Goal: Task Accomplishment & Management: Use online tool/utility

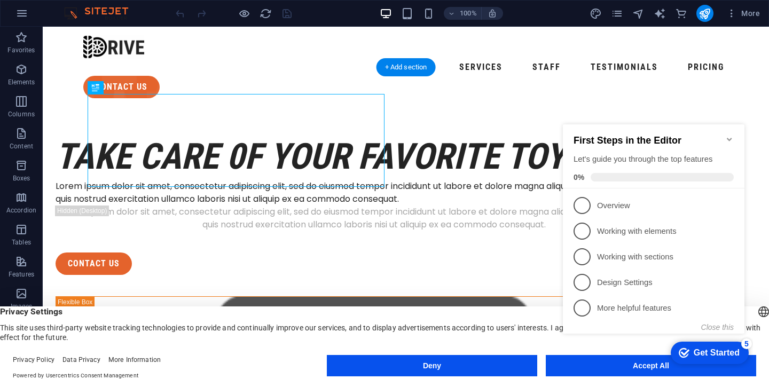
click at [726, 139] on icon "Minimize checklist" at bounding box center [729, 139] width 9 height 9
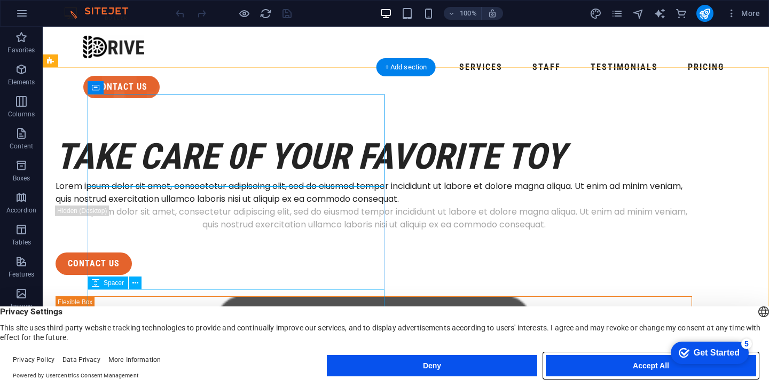
click at [597, 365] on button "Accept All" at bounding box center [651, 365] width 210 height 21
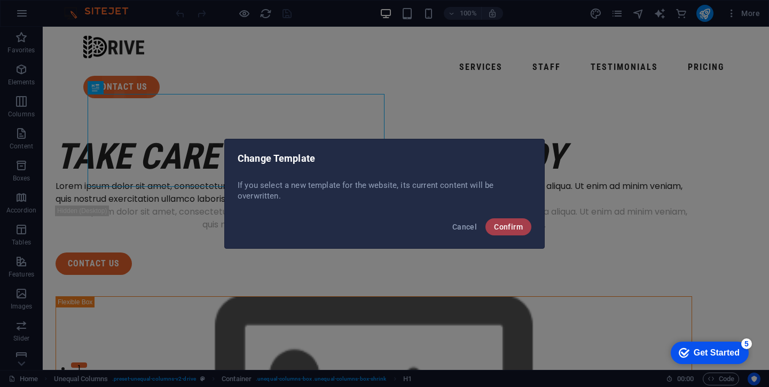
click at [0, 0] on span "Confirm" at bounding box center [0, 0] width 0 height 0
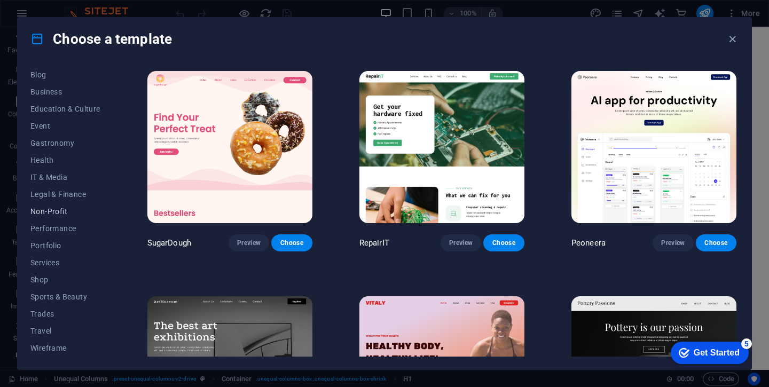
scroll to position [156, 0]
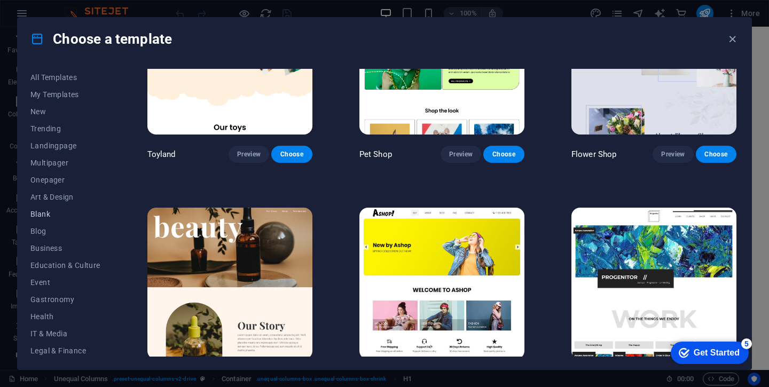
scroll to position [0, 0]
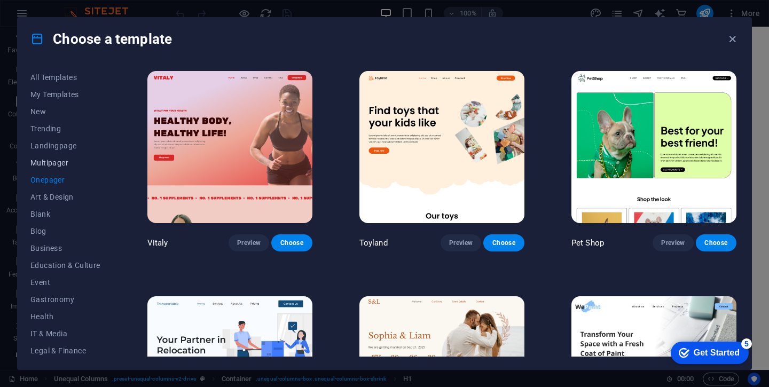
click at [0, 0] on span "Multipager" at bounding box center [0, 0] width 0 height 0
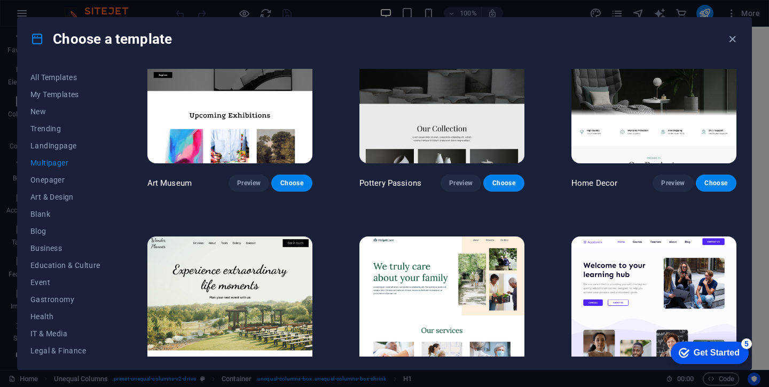
scroll to position [286, 0]
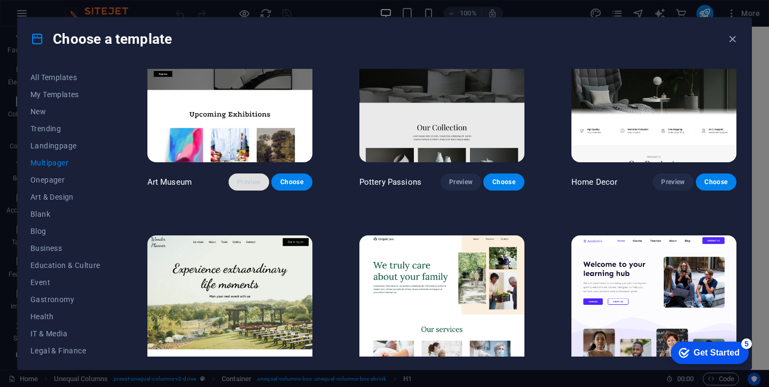
click at [245, 178] on span "Preview" at bounding box center [249, 182] width 24 height 9
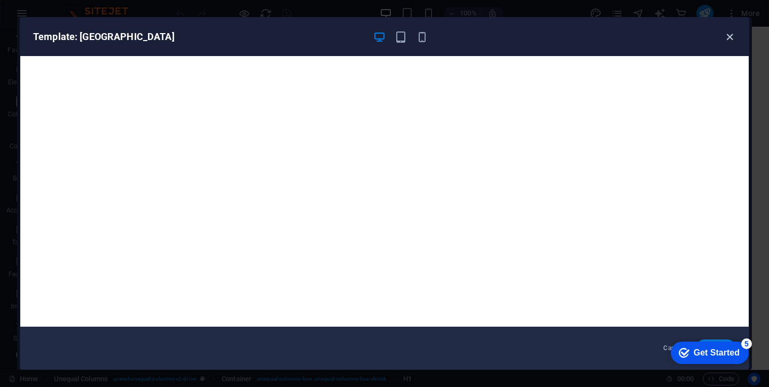
click at [732, 36] on icon "button" at bounding box center [730, 37] width 12 height 12
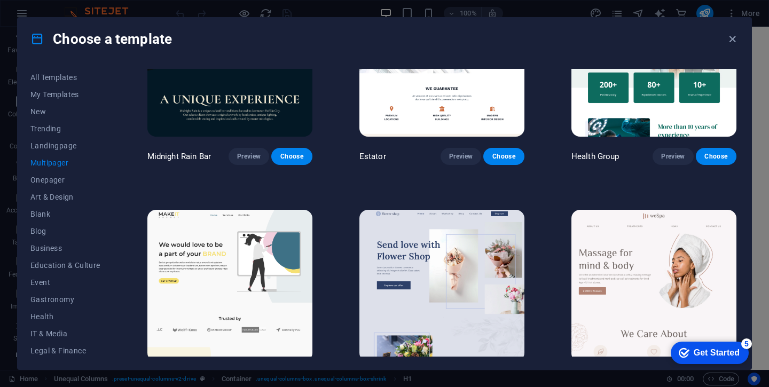
scroll to position [0, 0]
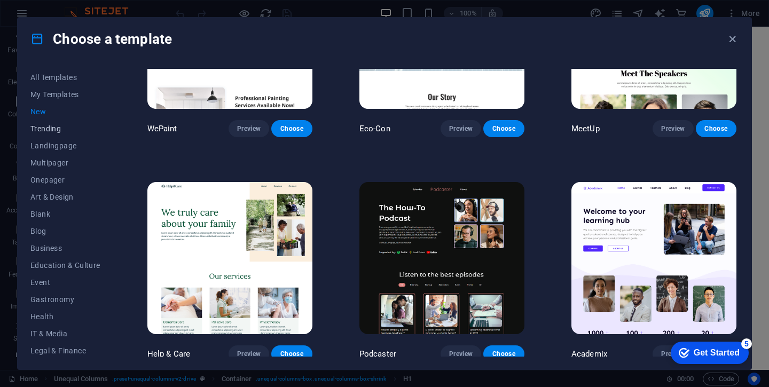
click at [59, 127] on span "Trending" at bounding box center [65, 128] width 70 height 9
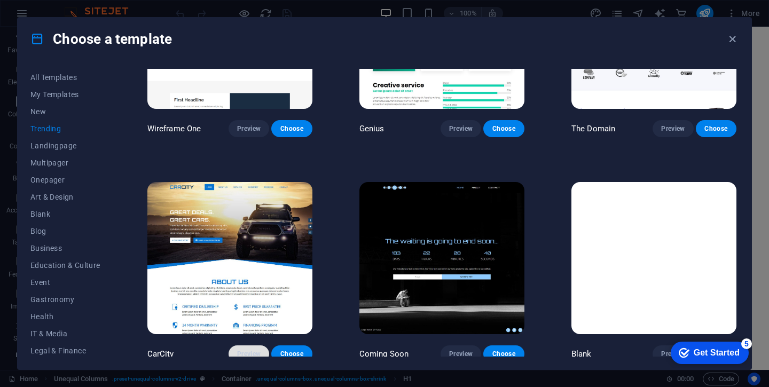
click at [242, 350] on span "Preview" at bounding box center [249, 354] width 24 height 9
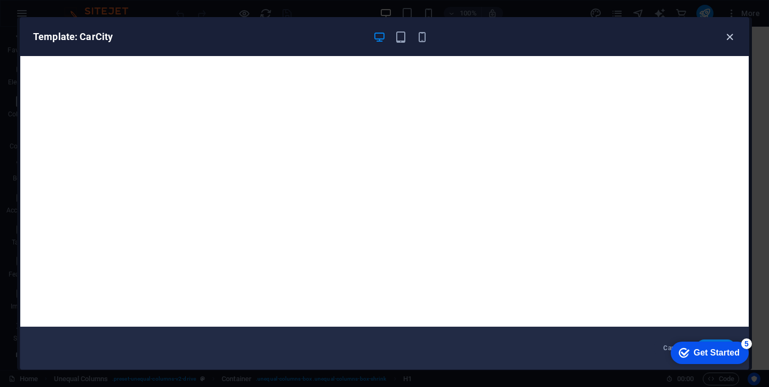
click at [728, 41] on icon "button" at bounding box center [730, 37] width 12 height 12
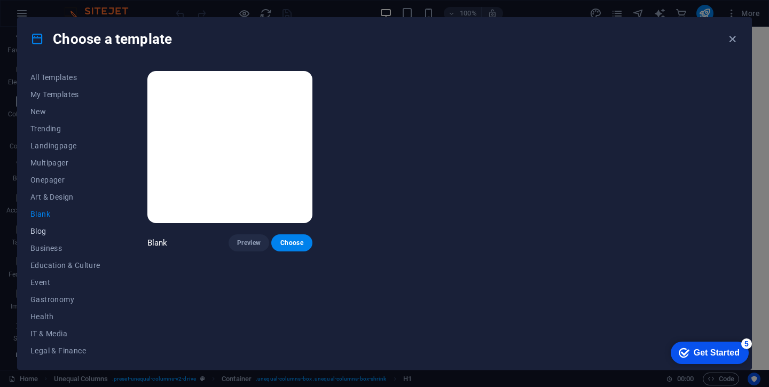
click at [40, 234] on span "Blog" at bounding box center [65, 231] width 70 height 9
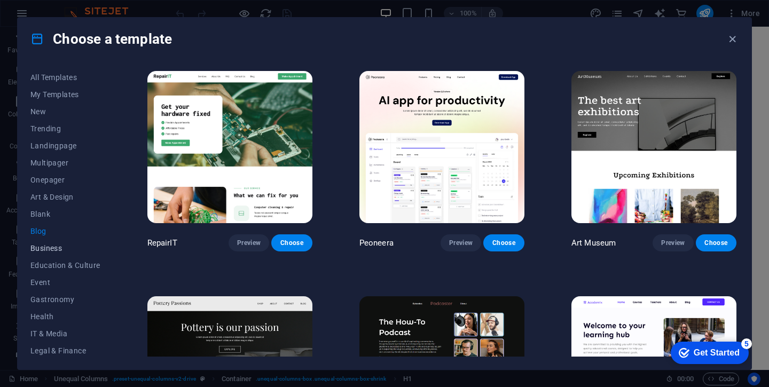
click at [41, 254] on button "Business" at bounding box center [65, 248] width 70 height 17
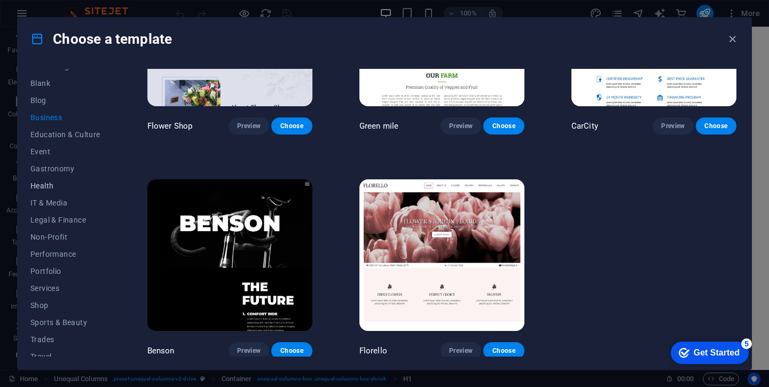
scroll to position [133, 0]
click at [58, 199] on span "IT & Media" at bounding box center [65, 201] width 70 height 9
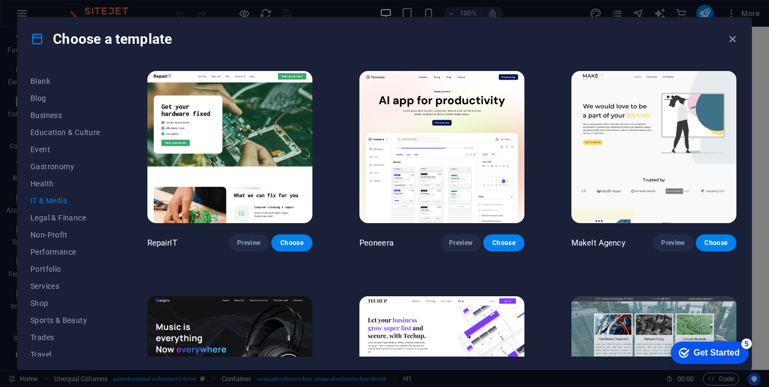
scroll to position [0, 0]
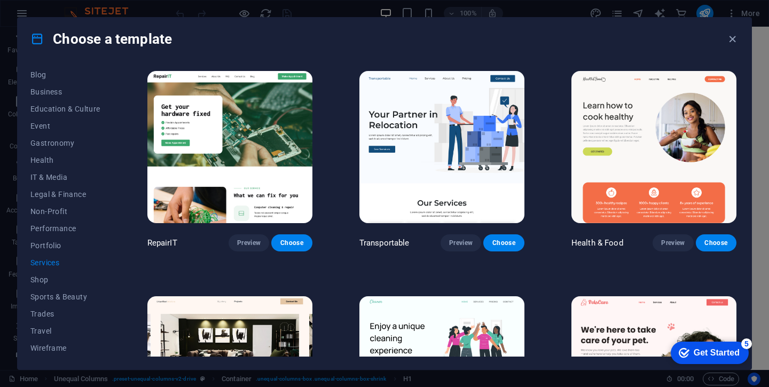
scroll to position [156, 0]
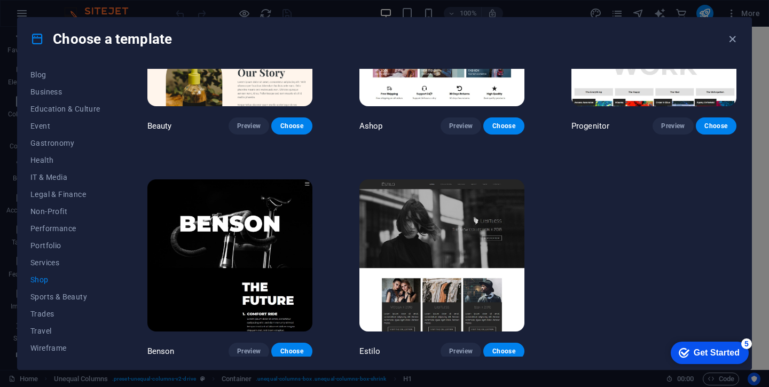
scroll to position [567, 0]
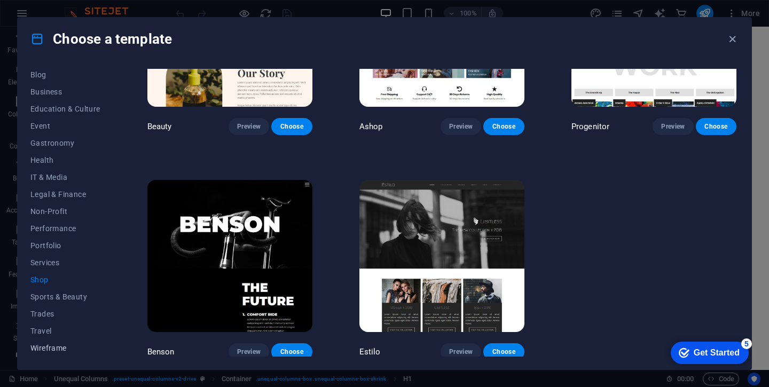
click at [0, 0] on span "Wireframe" at bounding box center [0, 0] width 0 height 0
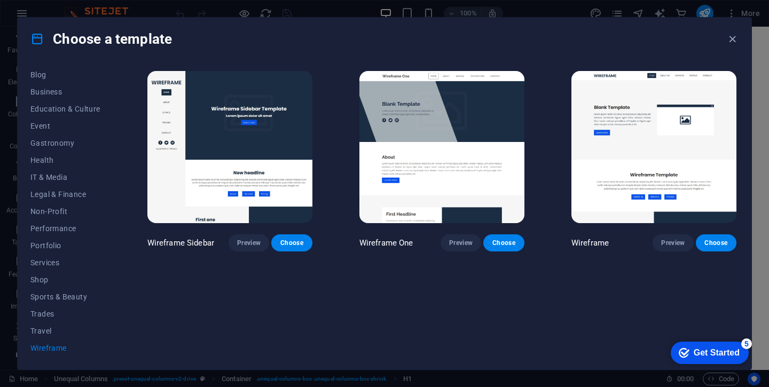
scroll to position [0, 0]
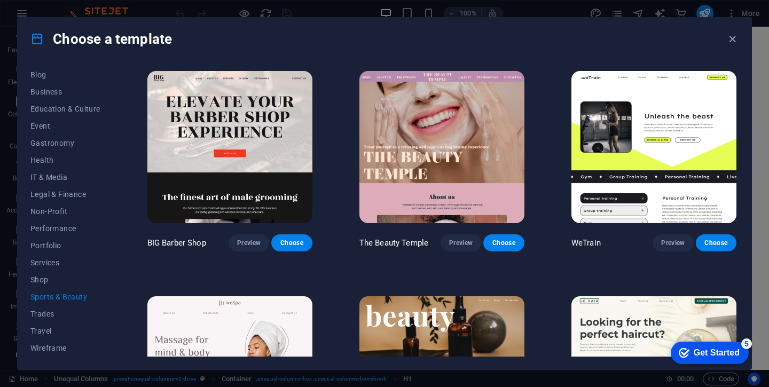
scroll to position [155, 0]
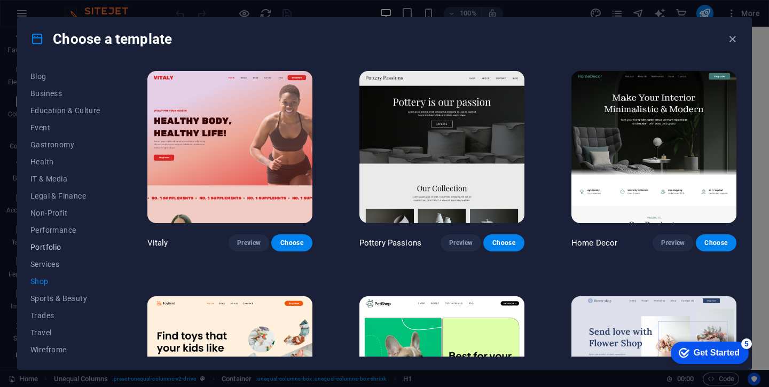
click at [54, 242] on button "Portfolio" at bounding box center [65, 247] width 70 height 17
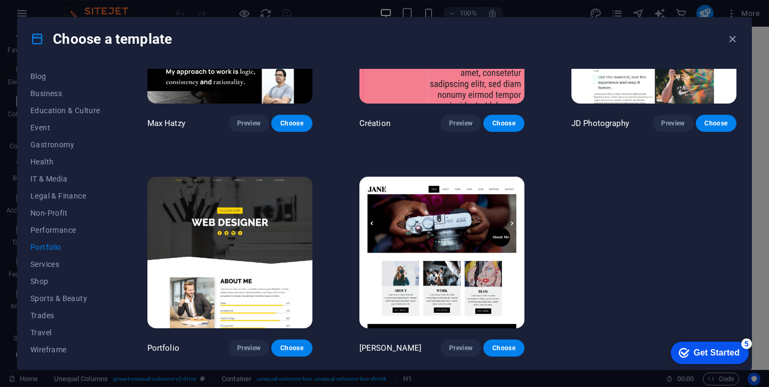
scroll to position [342, 0]
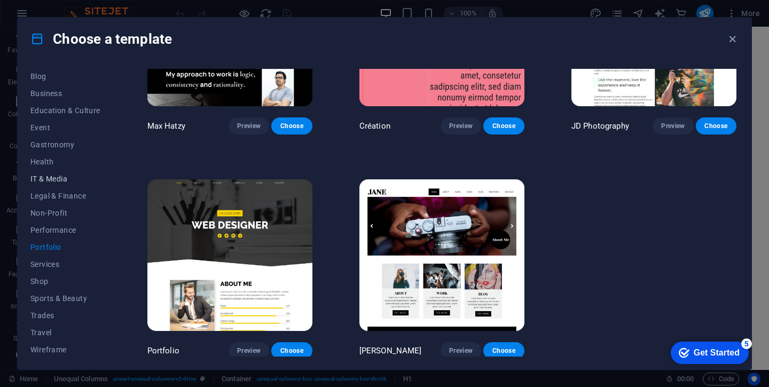
click at [59, 178] on span "IT & Media" at bounding box center [65, 179] width 70 height 9
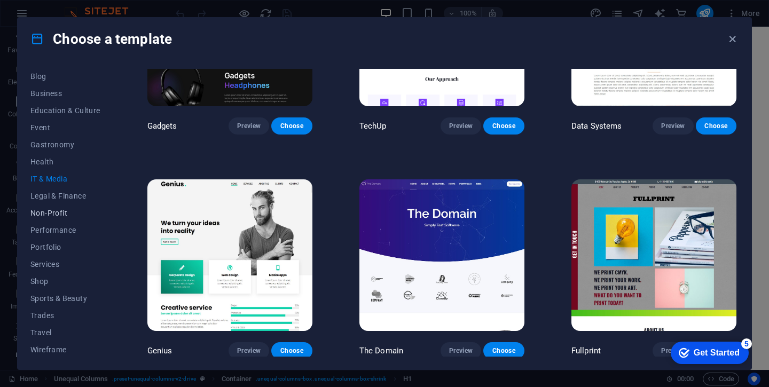
click at [0, 0] on span "Non-Profit" at bounding box center [0, 0] width 0 height 0
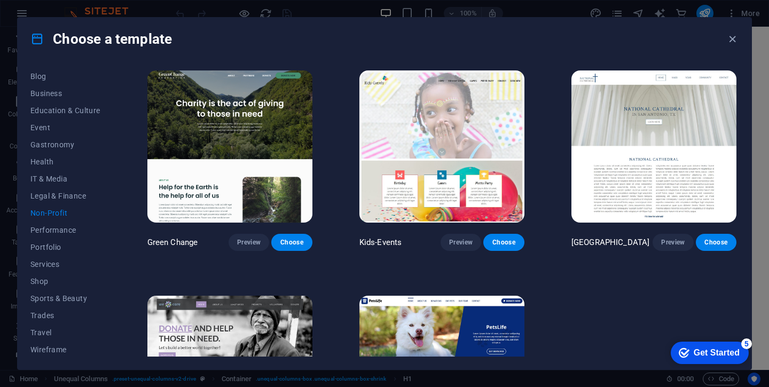
scroll to position [0, 0]
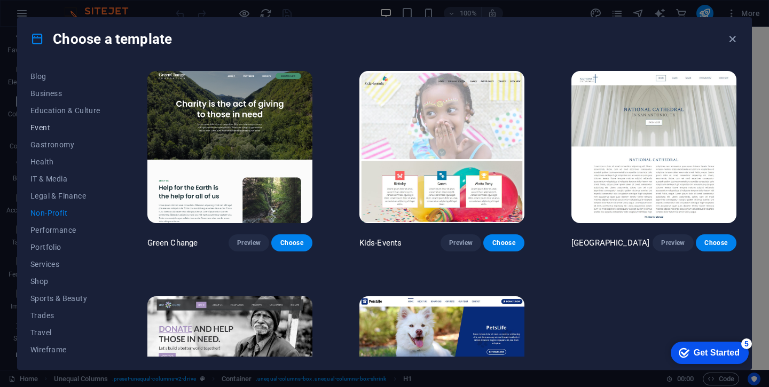
click at [0, 0] on button "Event" at bounding box center [0, 0] width 0 height 0
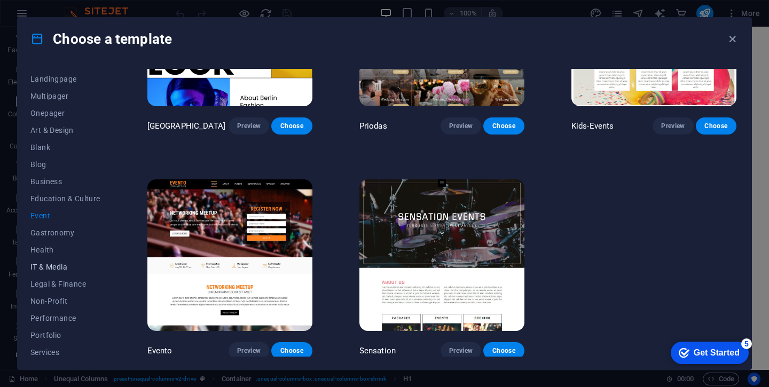
scroll to position [54, 0]
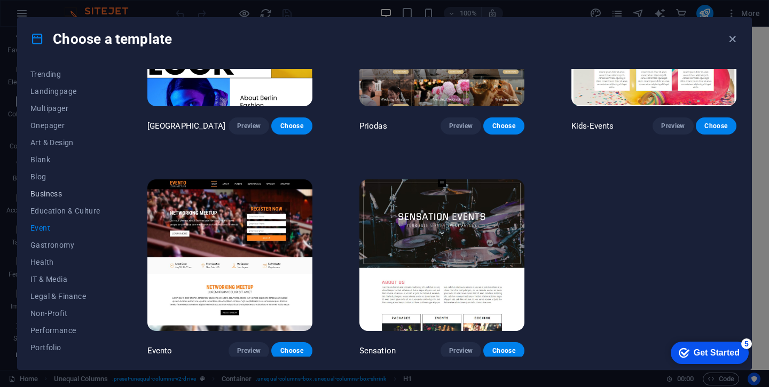
click at [44, 200] on button "Business" at bounding box center [65, 193] width 70 height 17
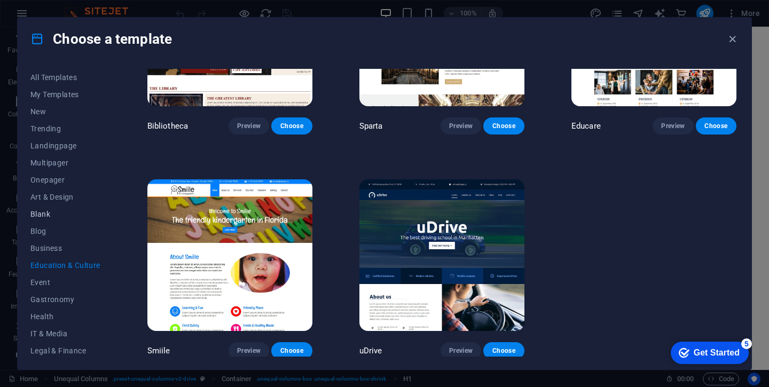
scroll to position [0, 0]
click at [46, 143] on span "Landingpage" at bounding box center [65, 146] width 70 height 9
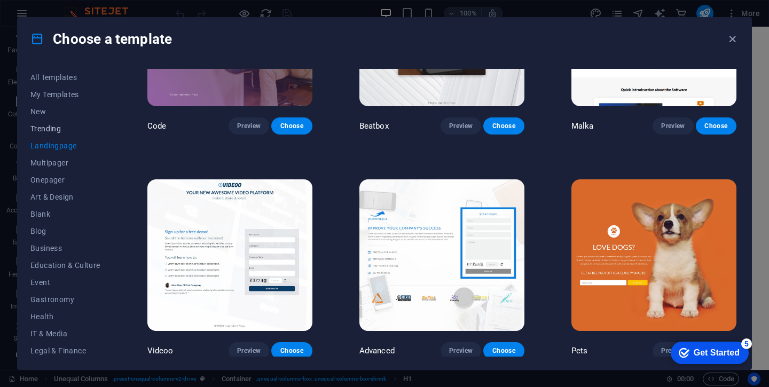
click at [49, 125] on span "Trending" at bounding box center [65, 128] width 70 height 9
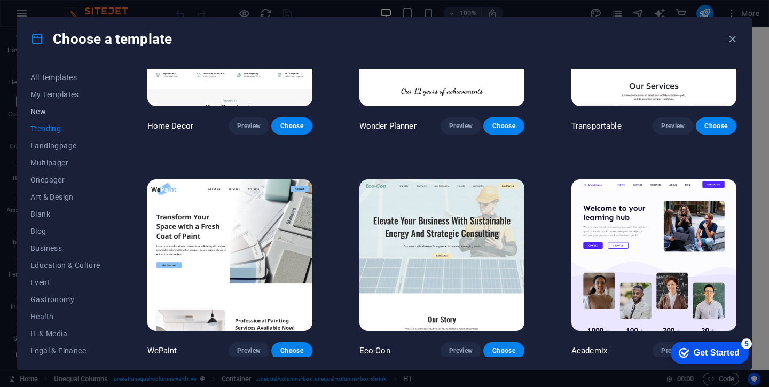
click at [43, 105] on button "New" at bounding box center [65, 111] width 70 height 17
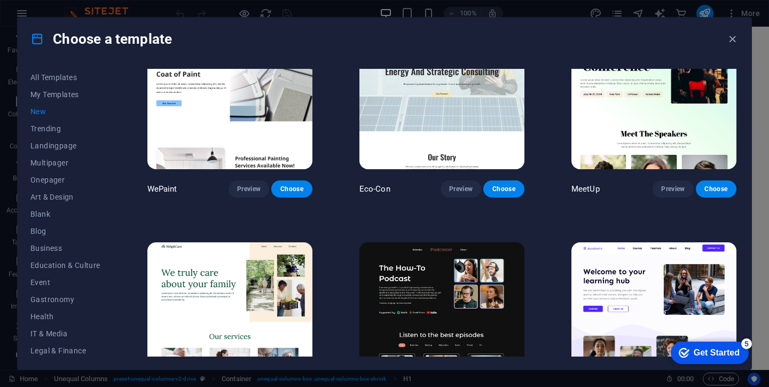
scroll to position [887, 0]
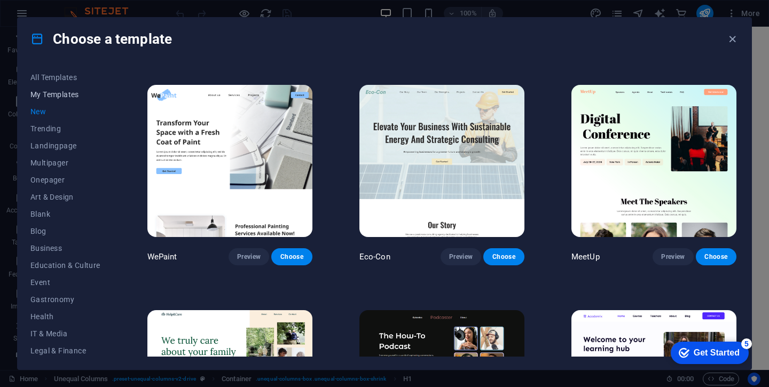
click at [62, 90] on button "My Templates" at bounding box center [65, 94] width 70 height 17
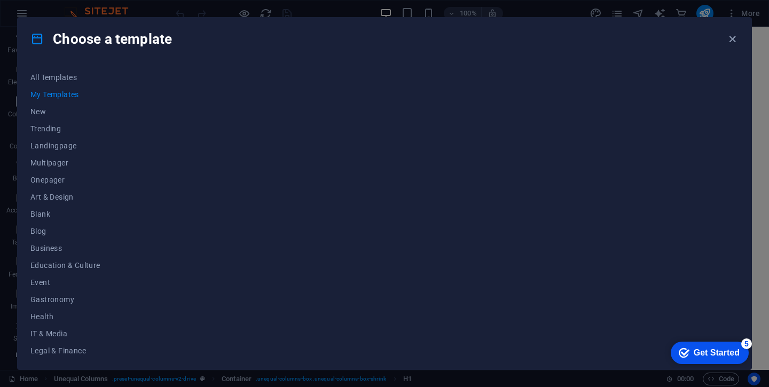
scroll to position [0, 0]
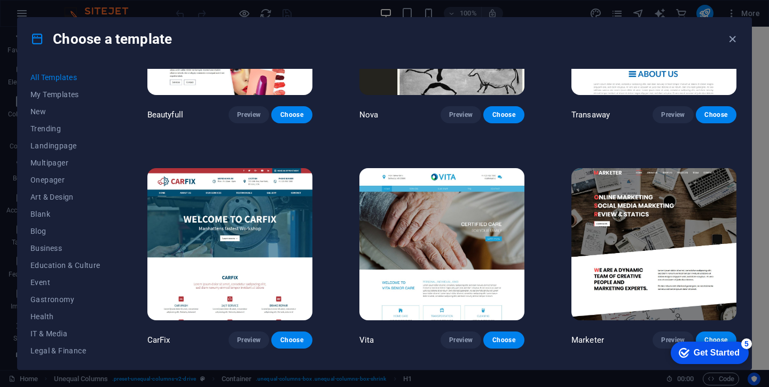
scroll to position [9595, 0]
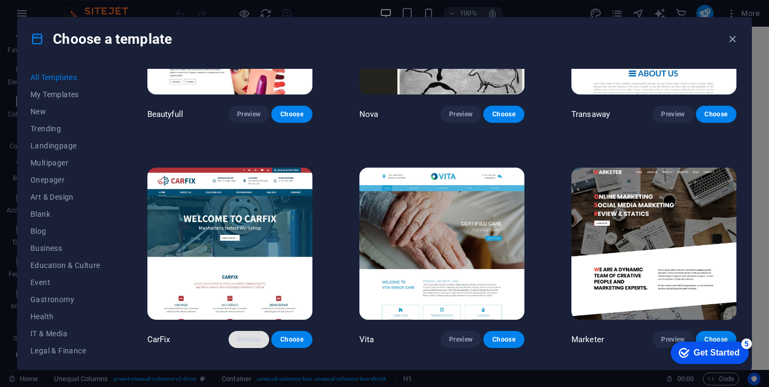
click at [244, 335] on span "Preview" at bounding box center [249, 339] width 24 height 9
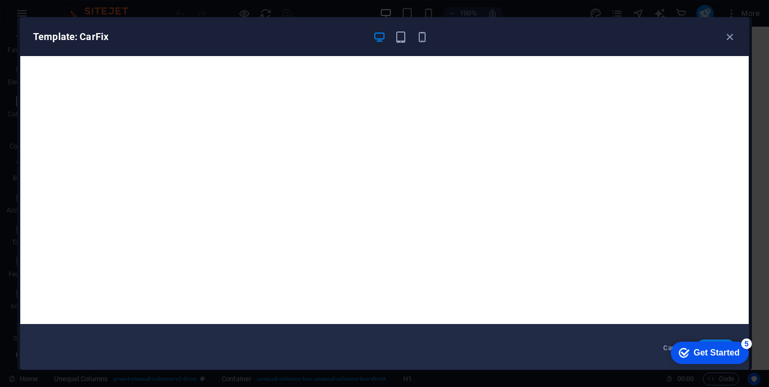
scroll to position [3, 0]
click at [731, 38] on icon "button" at bounding box center [730, 37] width 12 height 12
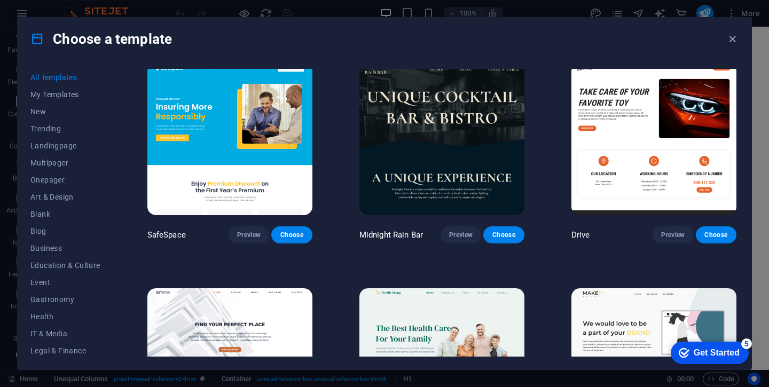
scroll to position [2238, 0]
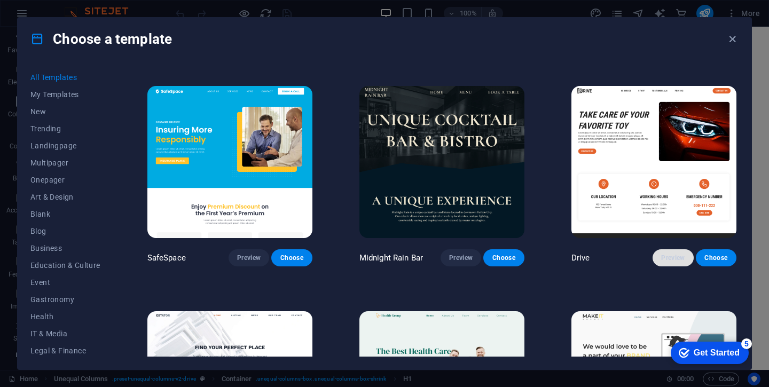
click at [657, 249] on button "Preview" at bounding box center [673, 257] width 41 height 17
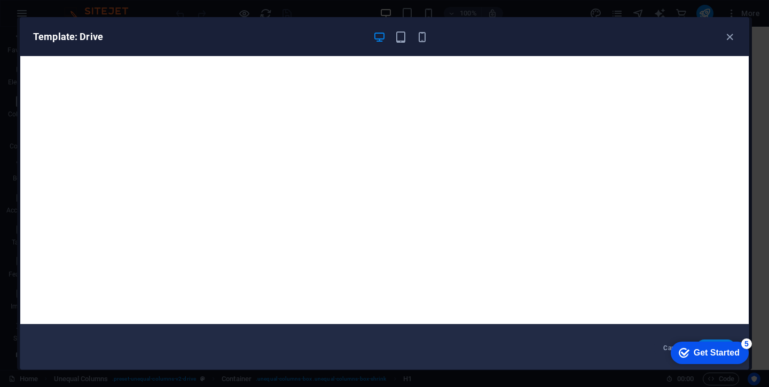
scroll to position [3, 0]
click at [734, 41] on icon "button" at bounding box center [730, 37] width 12 height 12
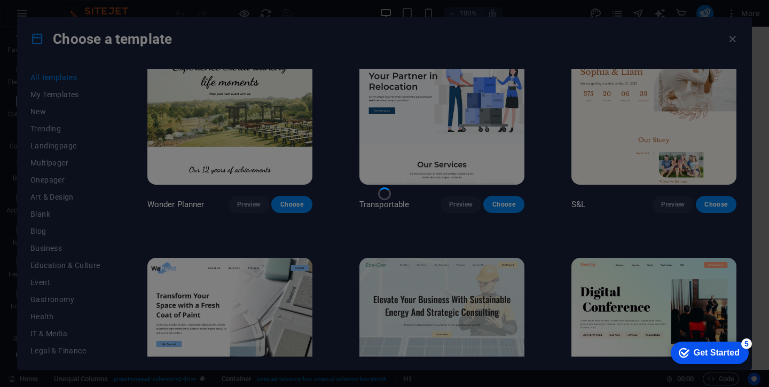
scroll to position [701, 0]
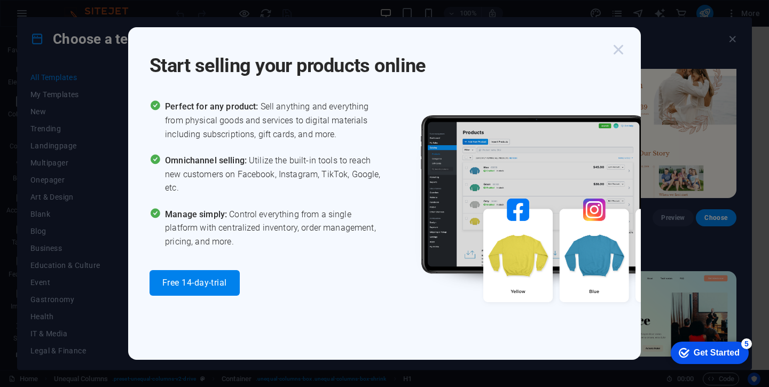
click at [618, 50] on icon "button" at bounding box center [618, 49] width 19 height 19
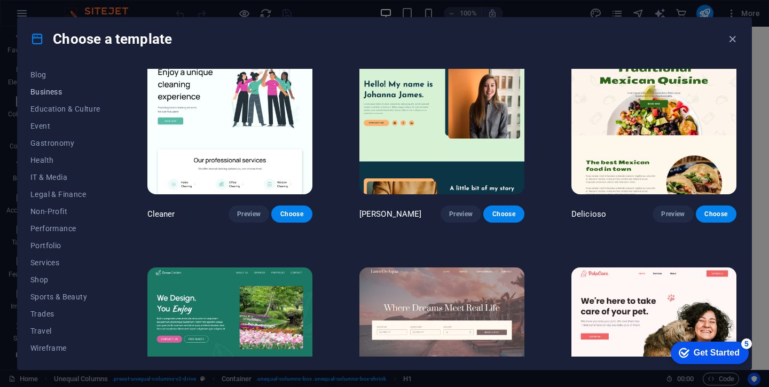
scroll to position [156, 0]
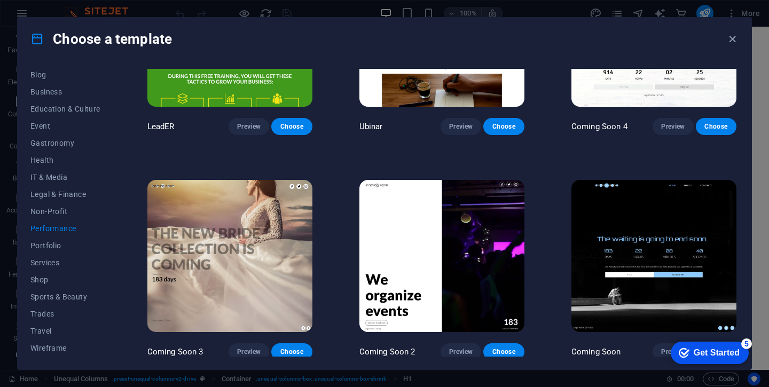
scroll to position [1015, 0]
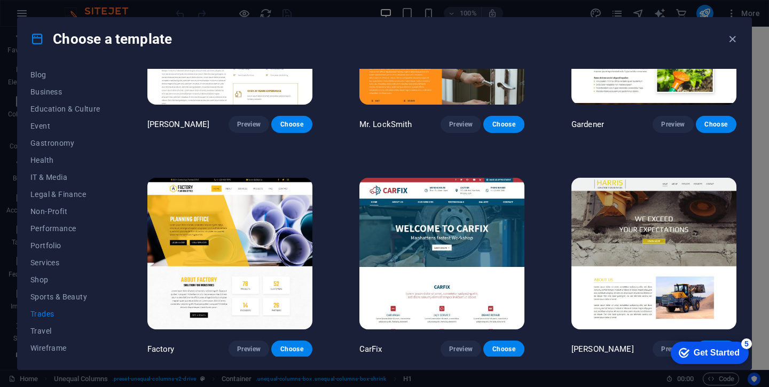
scroll to position [342, 0]
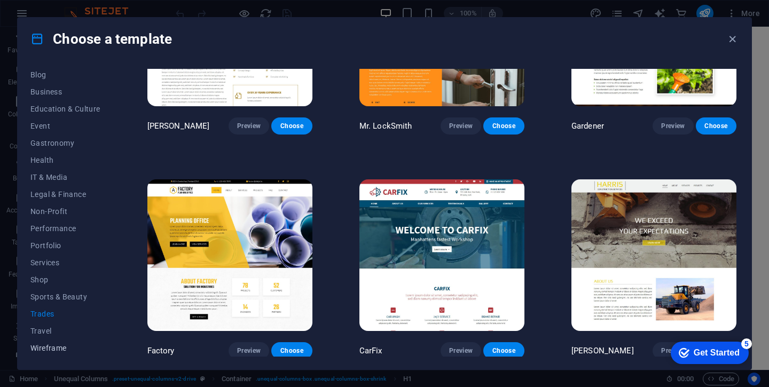
click at [0, 0] on span "Wireframe" at bounding box center [0, 0] width 0 height 0
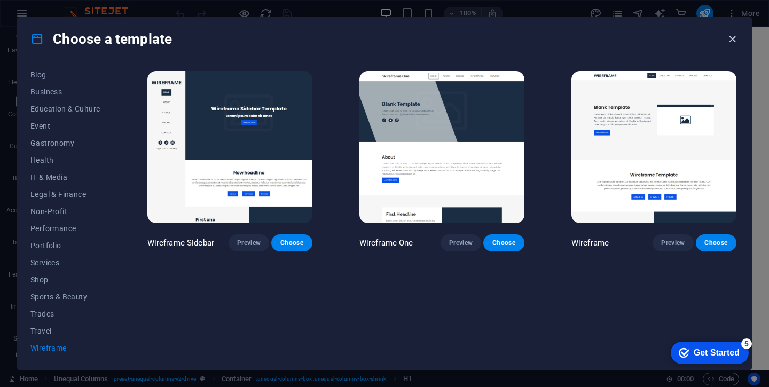
click at [735, 39] on icon "button" at bounding box center [732, 39] width 12 height 12
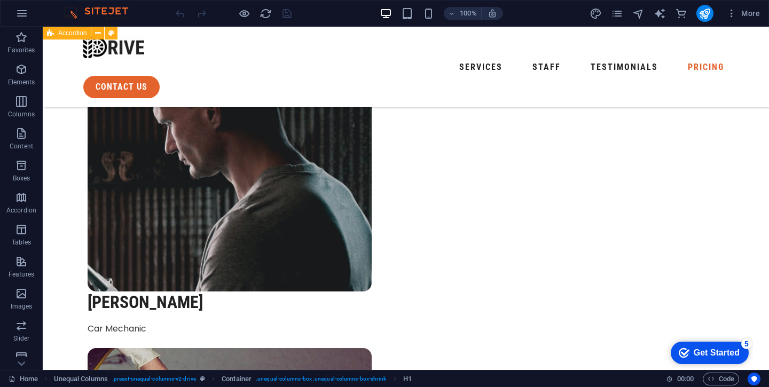
scroll to position [3230, 0]
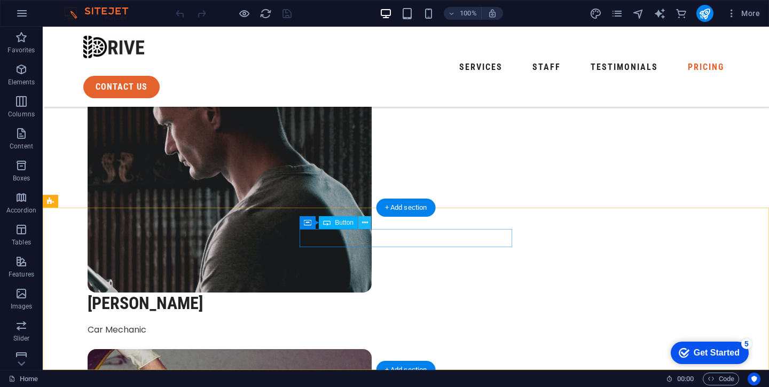
click at [364, 224] on icon at bounding box center [365, 222] width 6 height 11
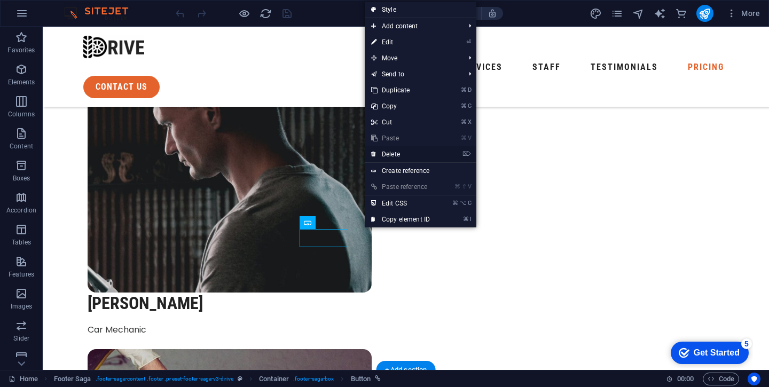
click at [404, 151] on link "⌦ Delete" at bounding box center [401, 154] width 72 height 16
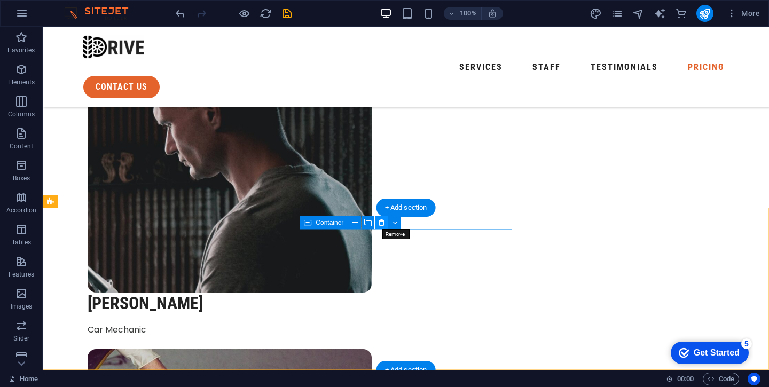
click at [384, 223] on icon at bounding box center [382, 222] width 6 height 11
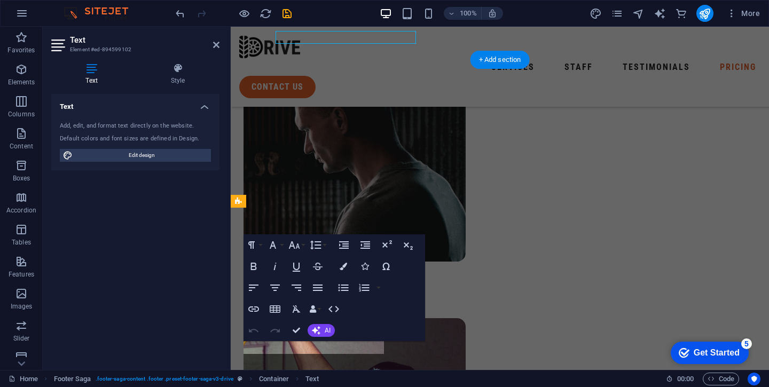
scroll to position [3540, 0]
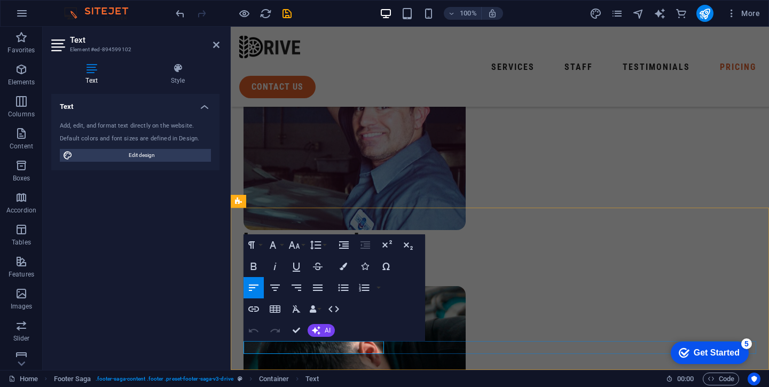
click at [168, 254] on div "Text Add, edit, and format text directly on the website. Default colors and fon…" at bounding box center [135, 228] width 168 height 268
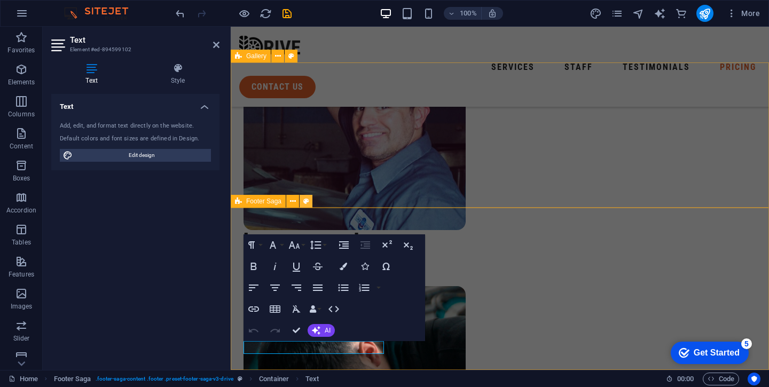
click at [311, 199] on button at bounding box center [306, 201] width 13 height 13
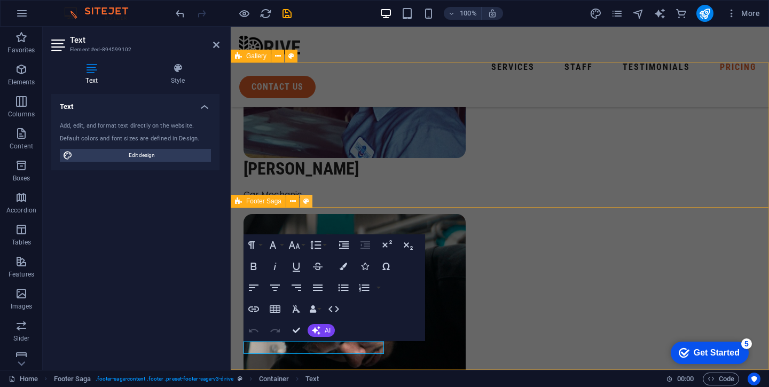
select select "rem"
select select "preset-footer-saga-v3-drive"
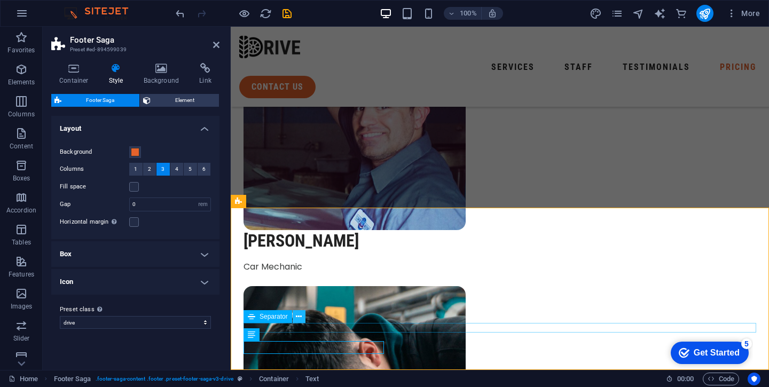
click at [297, 320] on icon at bounding box center [299, 316] width 6 height 11
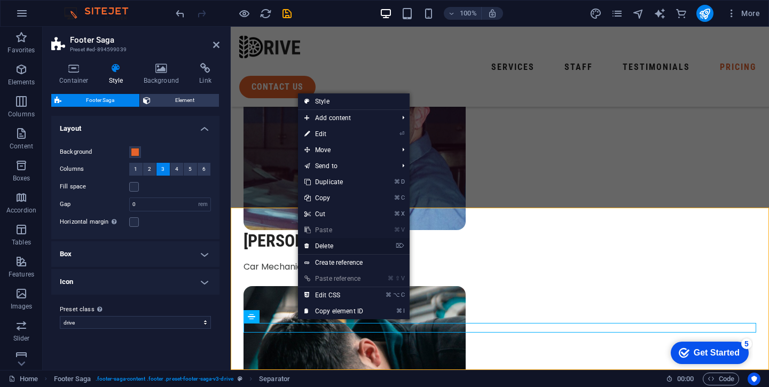
click at [336, 249] on link "⌦ Delete" at bounding box center [334, 246] width 72 height 16
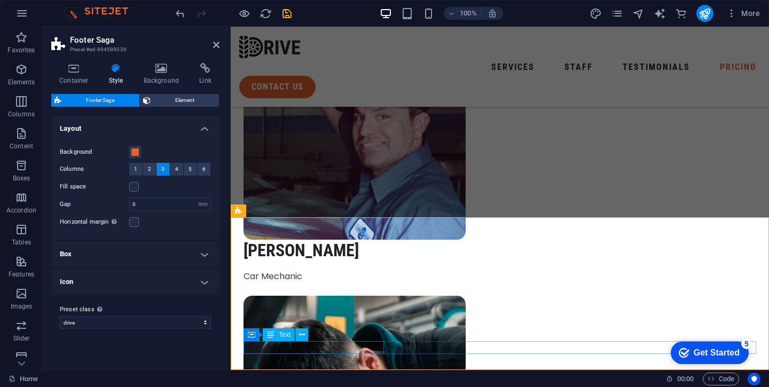
click at [301, 337] on icon at bounding box center [302, 335] width 6 height 11
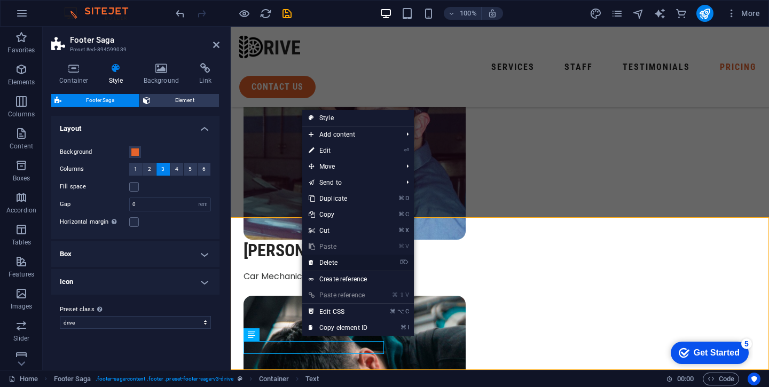
click at [337, 265] on link "⌦ Delete" at bounding box center [338, 263] width 72 height 16
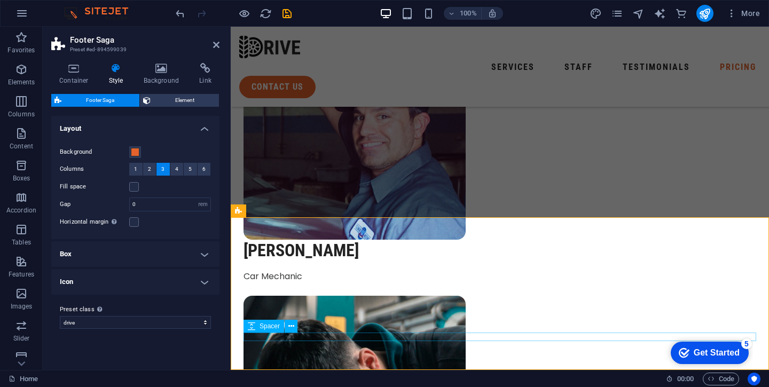
click at [733, 356] on div "Get Started" at bounding box center [717, 353] width 46 height 10
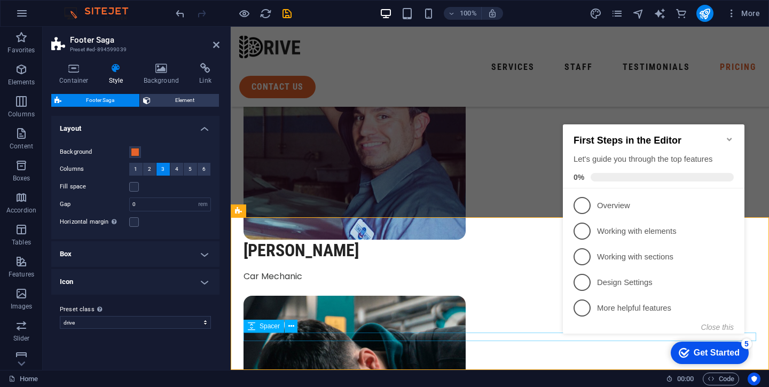
click at [740, 350] on div "checkmark Get Started 5" at bounding box center [710, 353] width 78 height 22
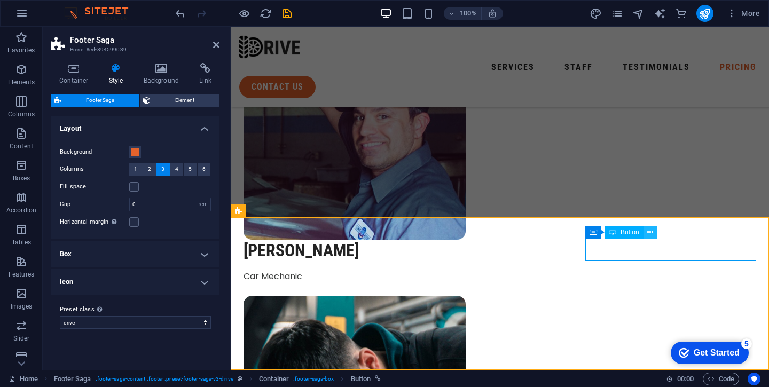
click at [653, 233] on icon at bounding box center [650, 232] width 6 height 11
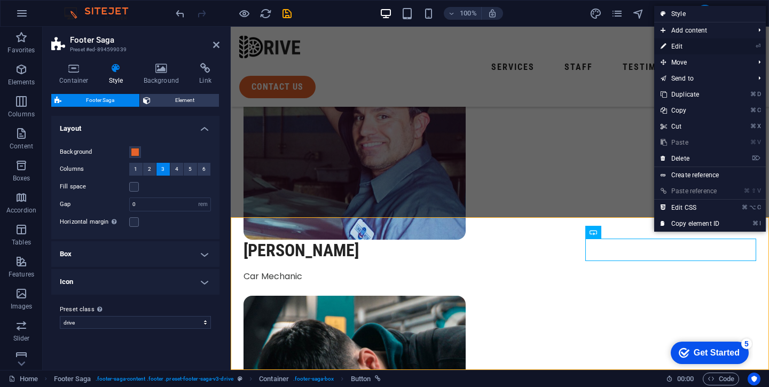
click at [679, 43] on link "⏎ Edit" at bounding box center [690, 46] width 72 height 16
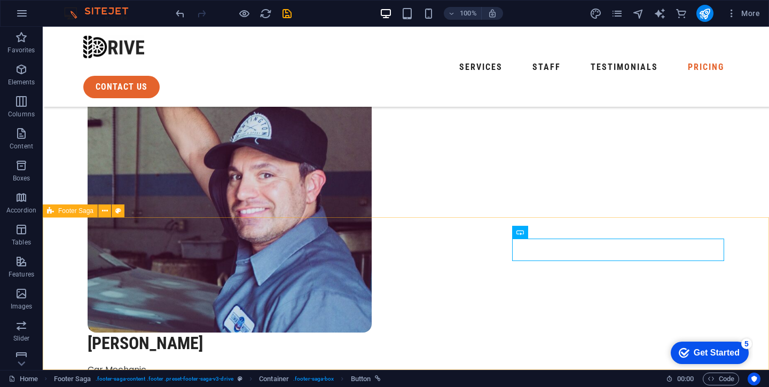
scroll to position [3220, 0]
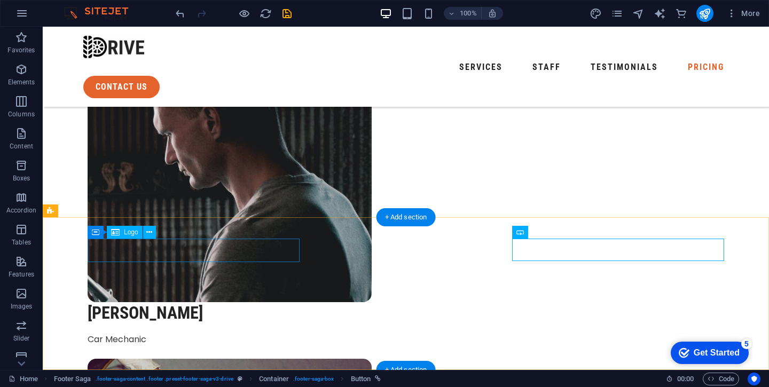
click at [132, 233] on span "Logo" at bounding box center [131, 232] width 14 height 6
click at [120, 233] on div "Logo" at bounding box center [125, 232] width 36 height 13
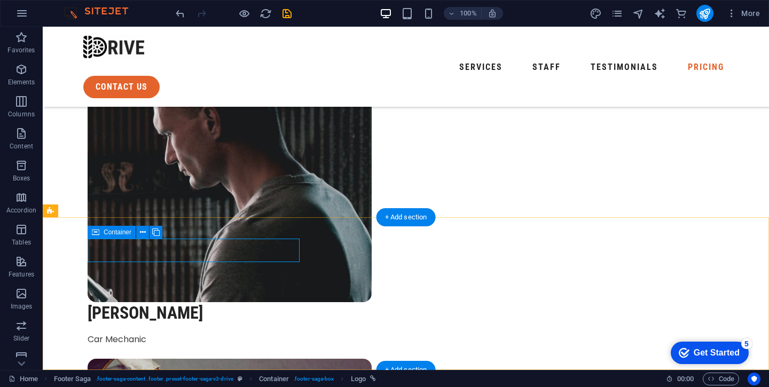
click at [94, 229] on icon at bounding box center [95, 232] width 7 height 13
click at [155, 231] on icon at bounding box center [155, 232] width 7 height 11
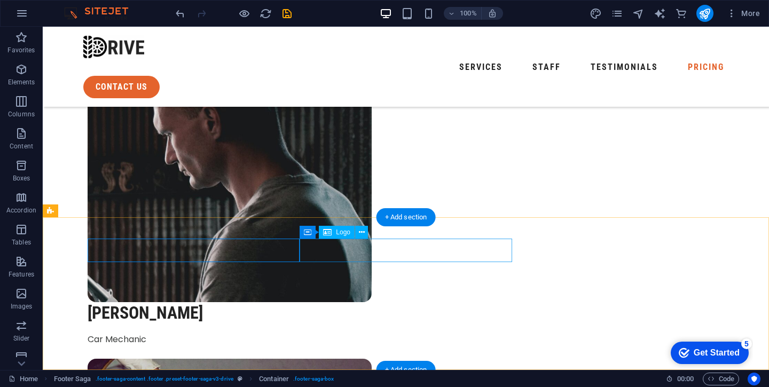
click at [365, 232] on icon at bounding box center [362, 232] width 6 height 11
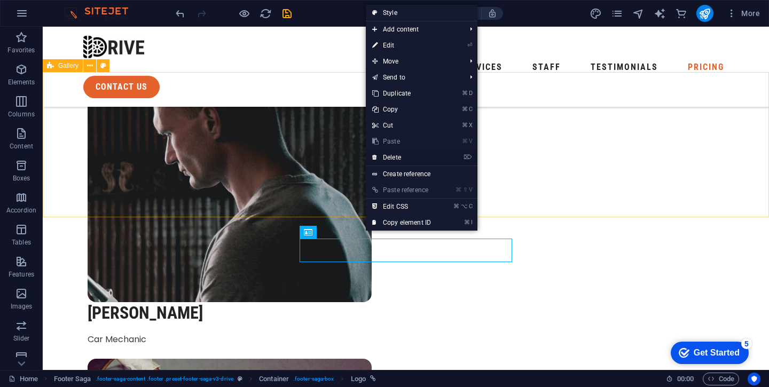
click at [396, 157] on link "⌦ Delete" at bounding box center [402, 158] width 72 height 16
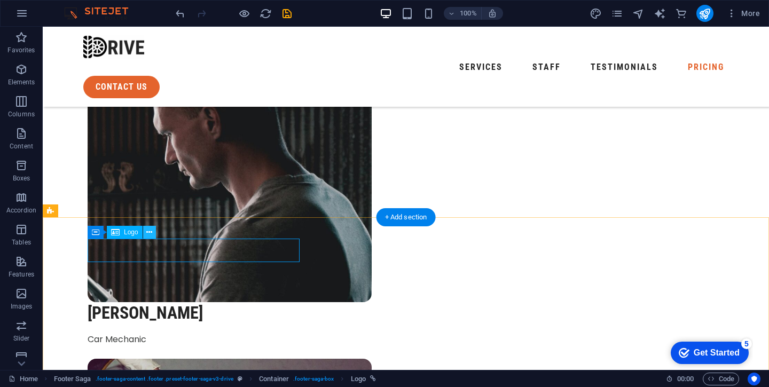
click at [151, 235] on icon at bounding box center [149, 232] width 6 height 11
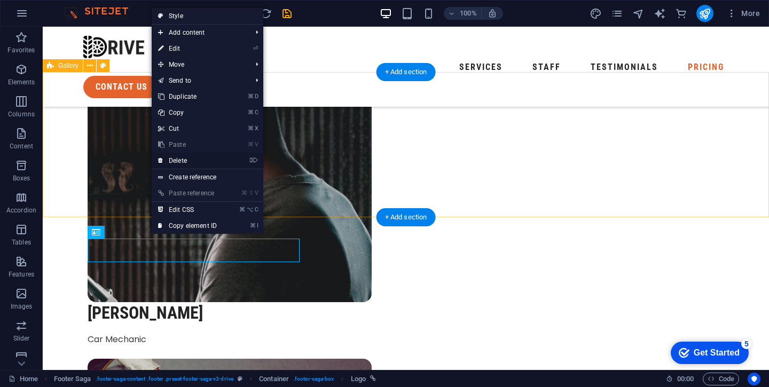
click at [185, 161] on link "⌦ Delete" at bounding box center [188, 161] width 72 height 16
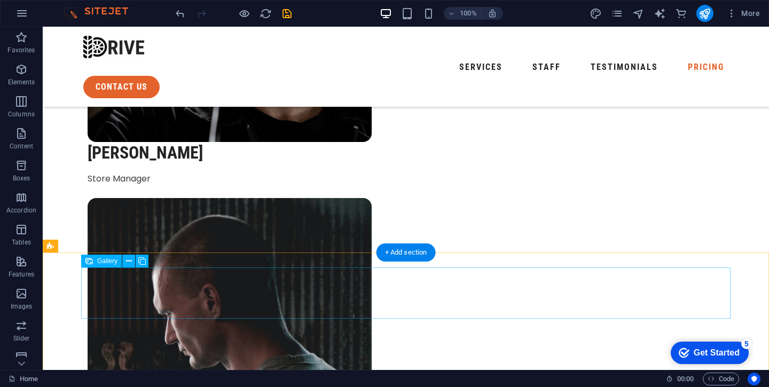
scroll to position [3040, 0]
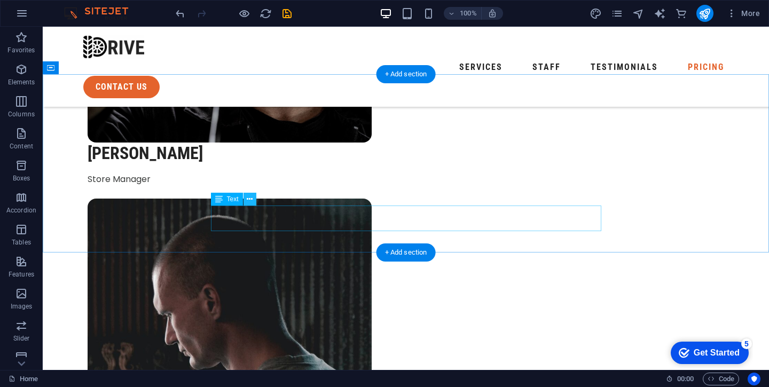
click at [251, 199] on icon at bounding box center [250, 199] width 6 height 11
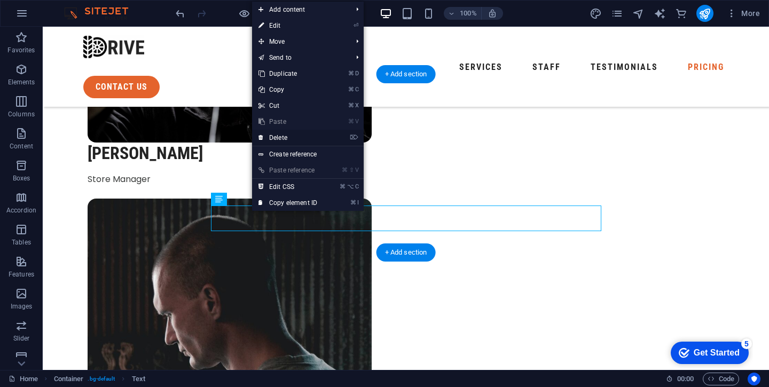
click at [281, 136] on link "⌦ Delete" at bounding box center [288, 138] width 72 height 16
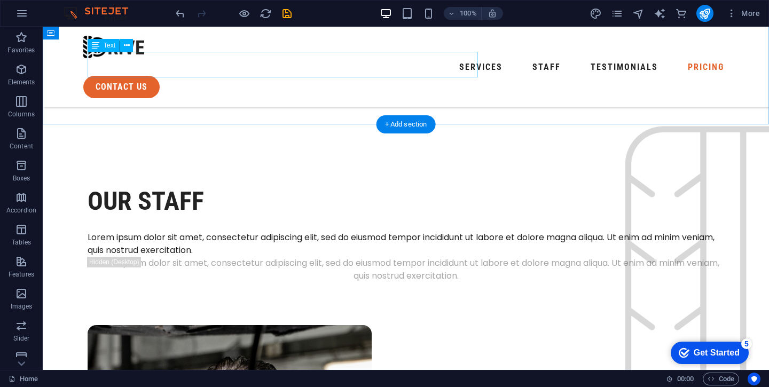
scroll to position [2576, 0]
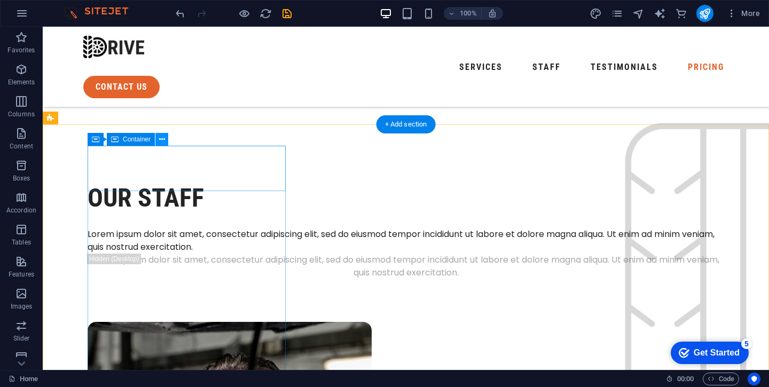
click at [159, 139] on icon at bounding box center [162, 139] width 6 height 11
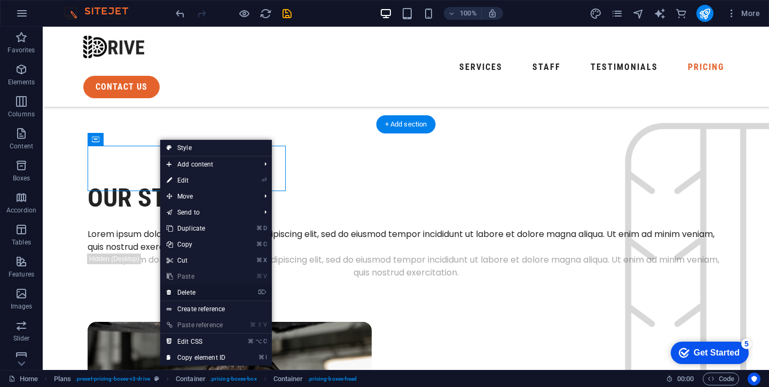
click at [195, 288] on link "⌦ Delete" at bounding box center [196, 293] width 72 height 16
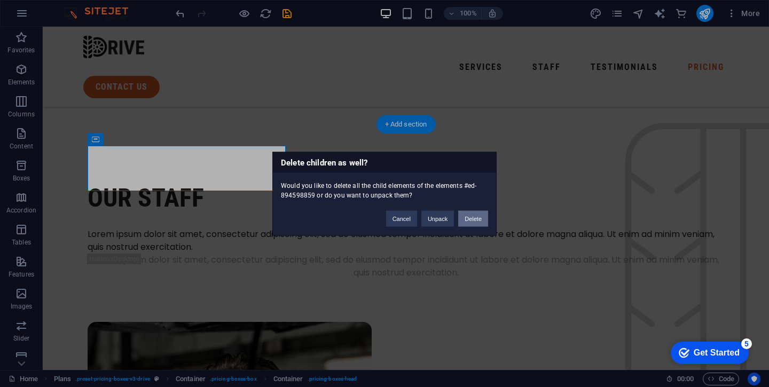
click at [472, 222] on button "Delete" at bounding box center [473, 218] width 30 height 16
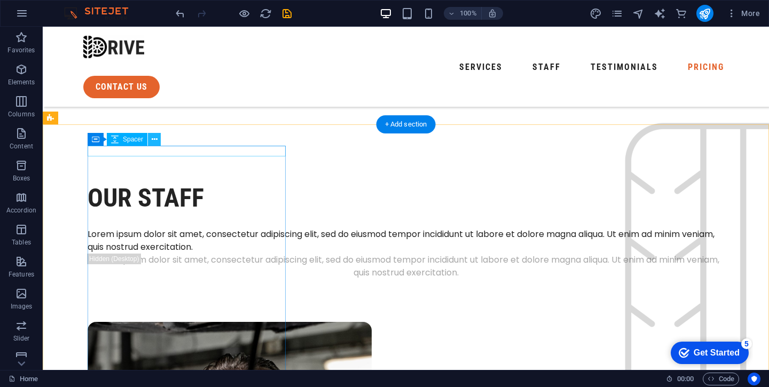
click at [155, 143] on icon at bounding box center [155, 139] width 6 height 11
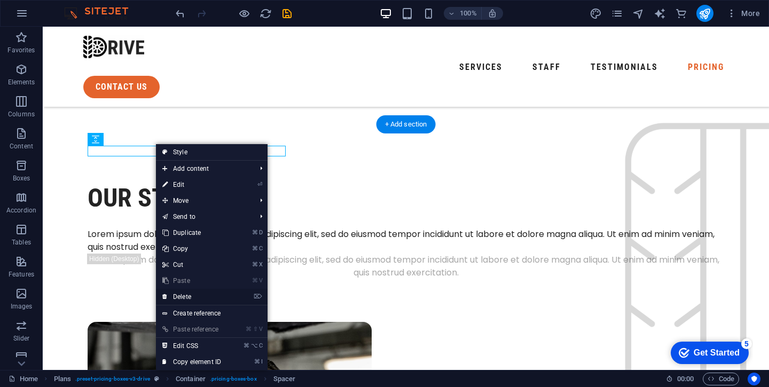
click at [186, 296] on link "⌦ Delete" at bounding box center [192, 297] width 72 height 16
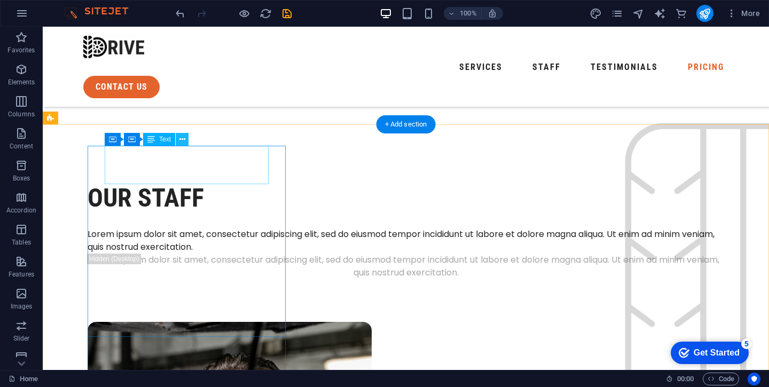
click at [181, 139] on icon at bounding box center [182, 139] width 6 height 11
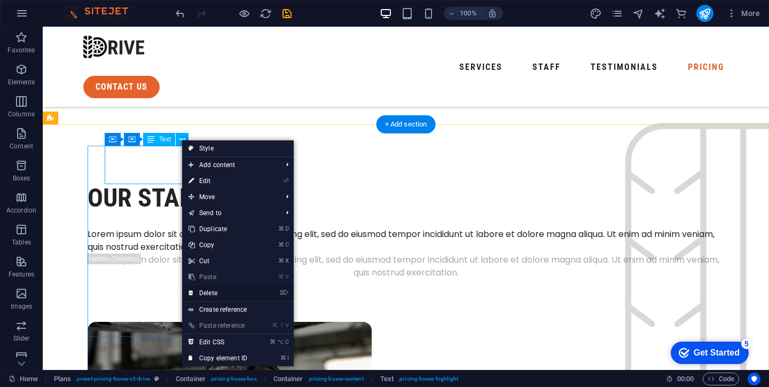
click at [209, 294] on link "⌦ Delete" at bounding box center [218, 293] width 72 height 16
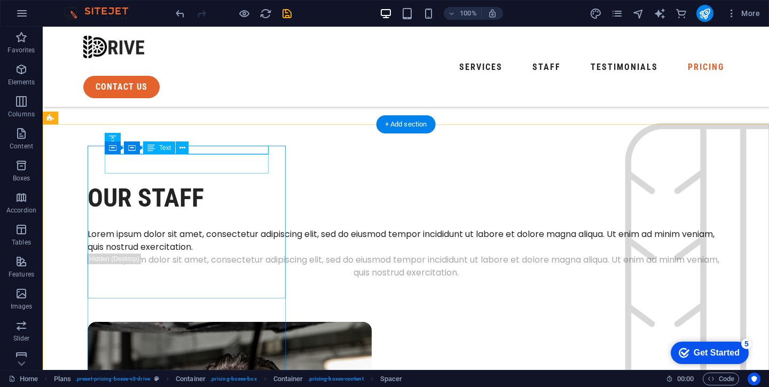
click at [183, 146] on div "Spacer" at bounding box center [163, 139] width 41 height 13
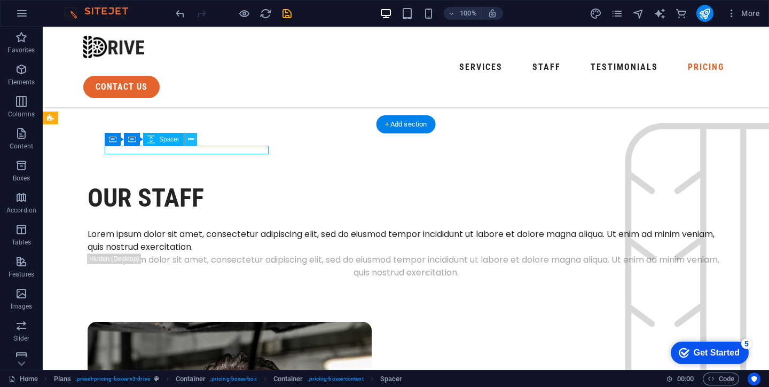
click at [187, 140] on button at bounding box center [190, 139] width 13 height 13
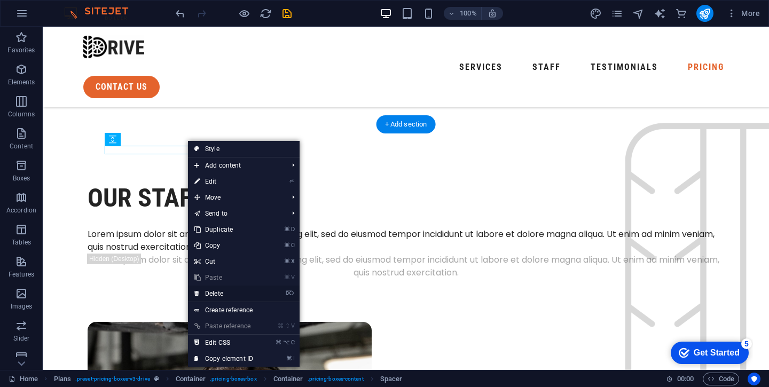
click at [222, 293] on link "⌦ Delete" at bounding box center [224, 294] width 72 height 16
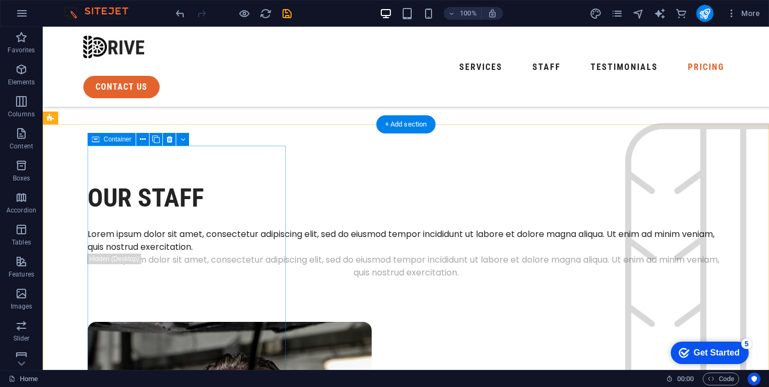
click at [166, 142] on button at bounding box center [169, 139] width 13 height 13
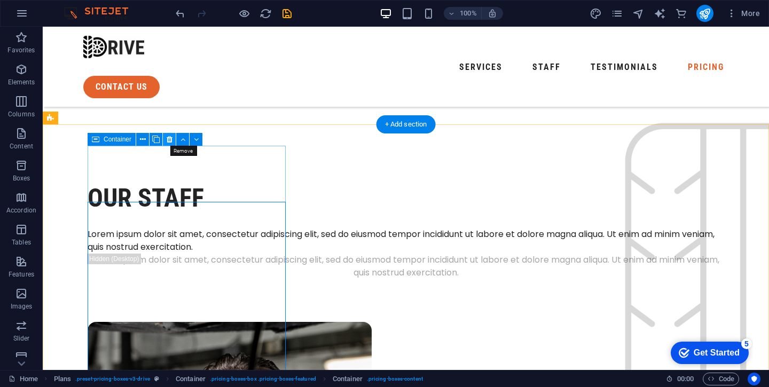
click at [167, 140] on icon at bounding box center [170, 139] width 6 height 11
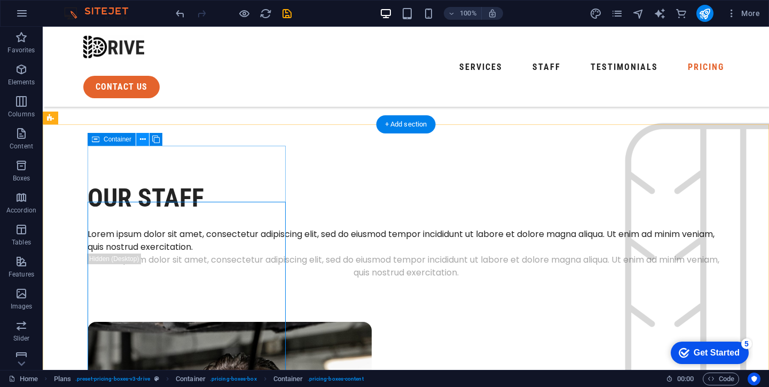
click at [141, 140] on icon at bounding box center [143, 139] width 6 height 11
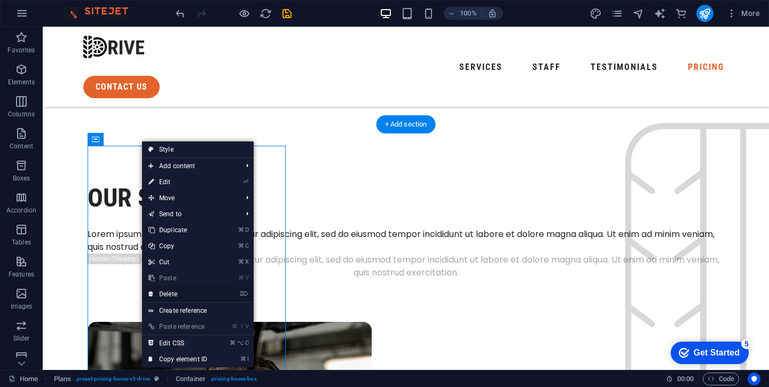
click at [171, 294] on link "⌦ Delete" at bounding box center [178, 294] width 72 height 16
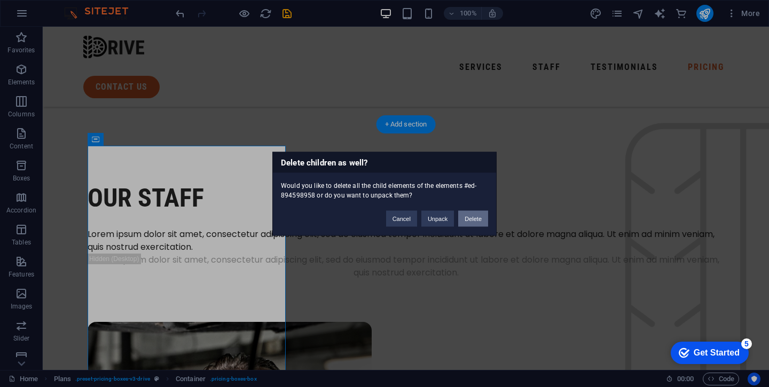
click at [472, 225] on button "Delete" at bounding box center [473, 218] width 30 height 16
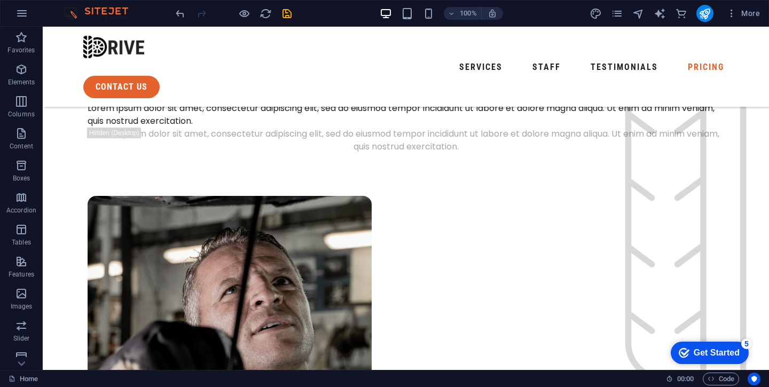
scroll to position [2699, 0]
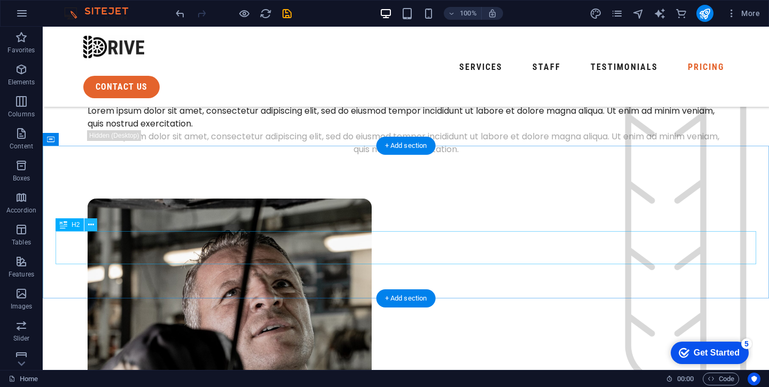
click at [90, 226] on icon at bounding box center [91, 225] width 6 height 11
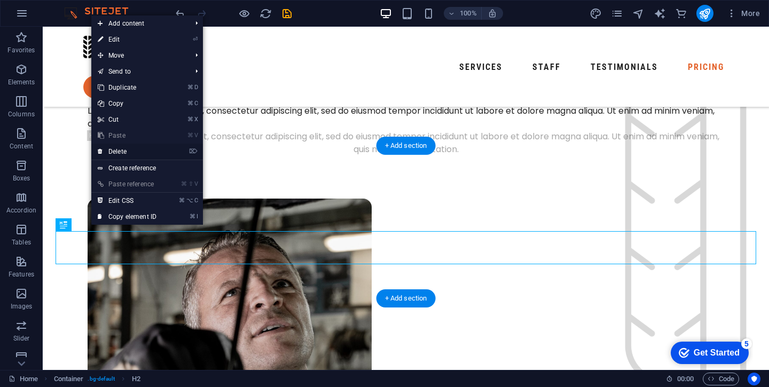
click at [115, 153] on link "⌦ Delete" at bounding box center [127, 152] width 72 height 16
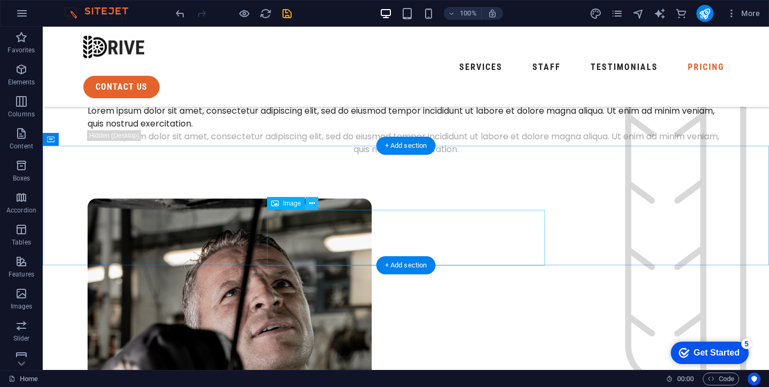
click at [313, 207] on icon at bounding box center [312, 203] width 6 height 11
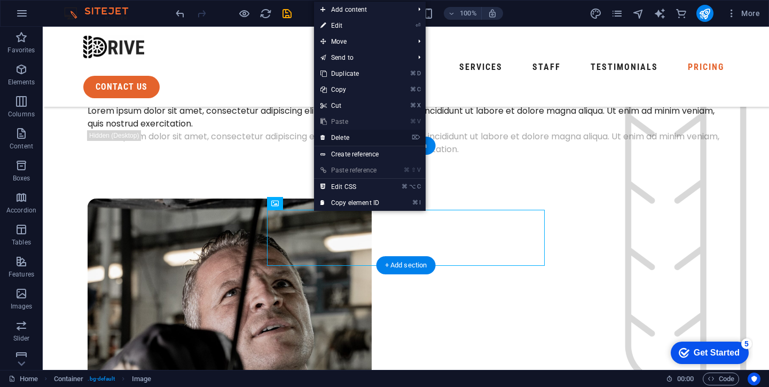
click at [338, 140] on link "⌦ Delete" at bounding box center [350, 138] width 72 height 16
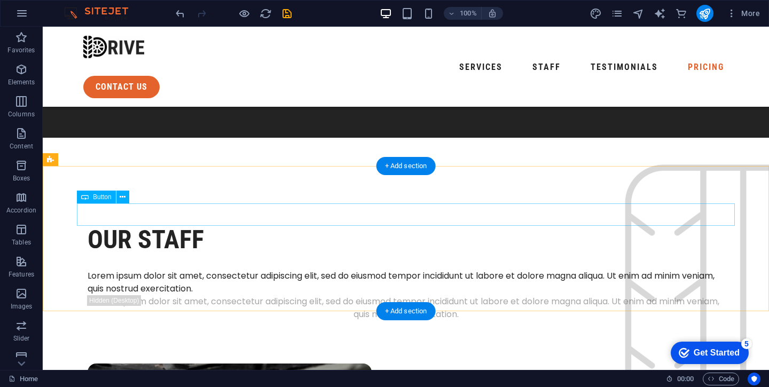
scroll to position [2516, 0]
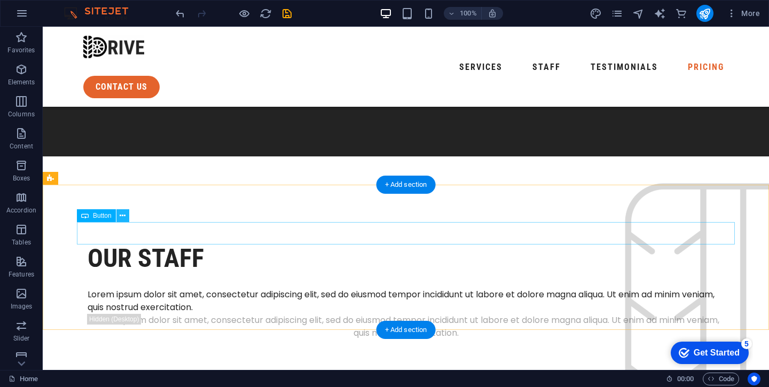
click at [126, 216] on button at bounding box center [122, 215] width 13 height 13
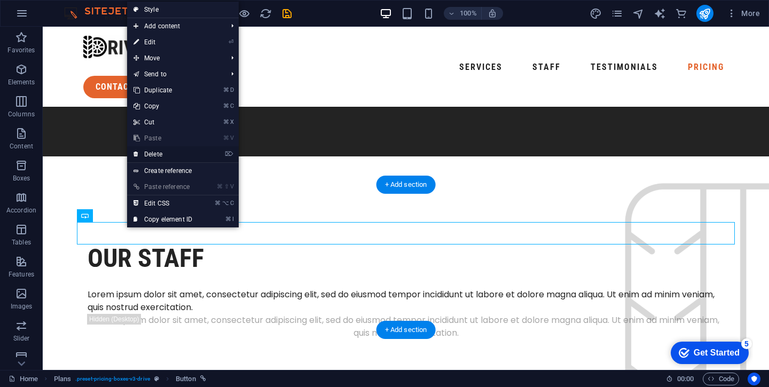
click at [156, 155] on link "⌦ Delete" at bounding box center [163, 154] width 72 height 16
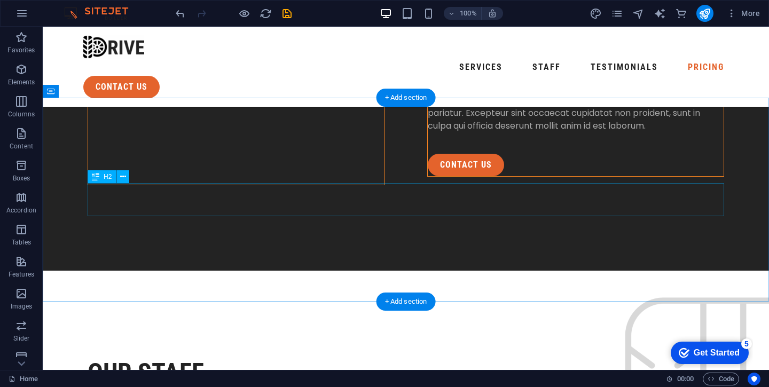
scroll to position [2402, 0]
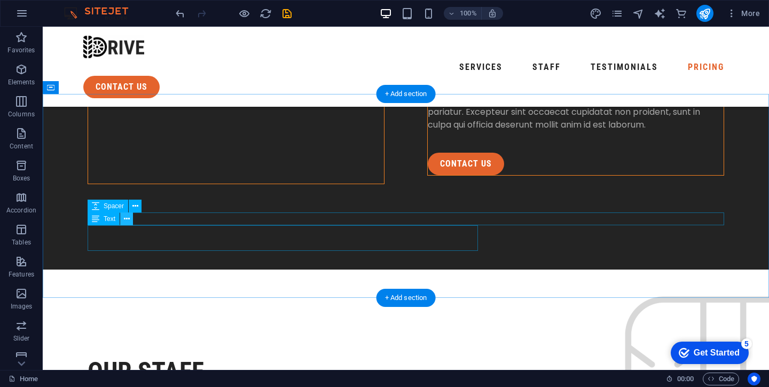
click at [128, 220] on icon at bounding box center [127, 219] width 6 height 11
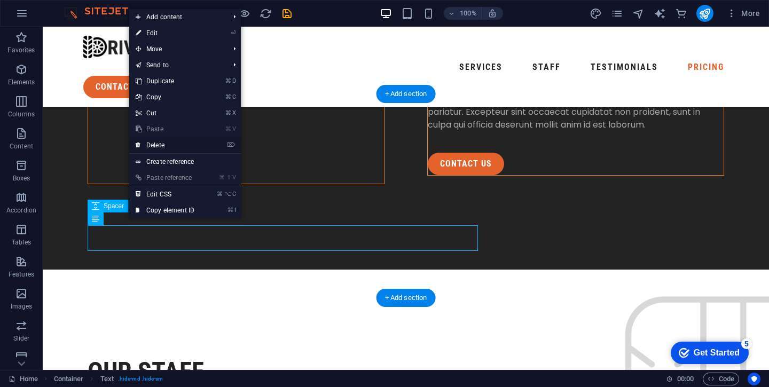
click at [160, 142] on link "⌦ Delete" at bounding box center [165, 145] width 72 height 16
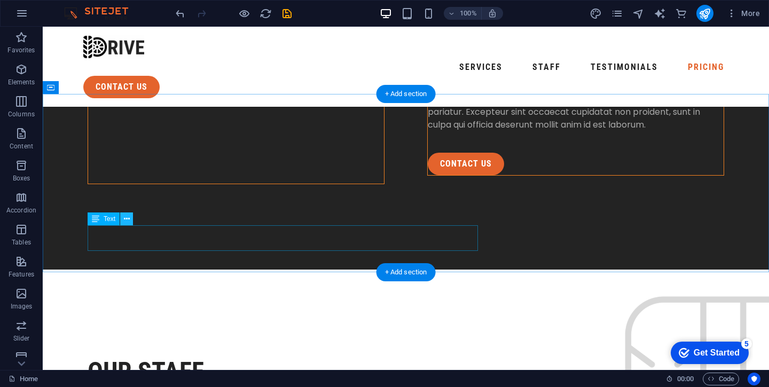
click at [130, 222] on button at bounding box center [126, 219] width 13 height 13
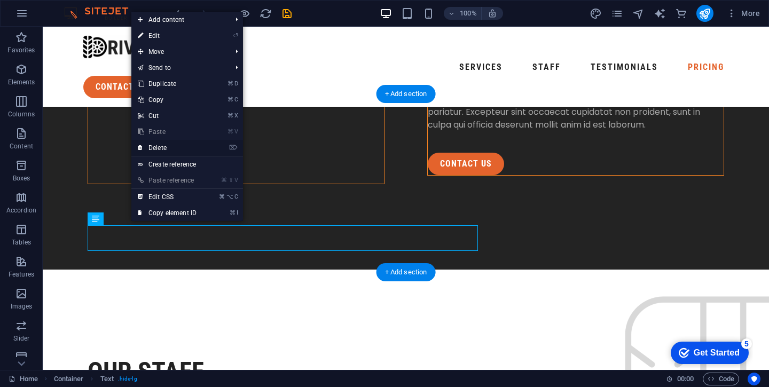
click at [159, 146] on link "⌦ Delete" at bounding box center [167, 148] width 72 height 16
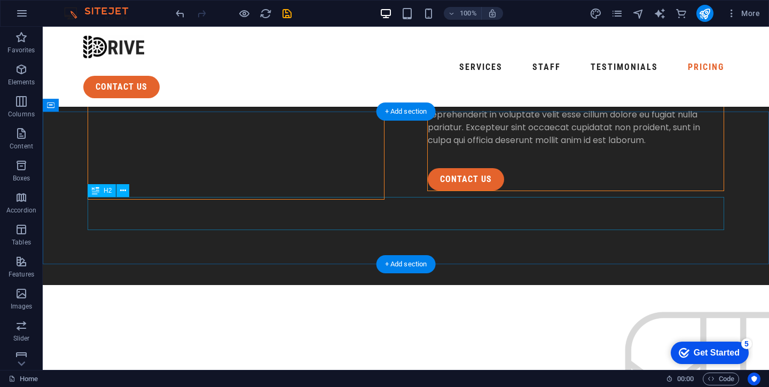
scroll to position [2390, 0]
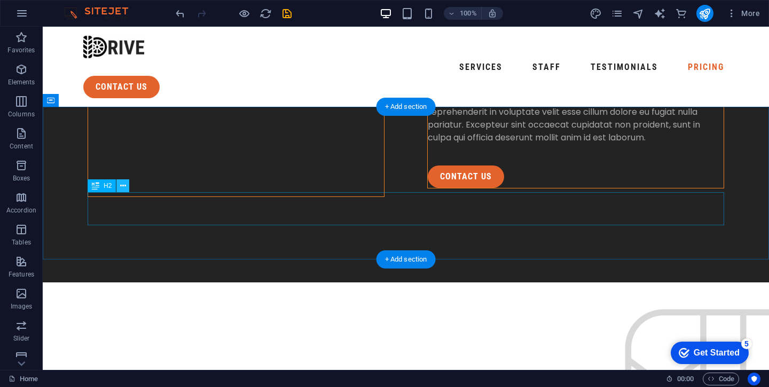
click at [124, 186] on icon at bounding box center [123, 186] width 6 height 11
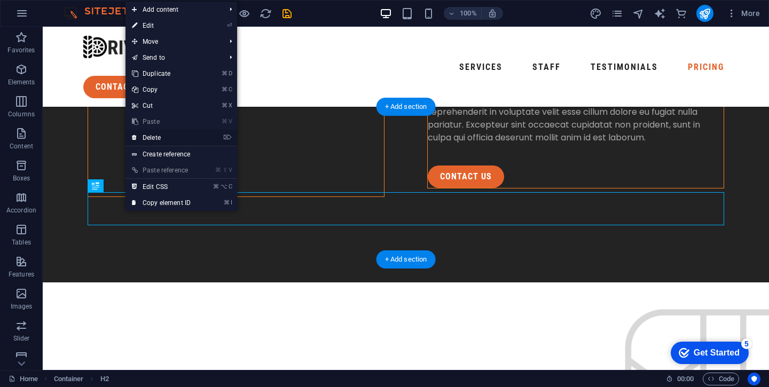
click at [154, 132] on link "⌦ Delete" at bounding box center [162, 138] width 72 height 16
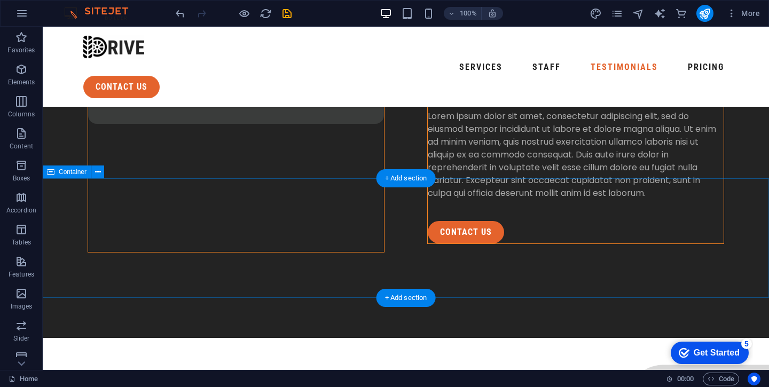
scroll to position [2303, 0]
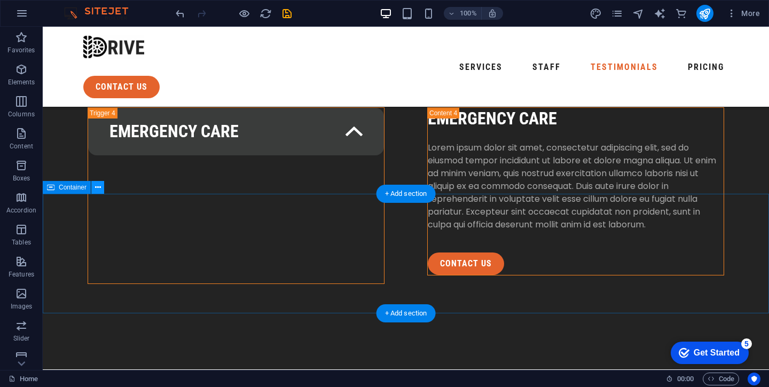
click at [103, 191] on button at bounding box center [97, 187] width 13 height 13
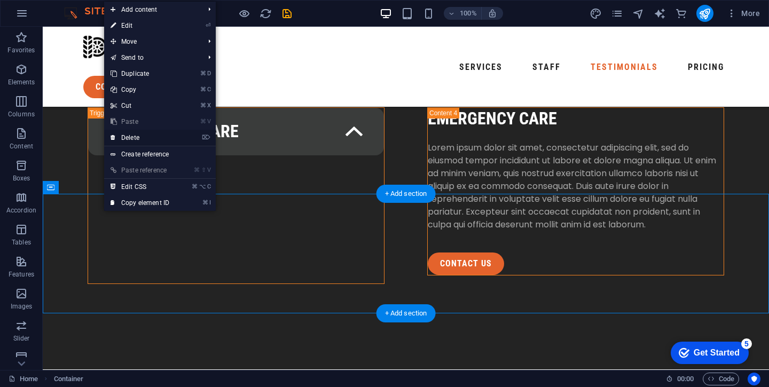
click at [139, 136] on link "⌦ Delete" at bounding box center [140, 138] width 72 height 16
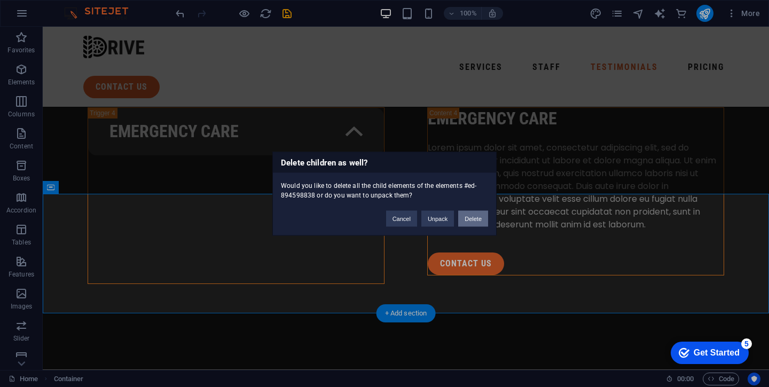
click at [473, 221] on button "Delete" at bounding box center [473, 218] width 30 height 16
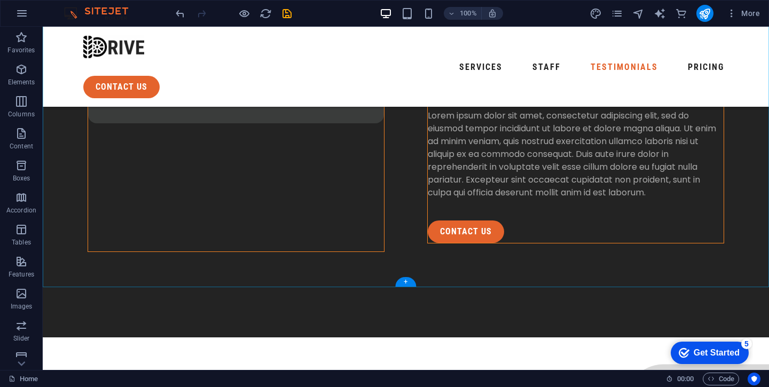
scroll to position [2338, 0]
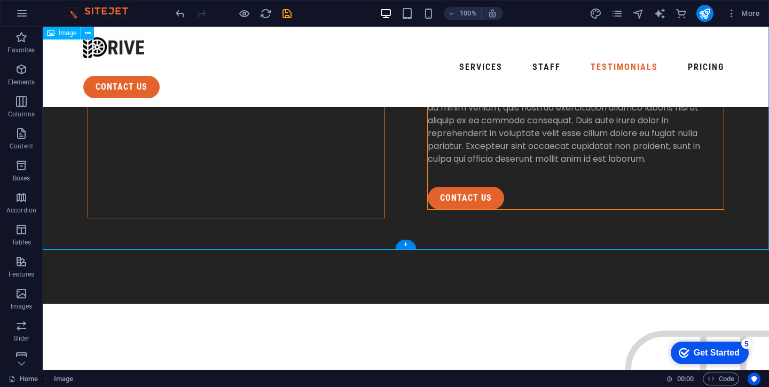
scroll to position [2355, 0]
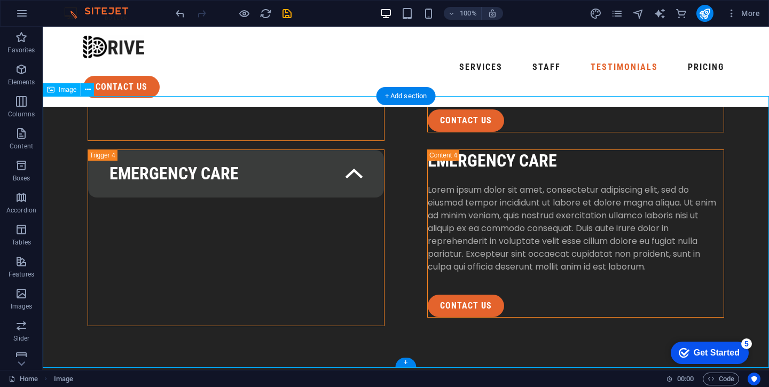
scroll to position [2245, 0]
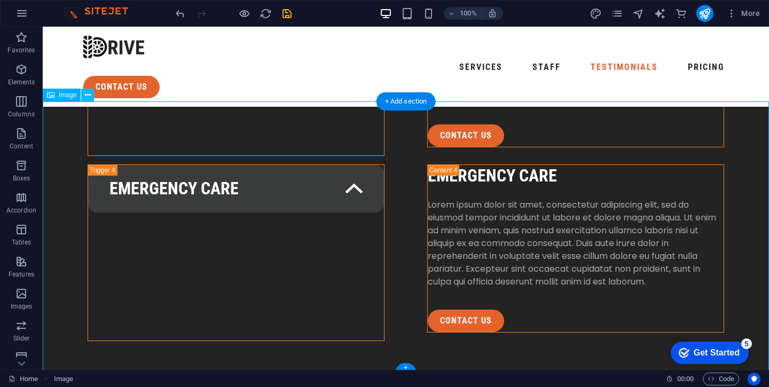
click at [88, 96] on icon at bounding box center [88, 95] width 6 height 11
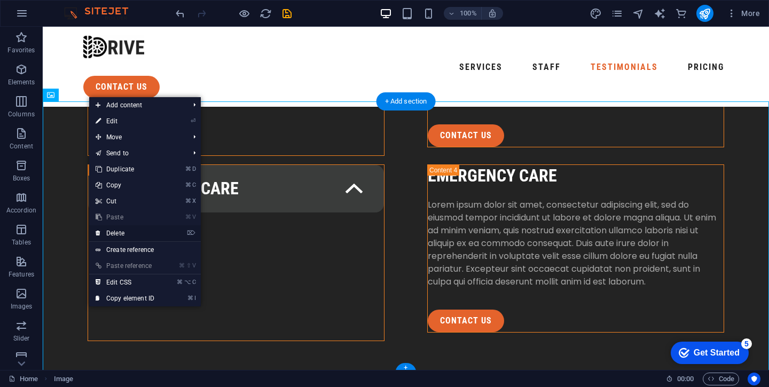
click at [124, 232] on link "⌦ Delete" at bounding box center [125, 233] width 72 height 16
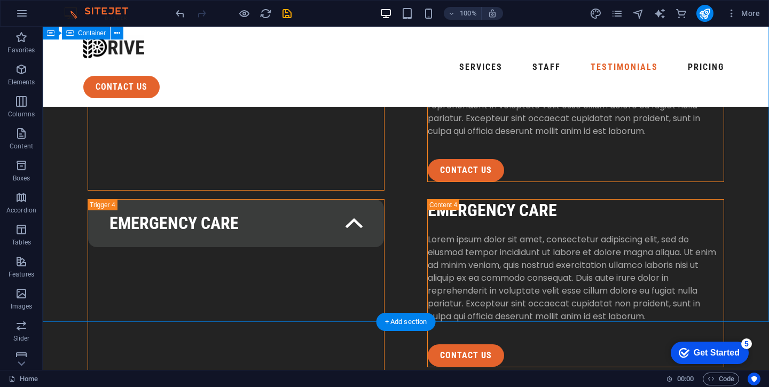
scroll to position [2157, 0]
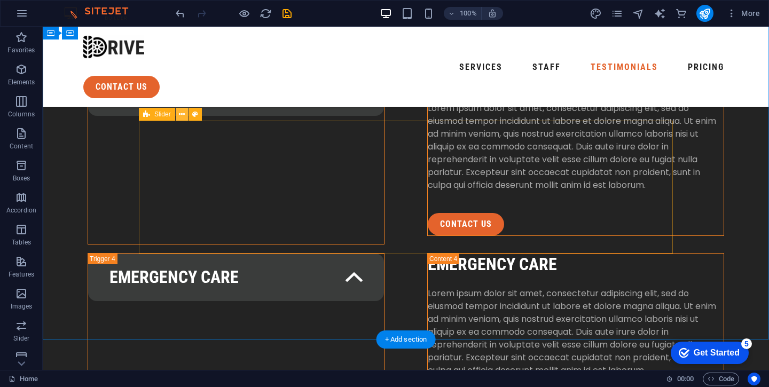
click at [181, 113] on icon at bounding box center [182, 114] width 6 height 11
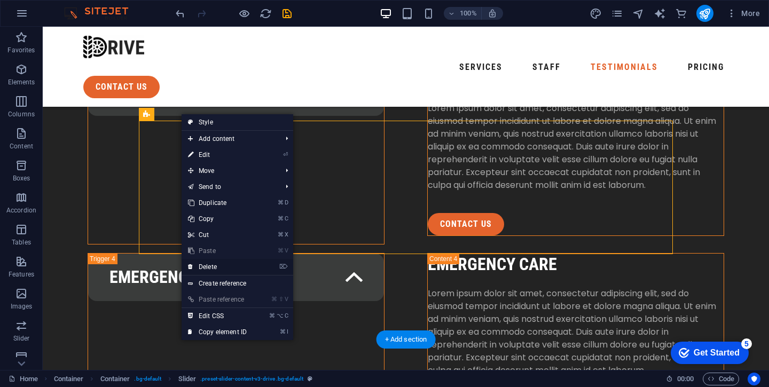
click at [217, 269] on link "⌦ Delete" at bounding box center [218, 267] width 72 height 16
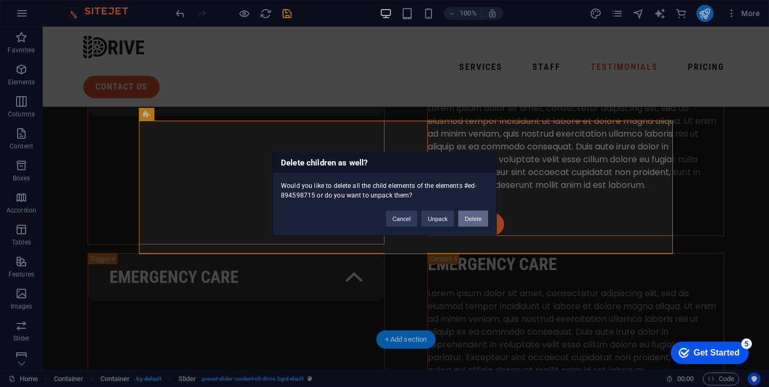
click at [471, 221] on button "Delete" at bounding box center [473, 218] width 30 height 16
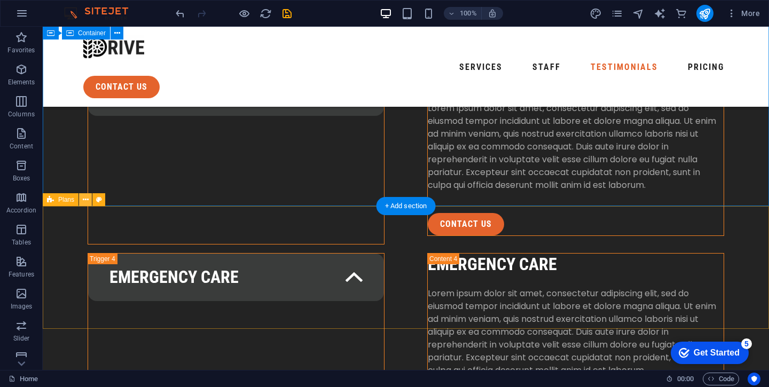
click at [83, 201] on icon at bounding box center [86, 199] width 6 height 11
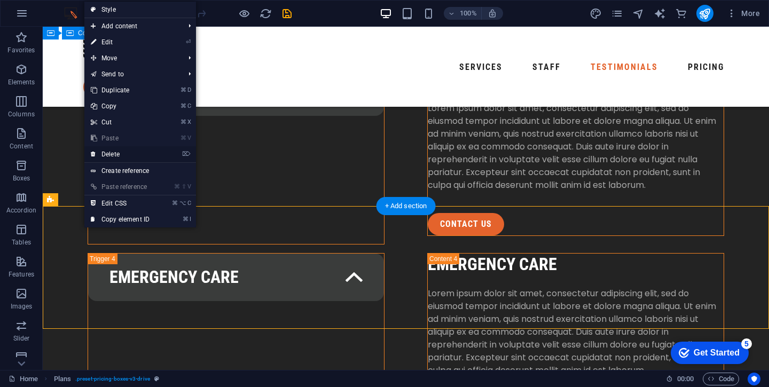
click at [117, 156] on link "⌦ Delete" at bounding box center [120, 154] width 72 height 16
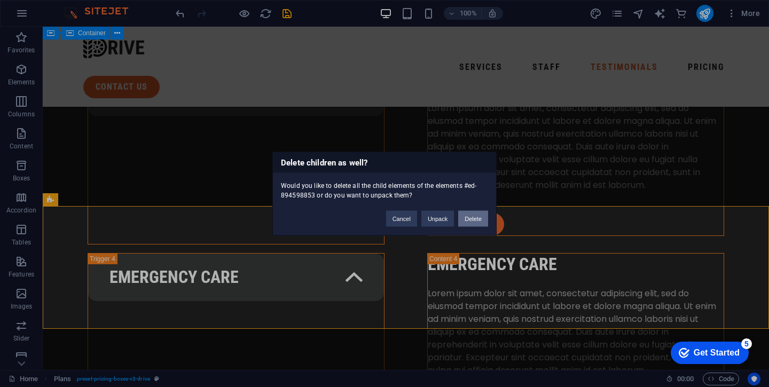
click at [475, 222] on button "Delete" at bounding box center [473, 218] width 30 height 16
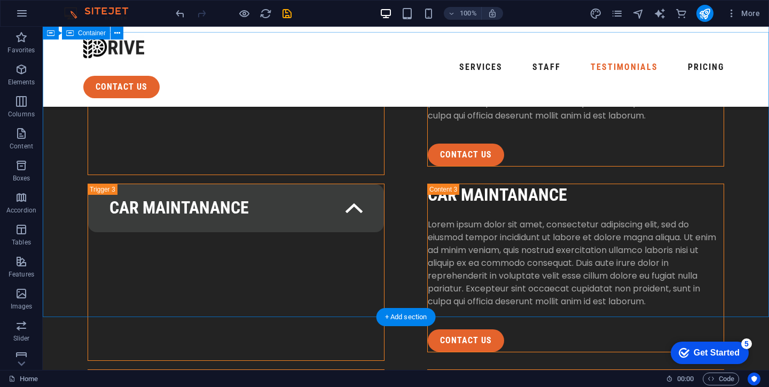
scroll to position [2039, 0]
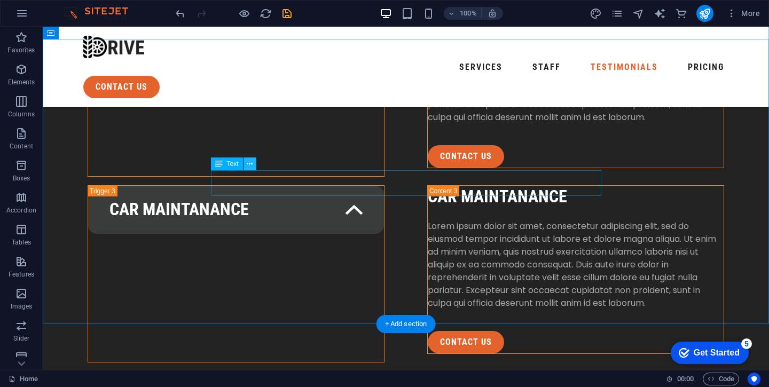
click at [254, 169] on button at bounding box center [250, 164] width 13 height 13
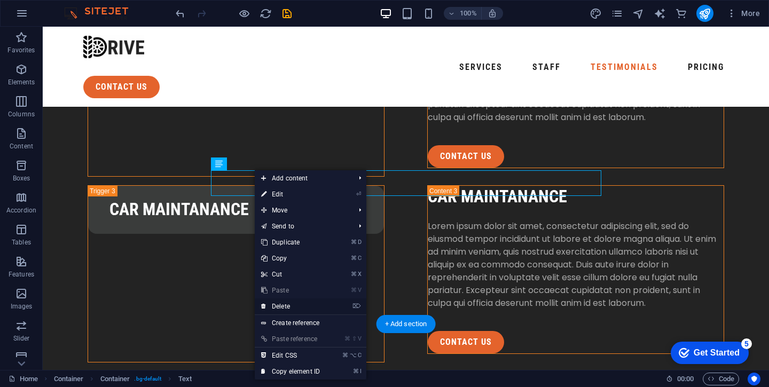
click at [285, 308] on link "⌦ Delete" at bounding box center [291, 307] width 72 height 16
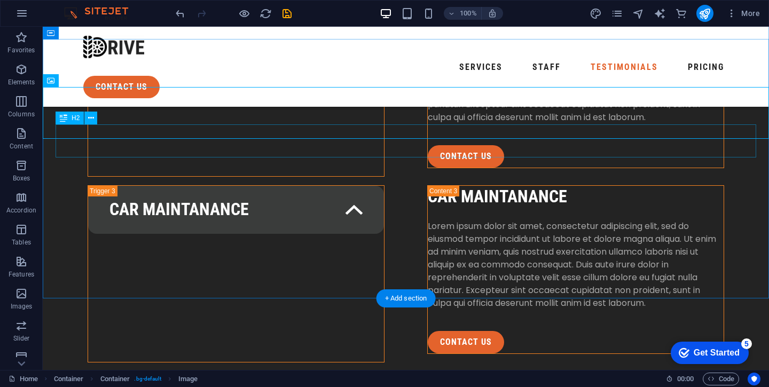
click at [90, 117] on icon at bounding box center [91, 118] width 6 height 11
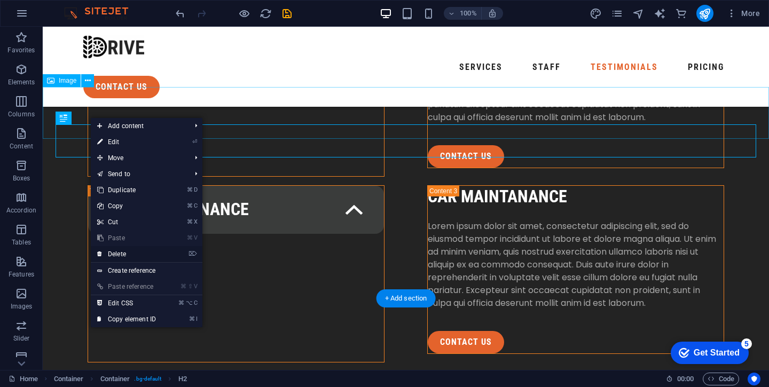
click at [121, 250] on link "⌦ Delete" at bounding box center [127, 254] width 72 height 16
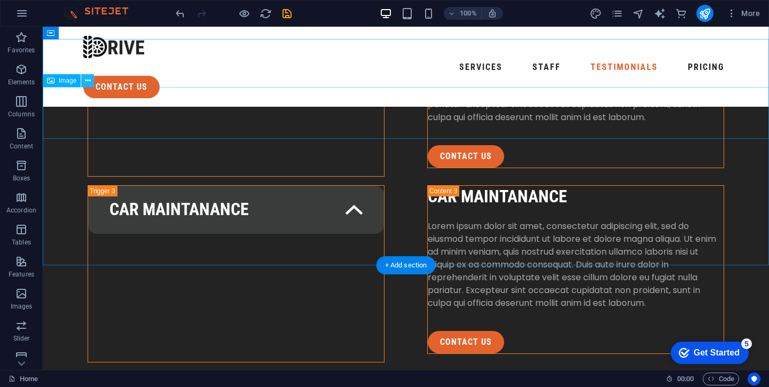
click at [90, 84] on icon at bounding box center [88, 80] width 6 height 11
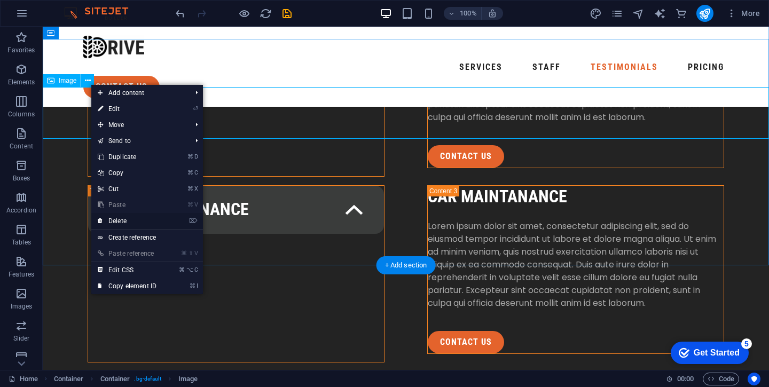
click at [123, 217] on link "⌦ Delete" at bounding box center [127, 221] width 72 height 16
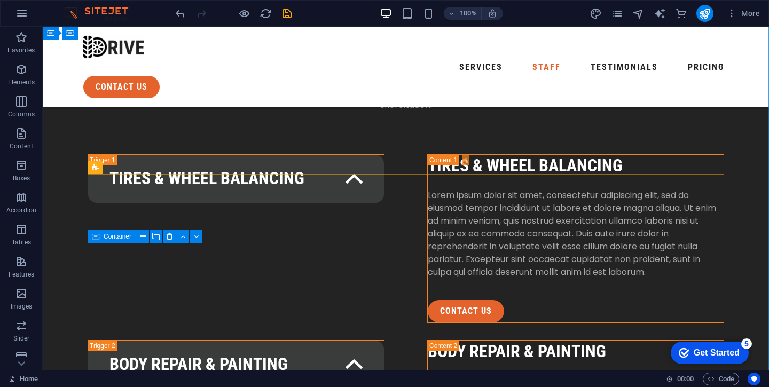
scroll to position [1690, 0]
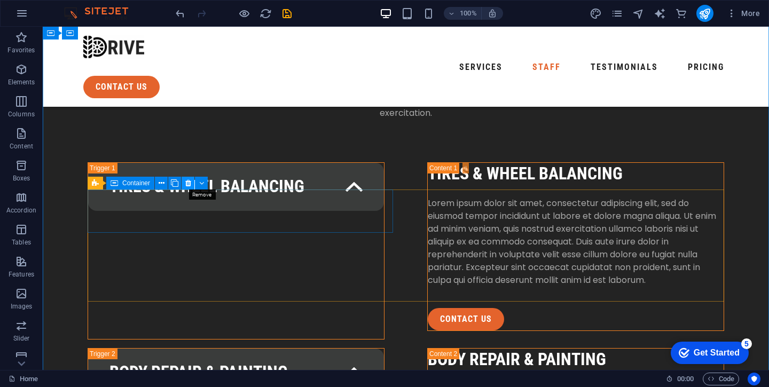
click at [188, 185] on icon at bounding box center [188, 183] width 6 height 11
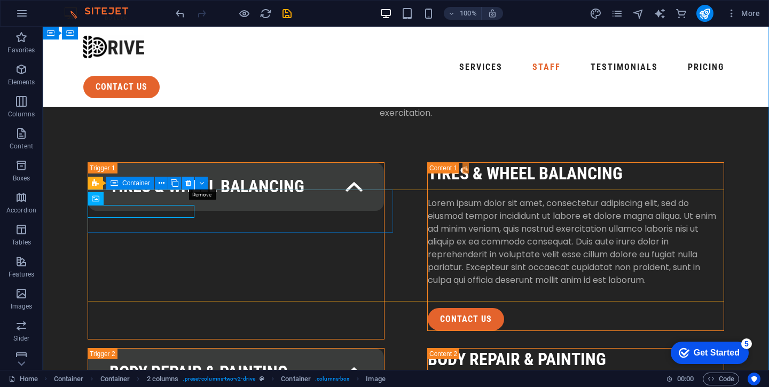
click at [186, 186] on icon at bounding box center [188, 183] width 6 height 11
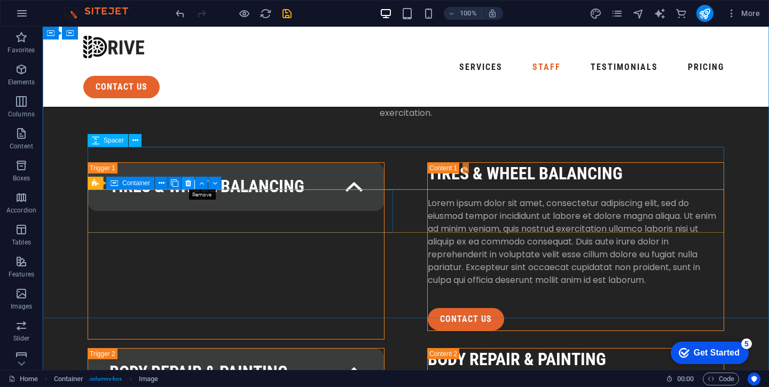
click at [187, 181] on icon at bounding box center [188, 183] width 6 height 11
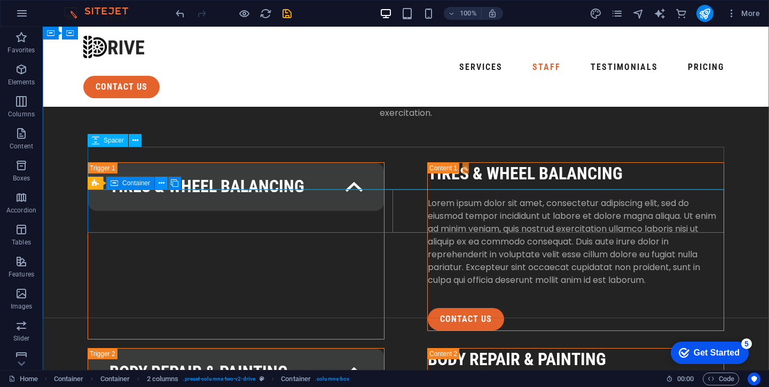
click at [165, 185] on button at bounding box center [161, 183] width 13 height 13
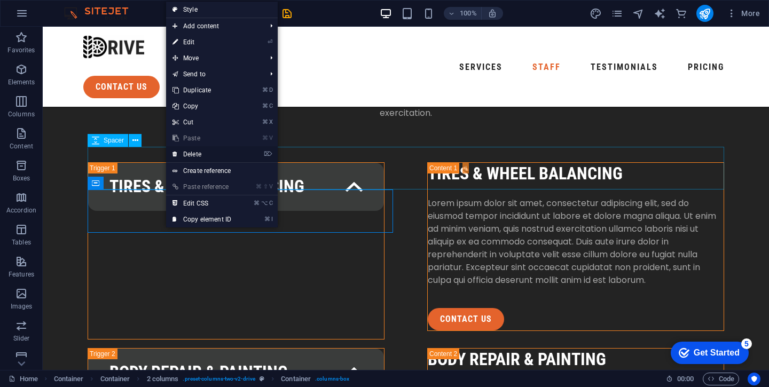
click at [193, 157] on link "⌦ Delete" at bounding box center [202, 154] width 72 height 16
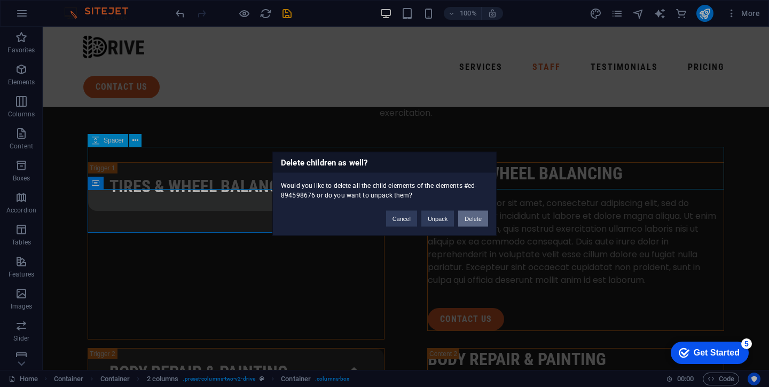
click at [471, 222] on button "Delete" at bounding box center [473, 218] width 30 height 16
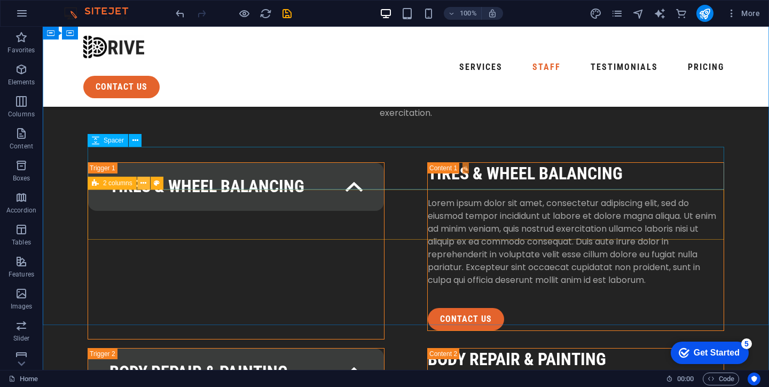
click at [145, 184] on icon at bounding box center [143, 183] width 6 height 11
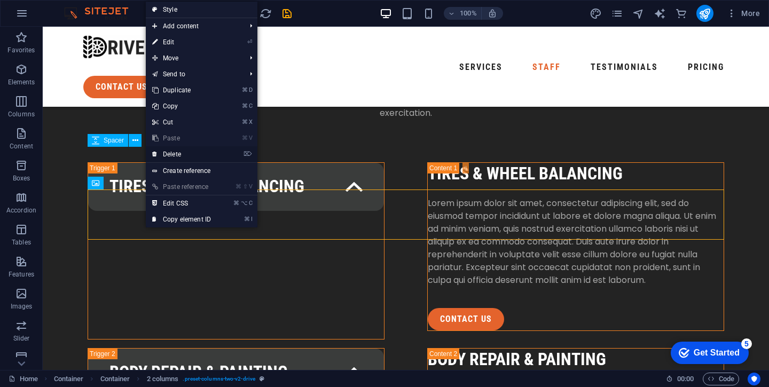
click at [173, 151] on link "⌦ Delete" at bounding box center [182, 154] width 72 height 16
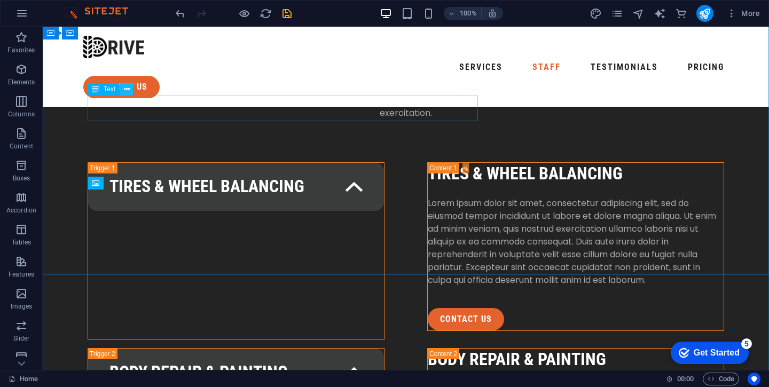
click at [129, 91] on icon at bounding box center [127, 89] width 6 height 11
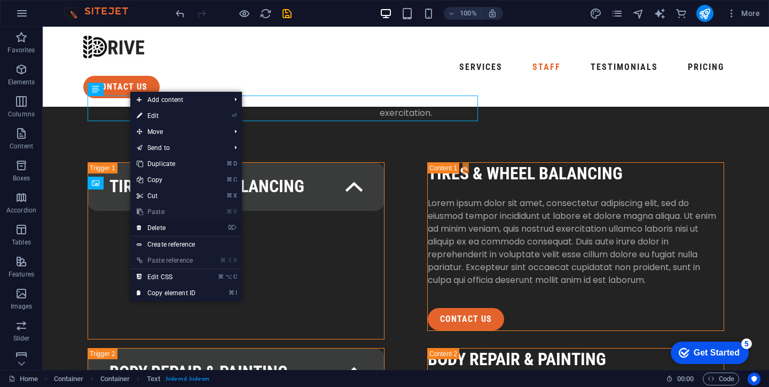
click at [162, 230] on link "⌦ Delete" at bounding box center [166, 228] width 72 height 16
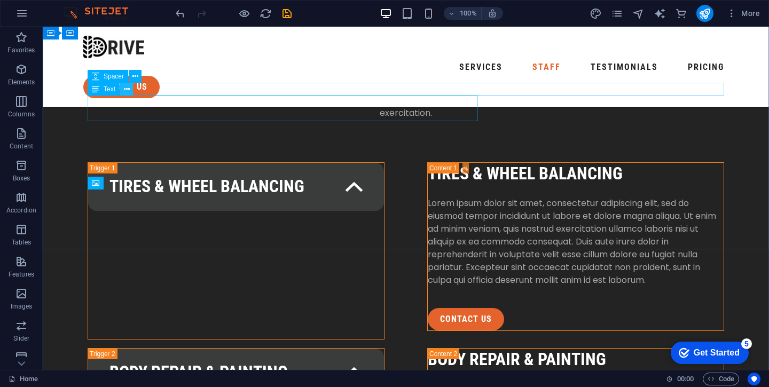
click at [124, 85] on icon at bounding box center [127, 89] width 6 height 11
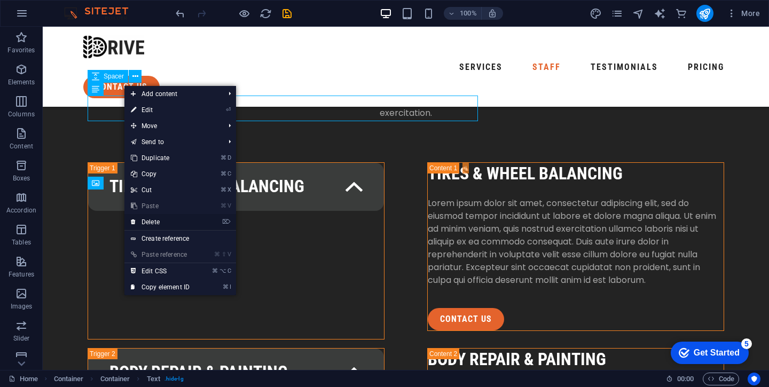
click at [160, 221] on link "⌦ Delete" at bounding box center [160, 222] width 72 height 16
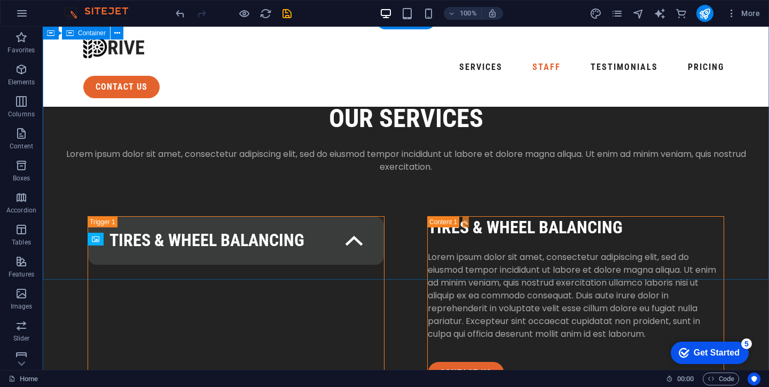
scroll to position [1634, 0]
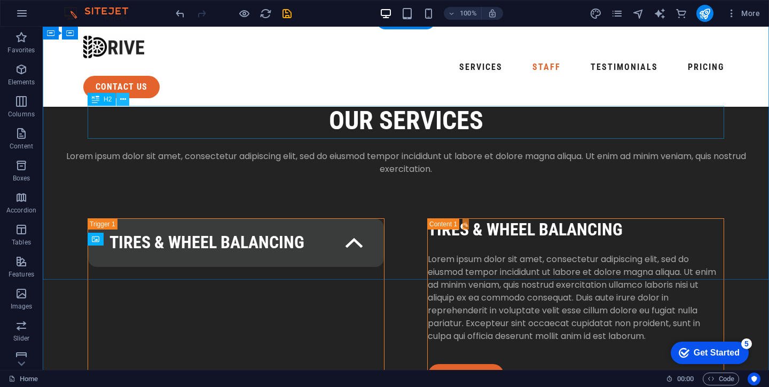
click at [126, 99] on button at bounding box center [122, 99] width 13 height 13
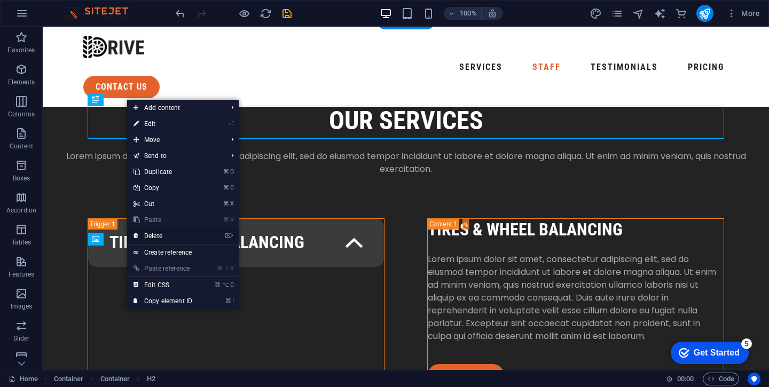
click at [160, 233] on link "⌦ Delete" at bounding box center [163, 236] width 72 height 16
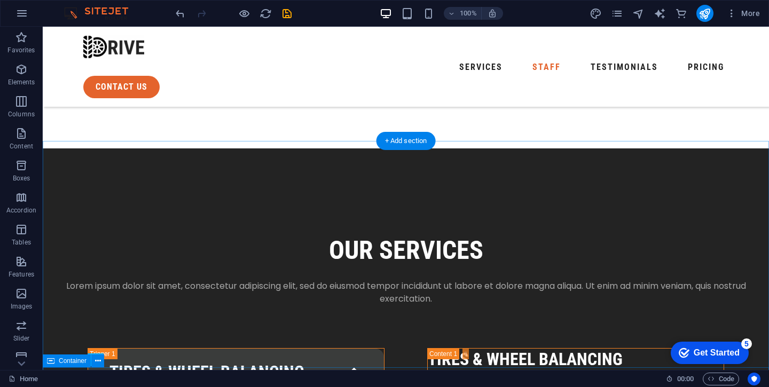
scroll to position [1503, 0]
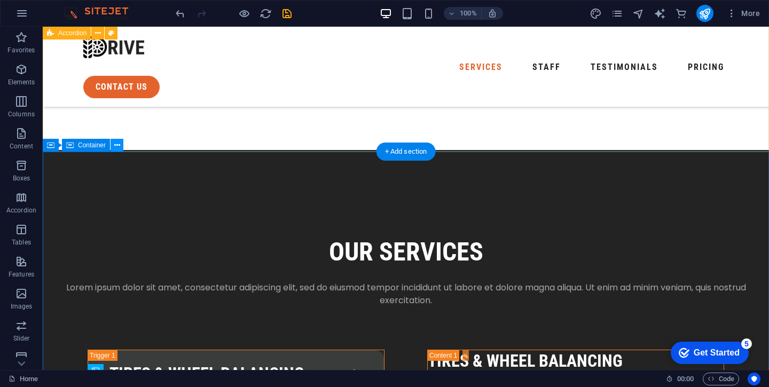
click at [121, 146] on button at bounding box center [117, 145] width 13 height 13
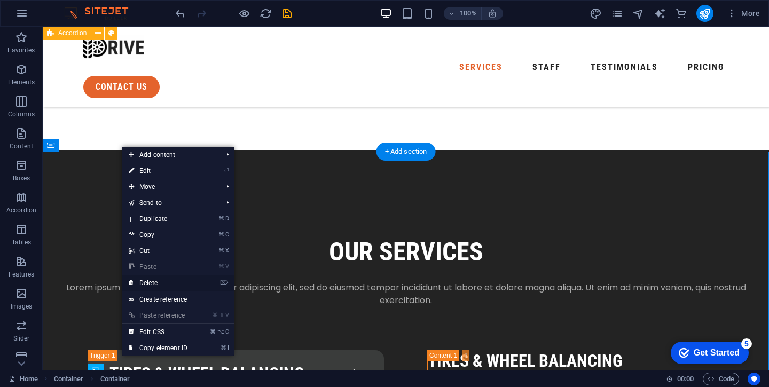
click at [159, 278] on link "⌦ Delete" at bounding box center [158, 283] width 72 height 16
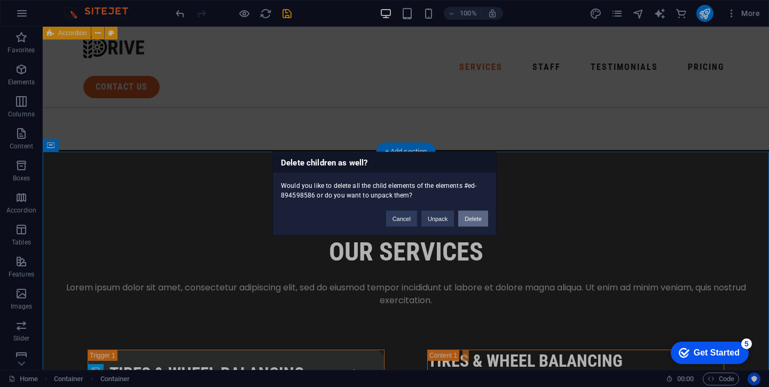
click at [481, 215] on button "Delete" at bounding box center [473, 218] width 30 height 16
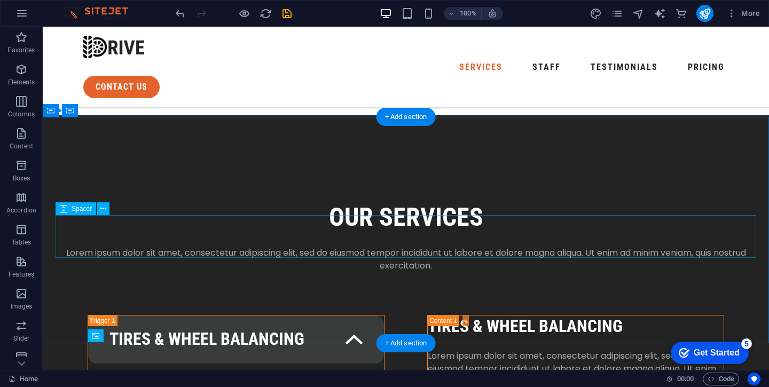
scroll to position [1543, 0]
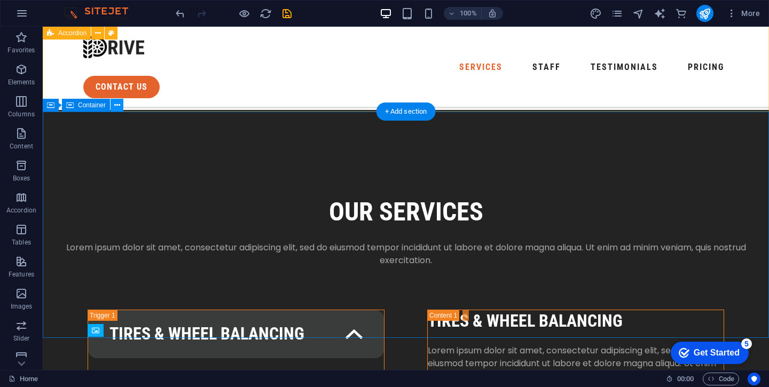
click at [113, 108] on button at bounding box center [117, 105] width 13 height 13
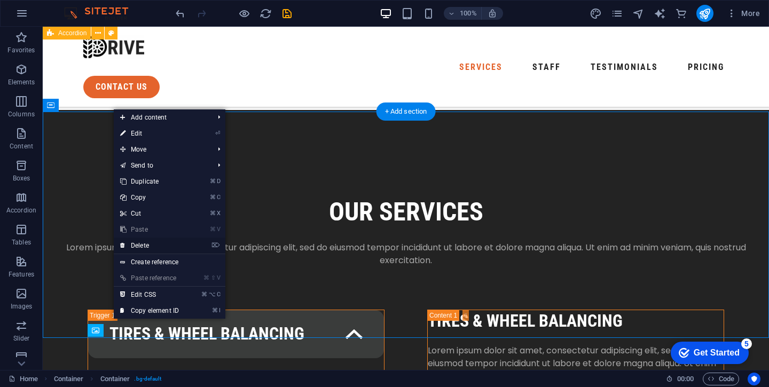
click at [146, 248] on link "⌦ Delete" at bounding box center [150, 246] width 72 height 16
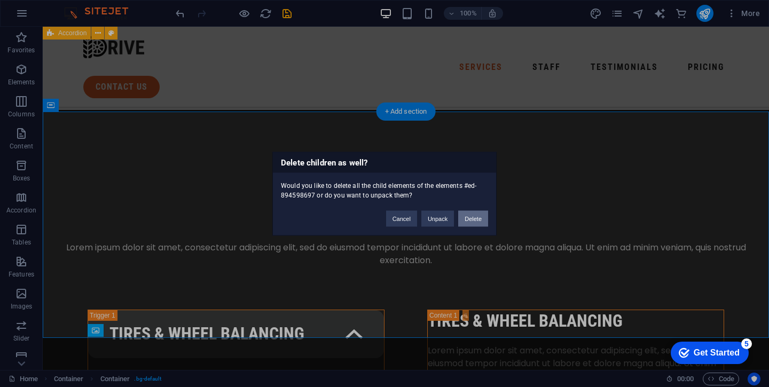
click at [469, 220] on button "Delete" at bounding box center [473, 218] width 30 height 16
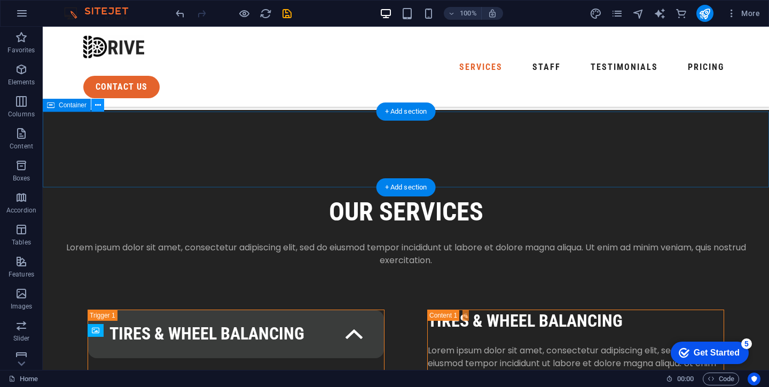
click at [101, 107] on button at bounding box center [97, 105] width 13 height 13
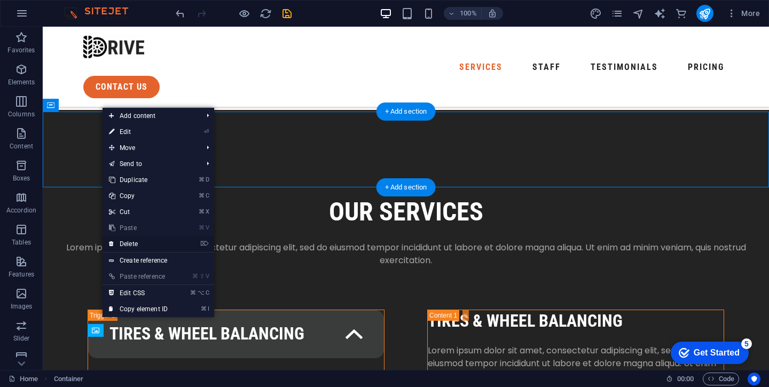
click at [137, 243] on link "⌦ Delete" at bounding box center [139, 244] width 72 height 16
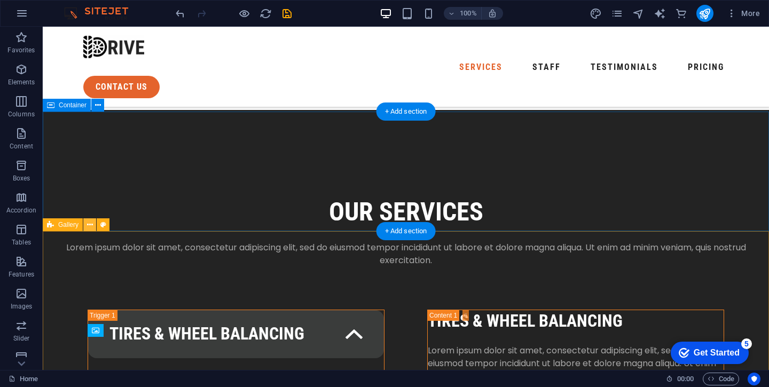
click at [89, 223] on icon at bounding box center [90, 225] width 6 height 11
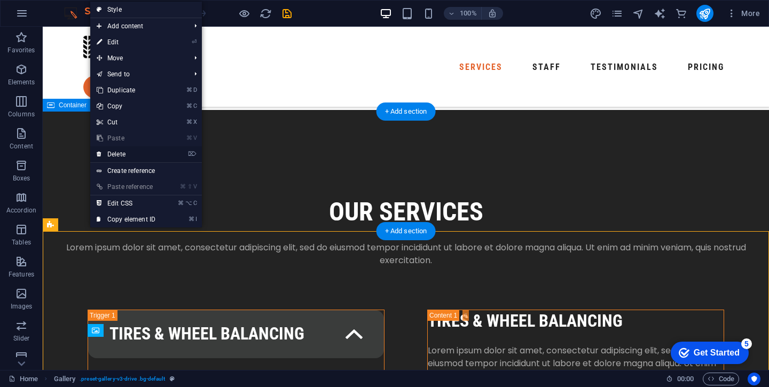
click at [115, 156] on link "⌦ Delete" at bounding box center [126, 154] width 72 height 16
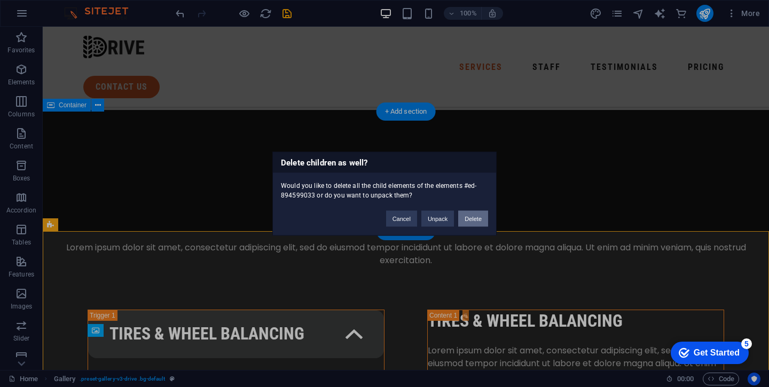
click at [478, 217] on button "Delete" at bounding box center [473, 218] width 30 height 16
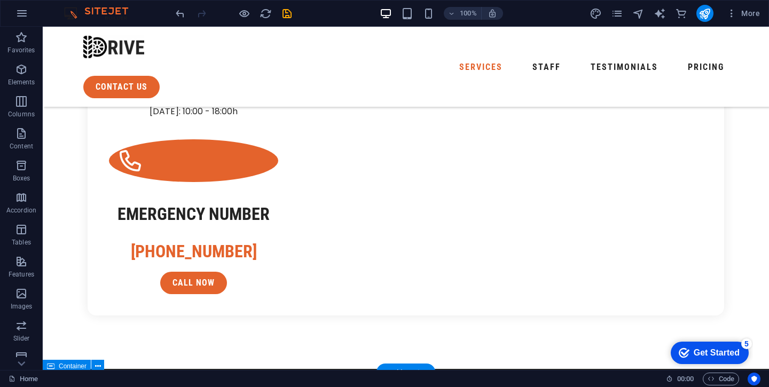
scroll to position [1282, 0]
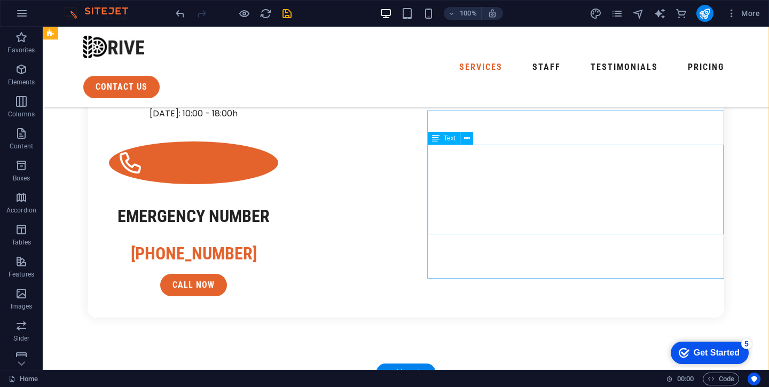
drag, startPoint x: 443, startPoint y: 145, endPoint x: 400, endPoint y: 118, distance: 50.4
click at [443, 145] on div "Text" at bounding box center [454, 138] width 52 height 13
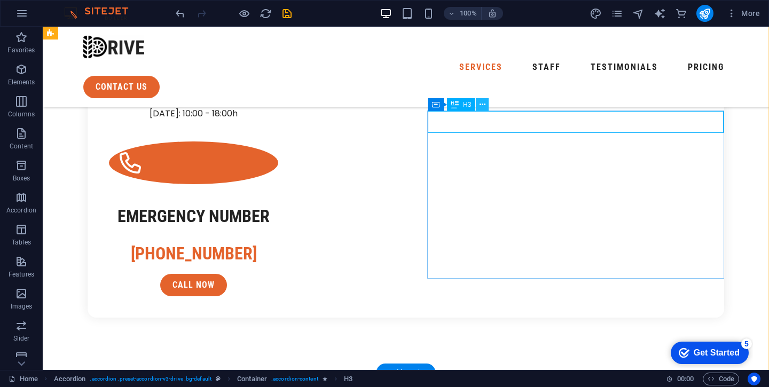
click at [484, 103] on icon at bounding box center [483, 104] width 6 height 11
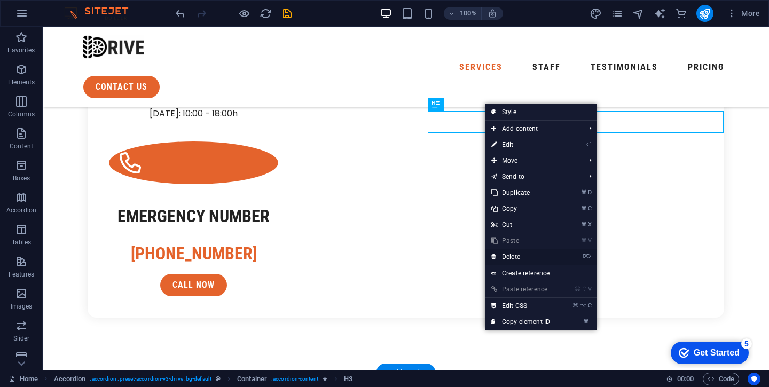
click at [518, 257] on link "⌦ Delete" at bounding box center [521, 257] width 72 height 16
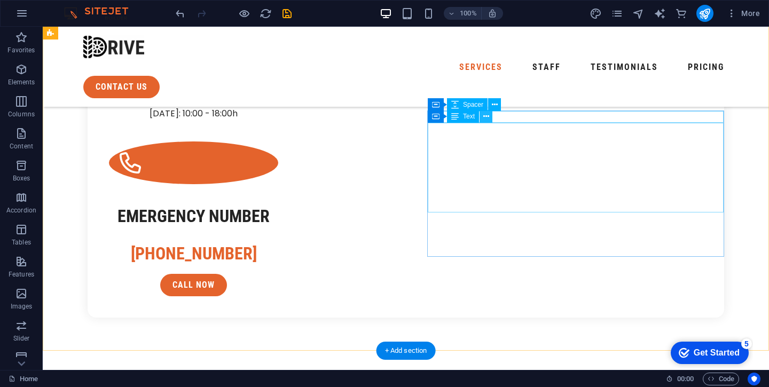
click at [489, 119] on icon at bounding box center [486, 116] width 6 height 11
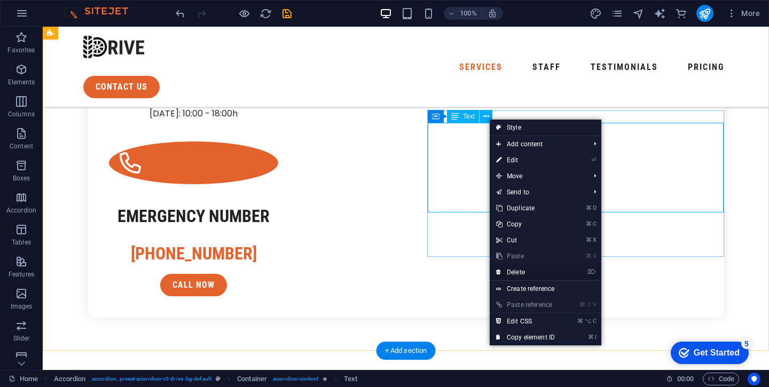
click at [517, 268] on link "⌦ Delete" at bounding box center [526, 272] width 72 height 16
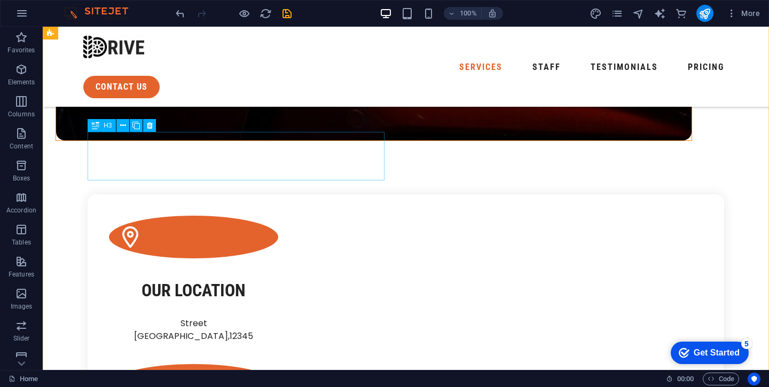
scroll to position [886, 0]
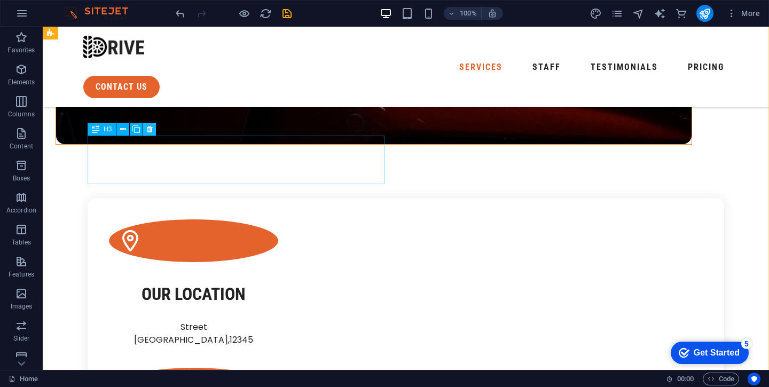
click at [151, 132] on icon at bounding box center [150, 129] width 6 height 11
click at [151, 131] on icon at bounding box center [150, 129] width 6 height 11
click at [152, 129] on icon at bounding box center [150, 129] width 6 height 11
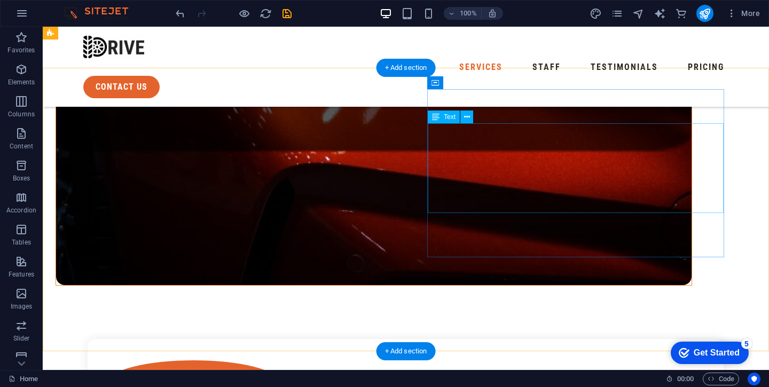
scroll to position [749, 0]
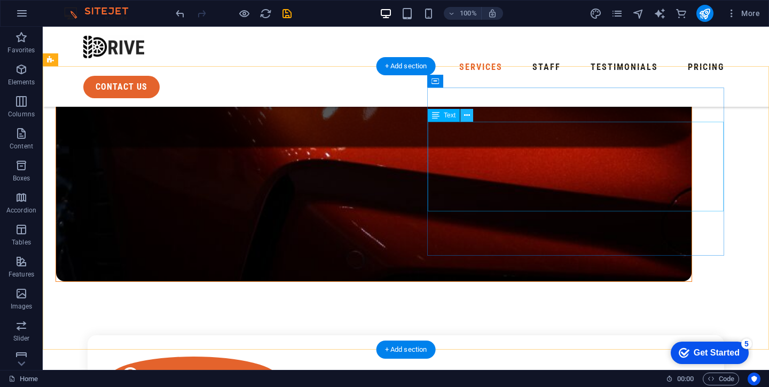
click at [468, 116] on icon at bounding box center [467, 115] width 6 height 11
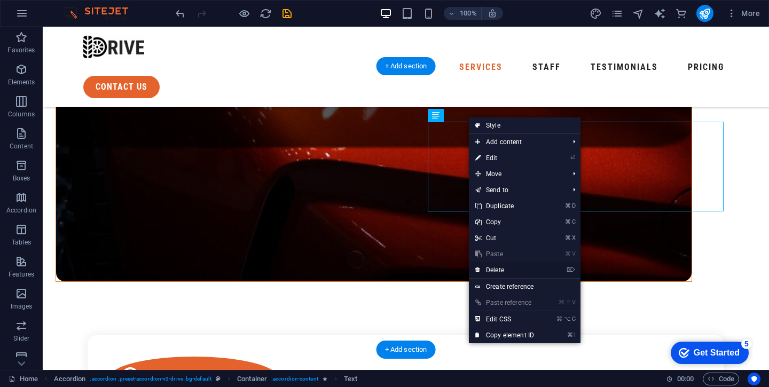
click at [498, 269] on link "⌦ Delete" at bounding box center [505, 270] width 72 height 16
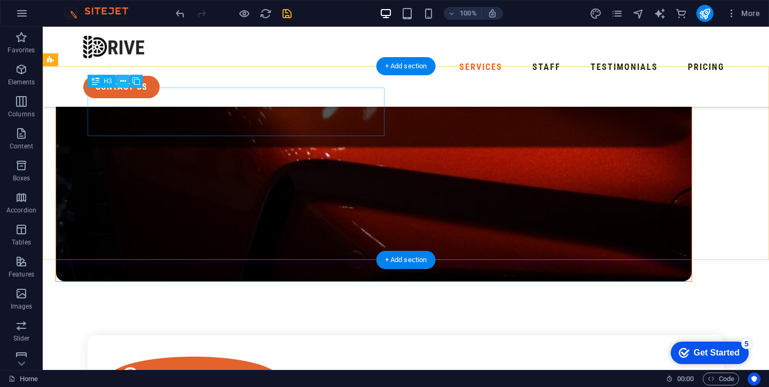
click at [125, 83] on icon at bounding box center [123, 81] width 6 height 11
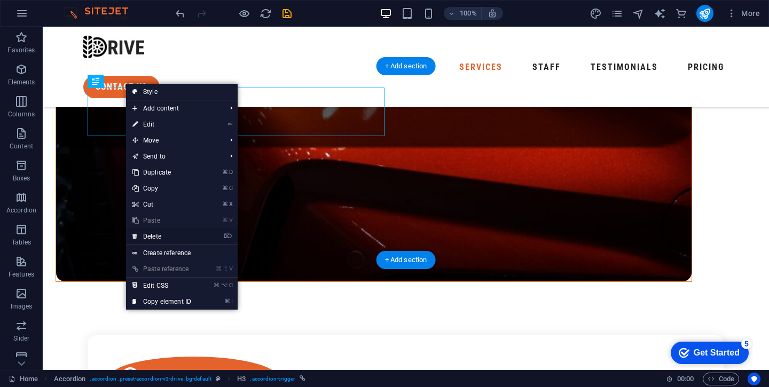
click at [161, 233] on link "⌦ Delete" at bounding box center [162, 237] width 72 height 16
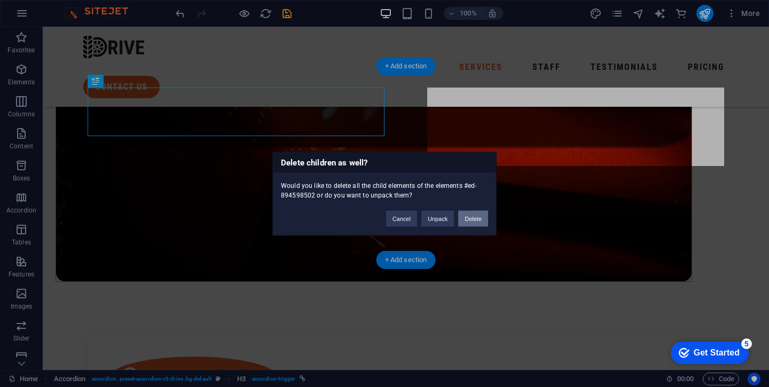
click at [478, 217] on button "Delete" at bounding box center [473, 218] width 30 height 16
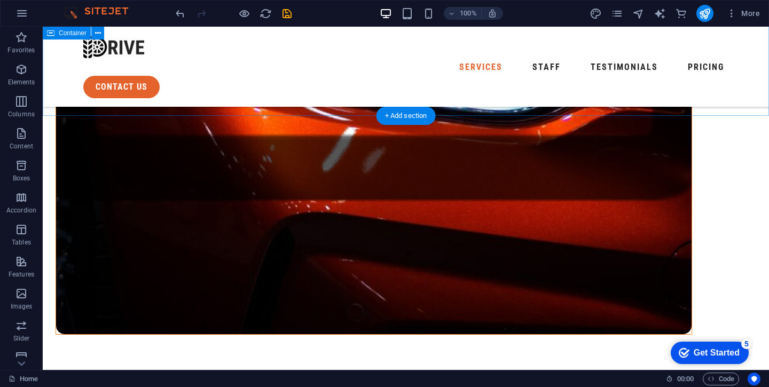
scroll to position [695, 0]
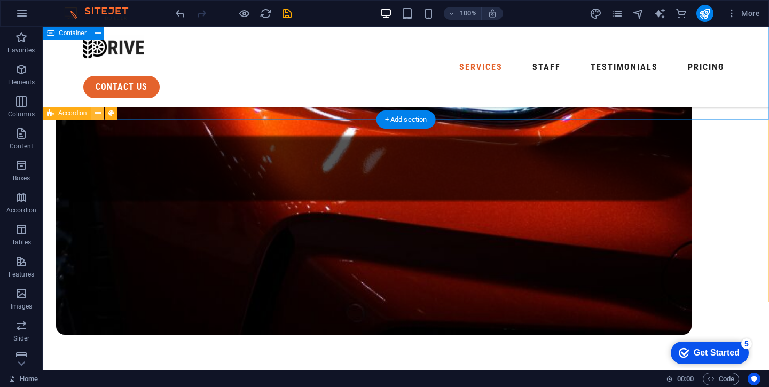
click at [96, 115] on icon at bounding box center [98, 113] width 6 height 11
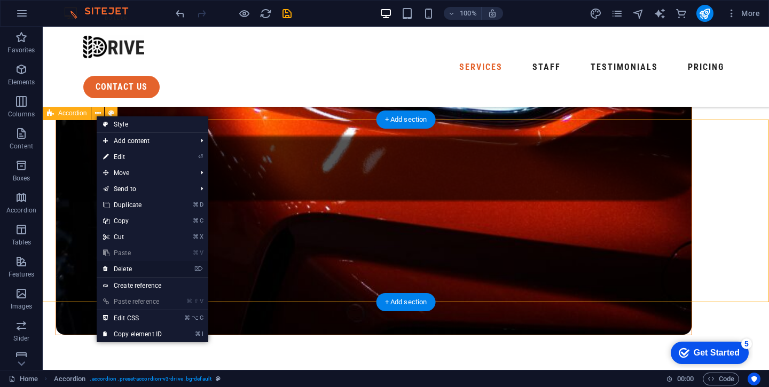
click at [122, 271] on link "⌦ Delete" at bounding box center [133, 269] width 72 height 16
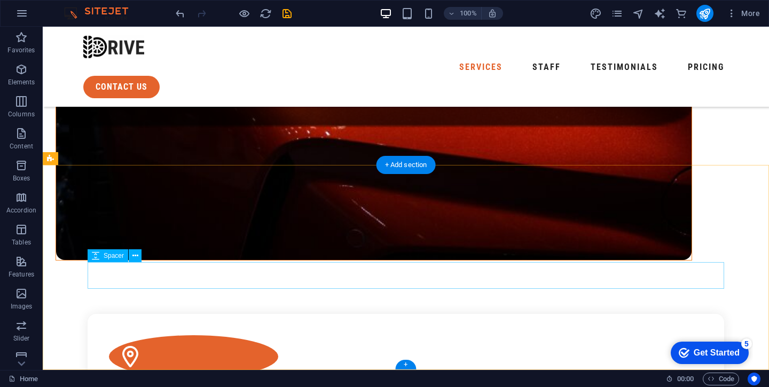
scroll to position [770, 0]
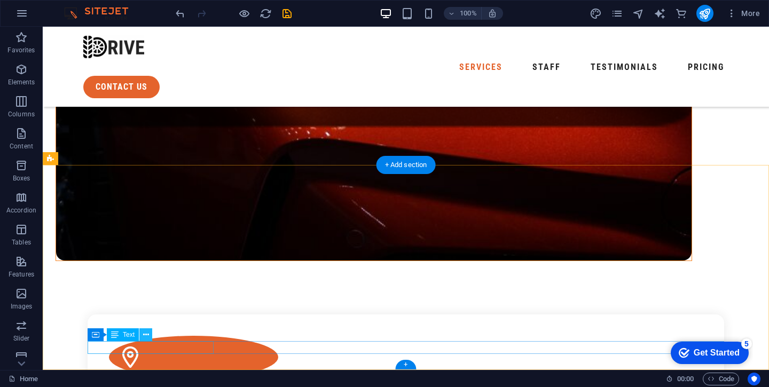
click at [144, 336] on icon at bounding box center [146, 335] width 6 height 11
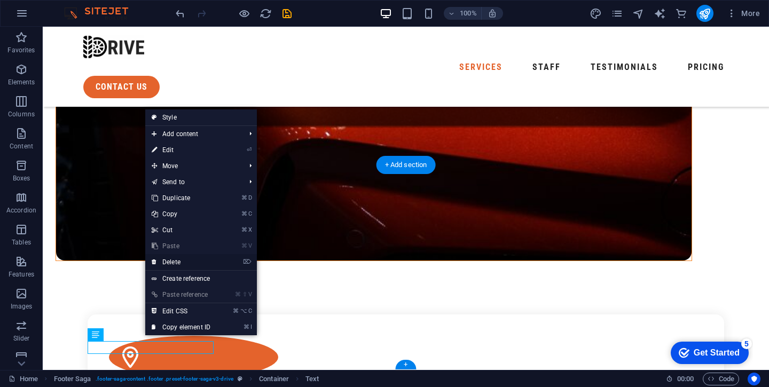
click at [171, 257] on link "⌦ Delete" at bounding box center [181, 262] width 72 height 16
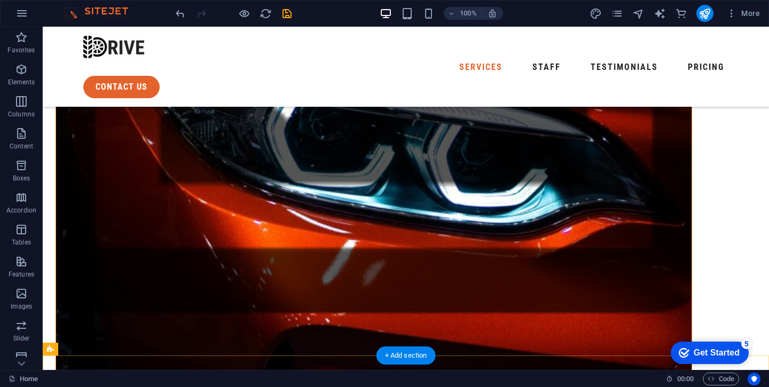
scroll to position [579, 0]
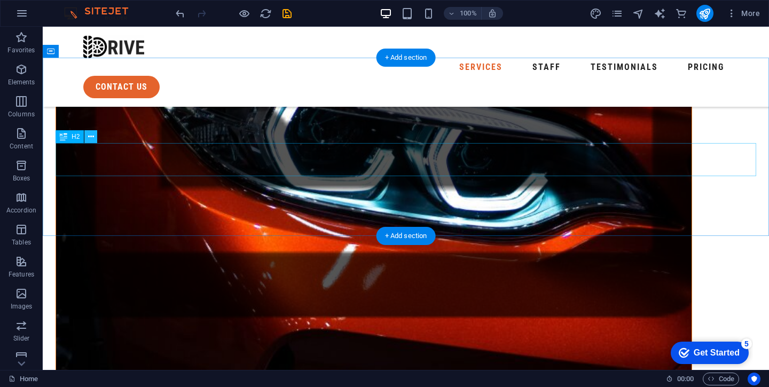
click at [93, 138] on icon at bounding box center [91, 136] width 6 height 11
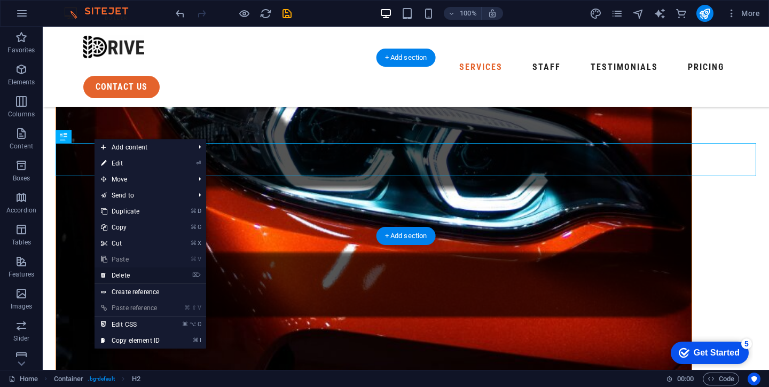
click at [122, 276] on link "⌦ Delete" at bounding box center [131, 276] width 72 height 16
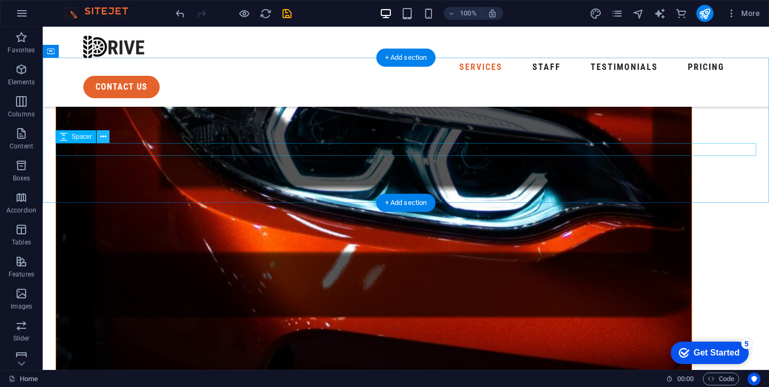
click at [104, 141] on icon at bounding box center [103, 136] width 6 height 11
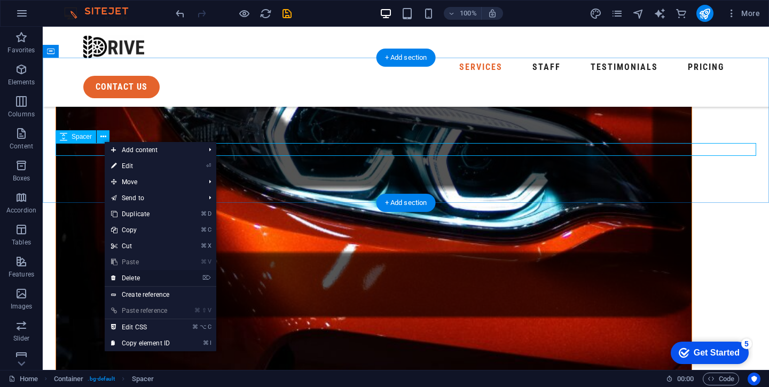
click at [137, 275] on link "⌦ Delete" at bounding box center [141, 278] width 72 height 16
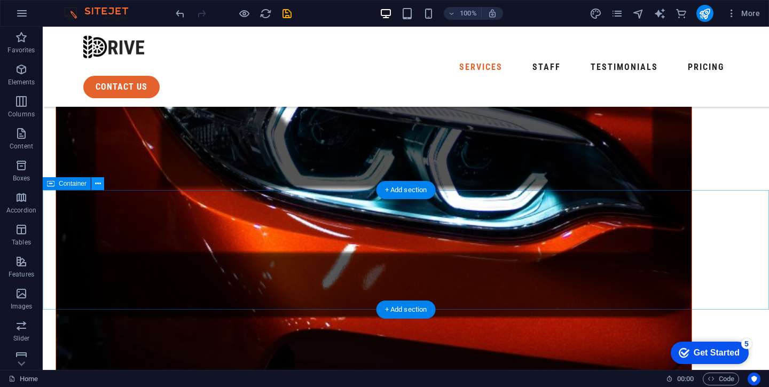
click at [101, 186] on button at bounding box center [97, 183] width 13 height 13
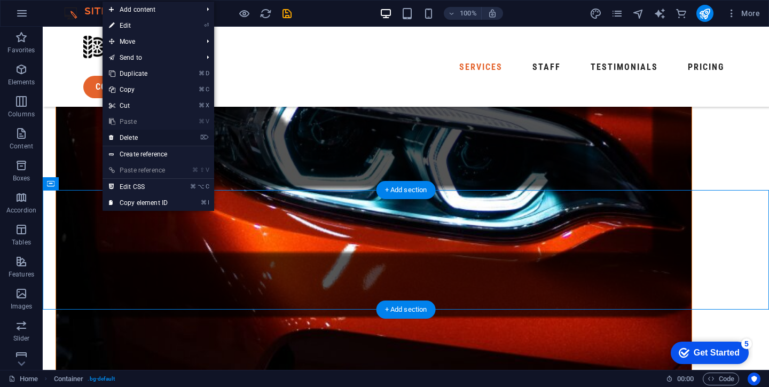
click at [130, 139] on link "⌦ Delete" at bounding box center [139, 138] width 72 height 16
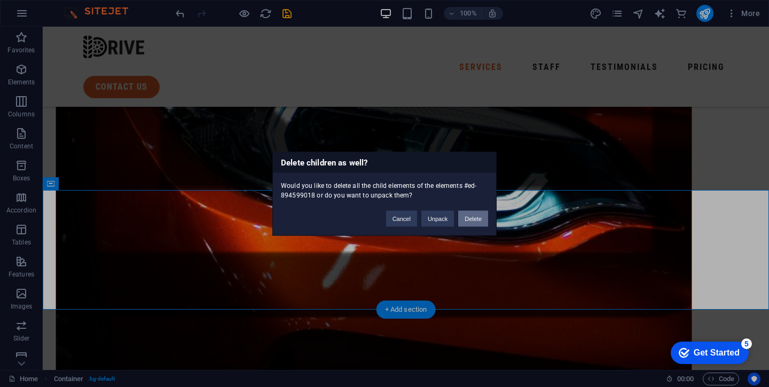
click at [476, 219] on button "Delete" at bounding box center [473, 218] width 30 height 16
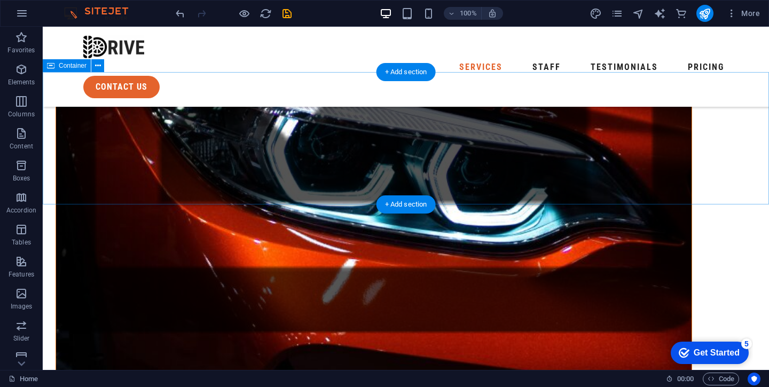
scroll to position [565, 0]
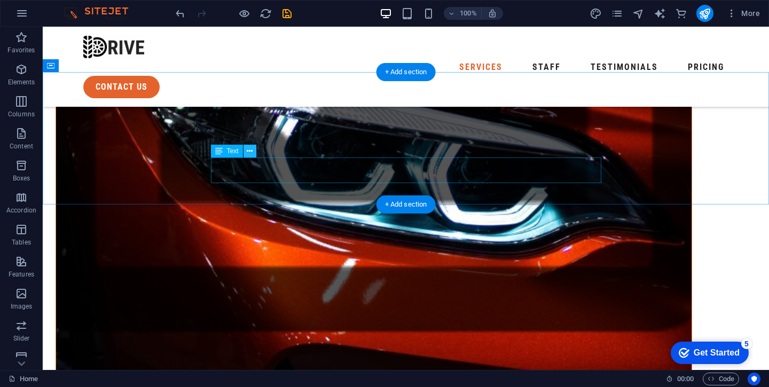
click at [251, 149] on icon at bounding box center [250, 151] width 6 height 11
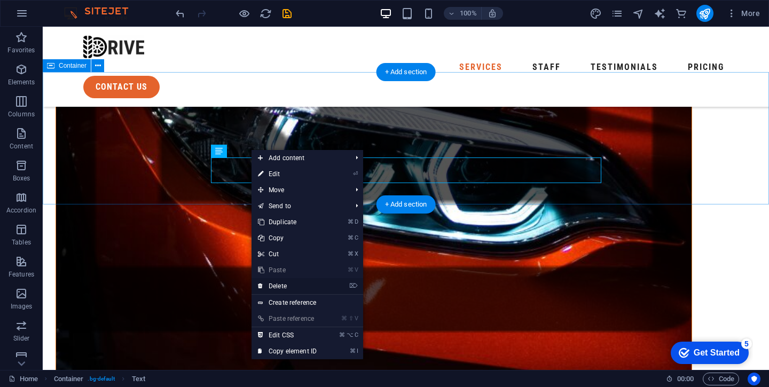
click at [284, 284] on link "⌦ Delete" at bounding box center [288, 286] width 72 height 16
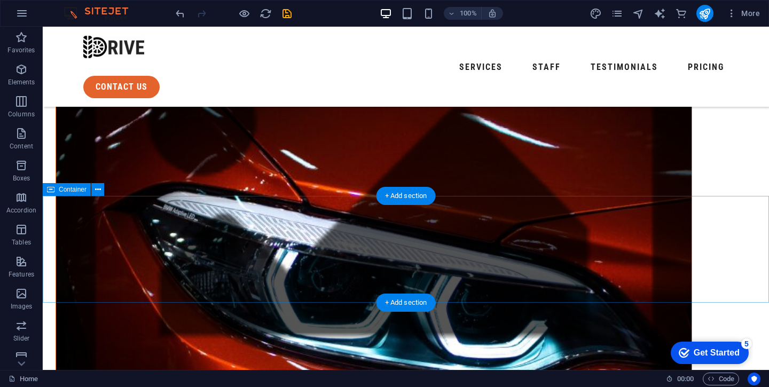
scroll to position [429, 0]
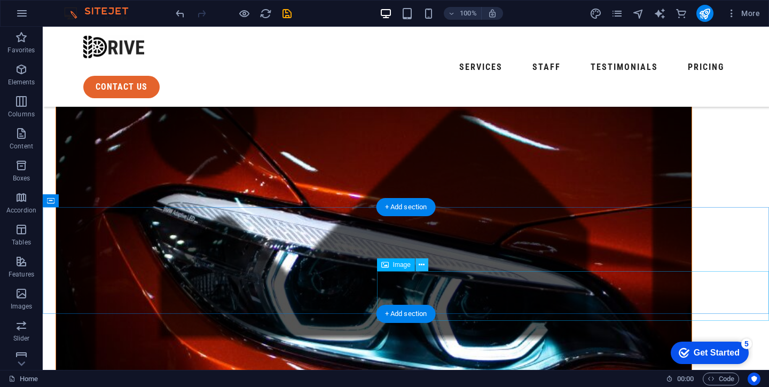
click at [423, 266] on icon at bounding box center [422, 265] width 6 height 11
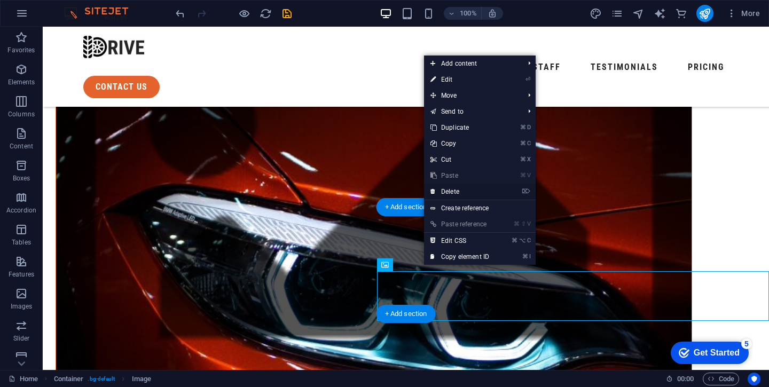
click at [454, 191] on link "⌦ Delete" at bounding box center [460, 192] width 72 height 16
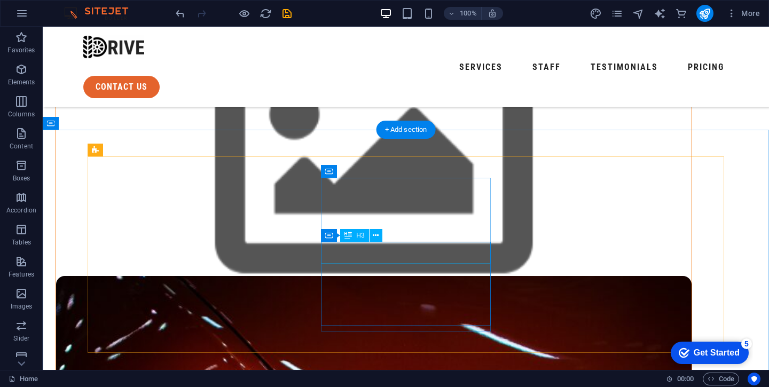
scroll to position [223, 0]
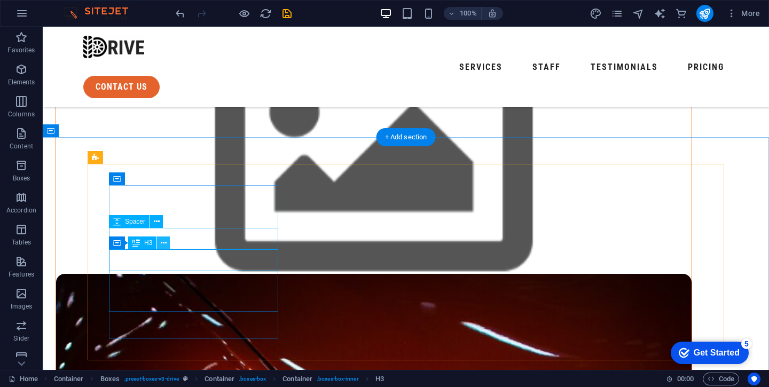
click at [164, 244] on icon at bounding box center [164, 243] width 6 height 11
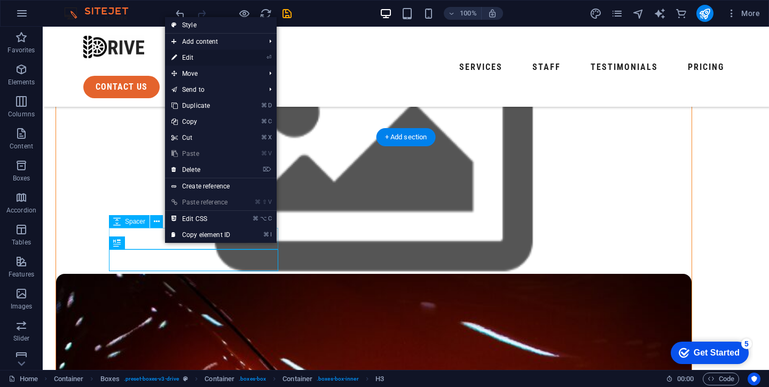
click at [193, 58] on link "⏎ Edit" at bounding box center [201, 58] width 72 height 16
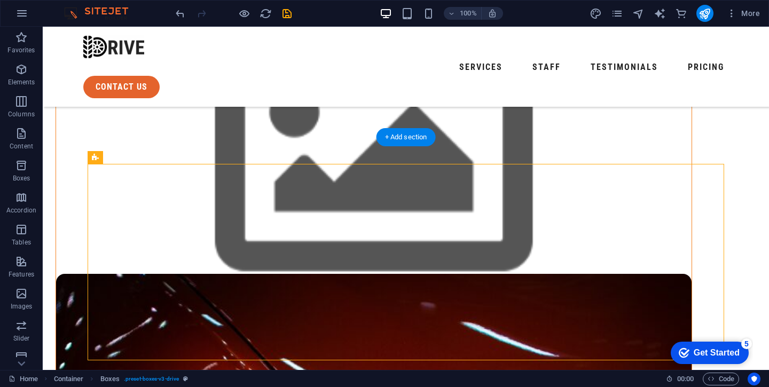
drag, startPoint x: 224, startPoint y: 265, endPoint x: 412, endPoint y: 234, distance: 190.0
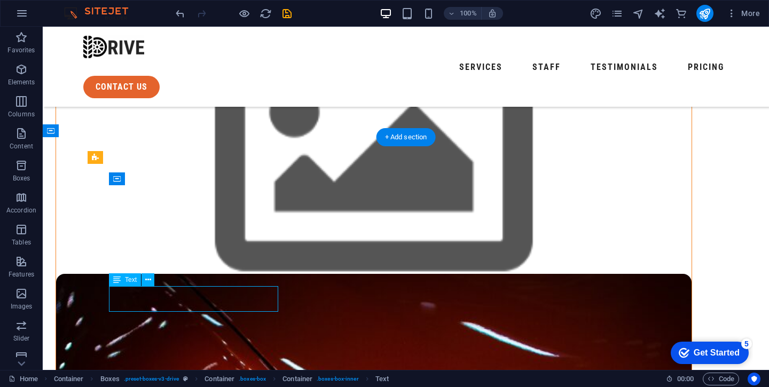
click at [204, 291] on span "Street" at bounding box center [448, 224] width 726 height 343
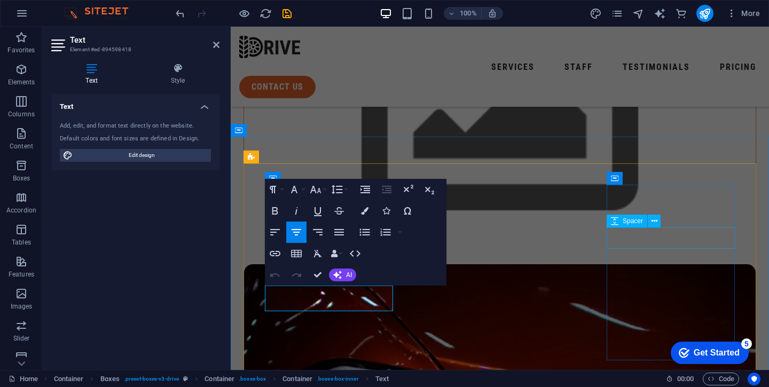
scroll to position [306, 0]
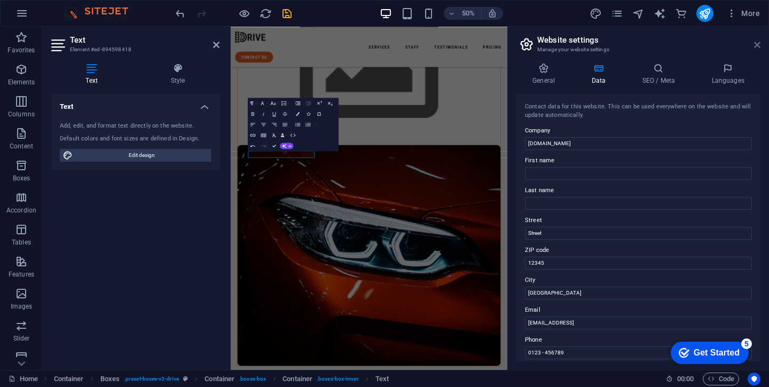
click at [758, 47] on icon at bounding box center [757, 45] width 6 height 9
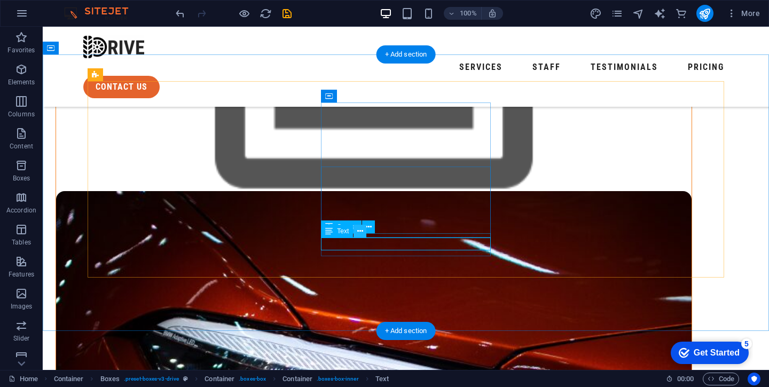
click at [358, 233] on icon at bounding box center [360, 231] width 6 height 11
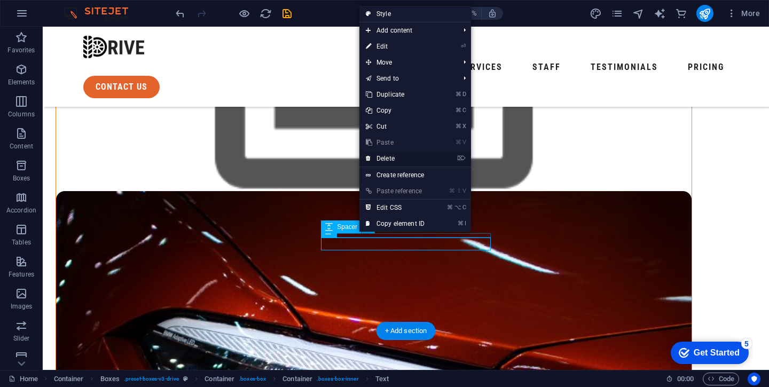
click at [393, 161] on link "⌦ Delete" at bounding box center [395, 159] width 72 height 16
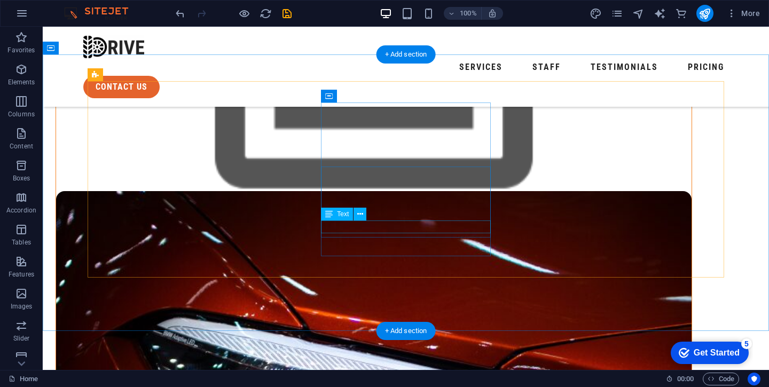
click at [365, 218] on button at bounding box center [360, 214] width 13 height 13
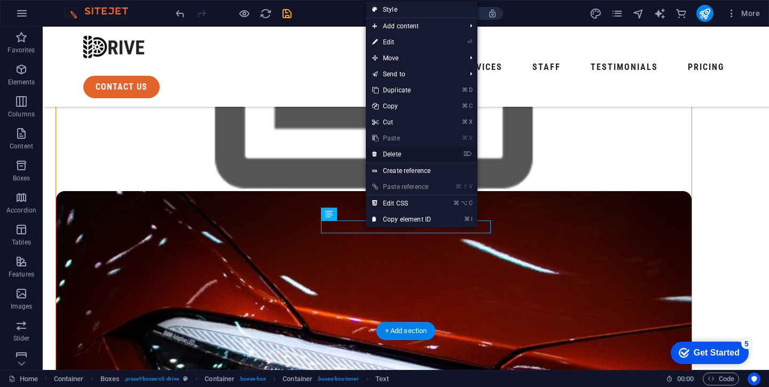
click at [394, 152] on link "⌦ Delete" at bounding box center [402, 154] width 72 height 16
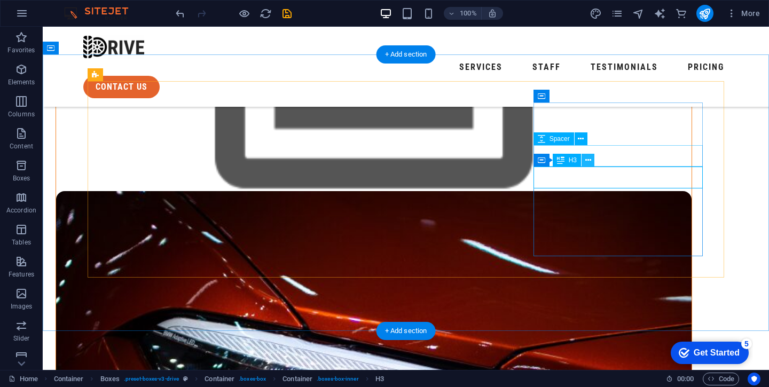
click at [590, 160] on icon at bounding box center [588, 160] width 6 height 11
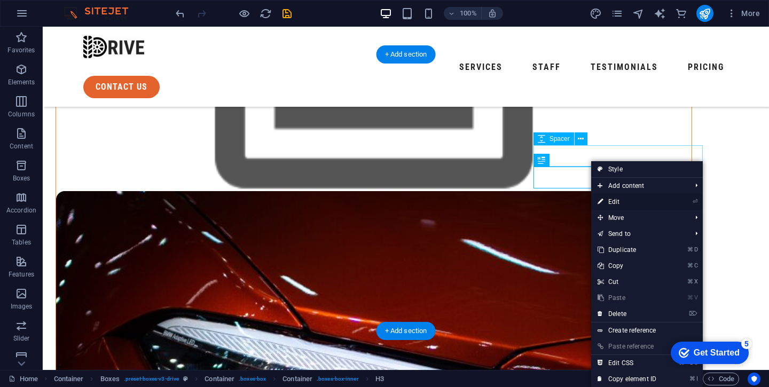
click at [621, 201] on link "⏎ Edit" at bounding box center [627, 202] width 72 height 16
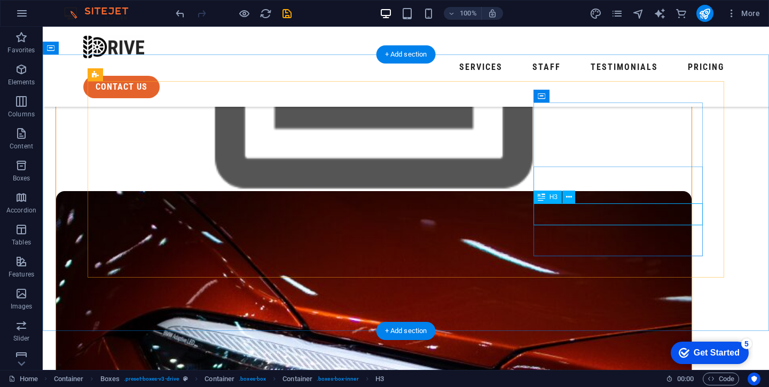
click at [582, 228] on icon at bounding box center [579, 227] width 6 height 11
click at [580, 226] on icon at bounding box center [579, 227] width 6 height 11
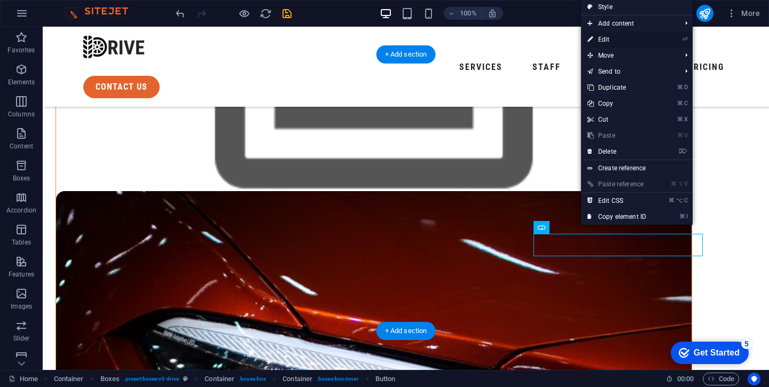
click at [610, 43] on link "⏎ Edit" at bounding box center [617, 40] width 72 height 16
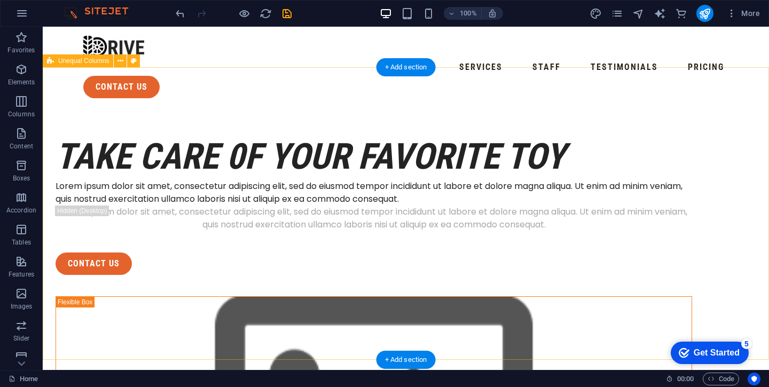
scroll to position [0, 0]
click at [480, 90] on icon at bounding box center [483, 87] width 6 height 11
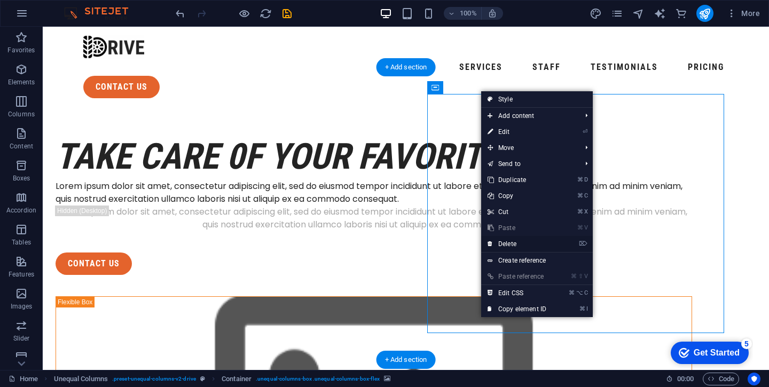
click at [511, 241] on link "⌦ Delete" at bounding box center [517, 244] width 72 height 16
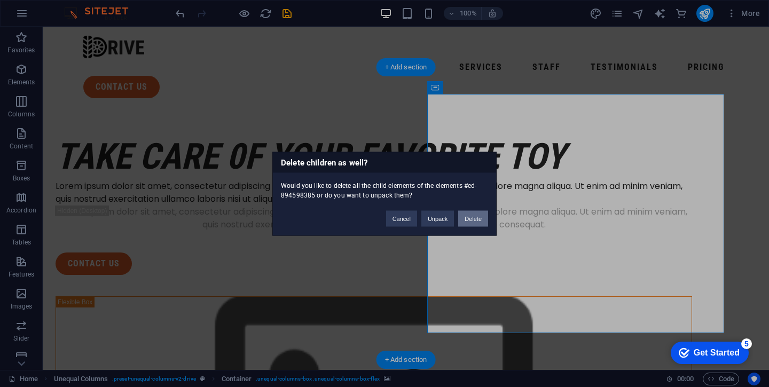
click at [485, 221] on button "Delete" at bounding box center [473, 218] width 30 height 16
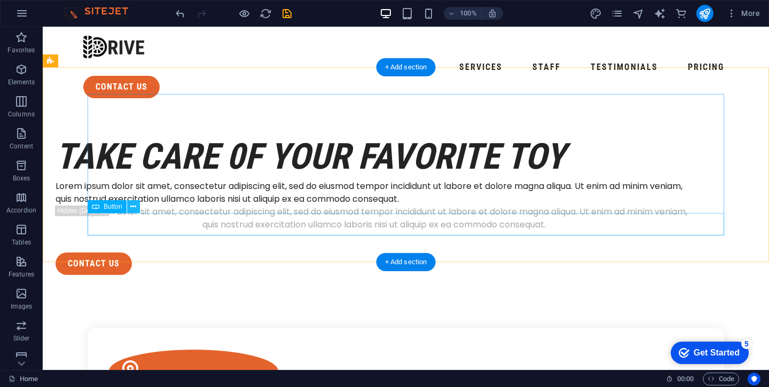
click at [136, 210] on icon at bounding box center [133, 206] width 6 height 11
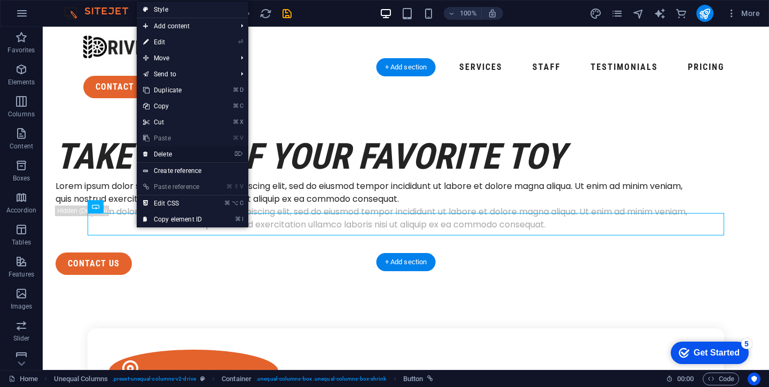
click at [162, 150] on link "⌦ Delete" at bounding box center [173, 154] width 72 height 16
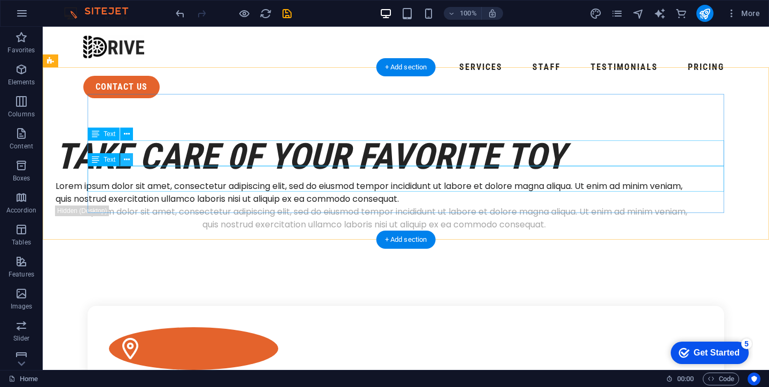
click at [129, 159] on icon at bounding box center [127, 159] width 6 height 11
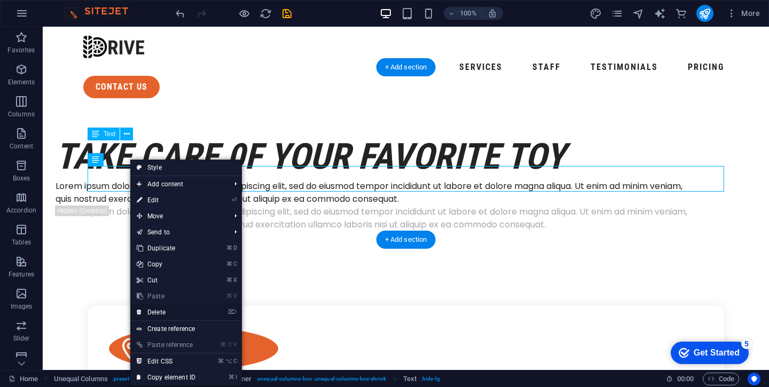
click at [159, 314] on link "⌦ Delete" at bounding box center [166, 312] width 72 height 16
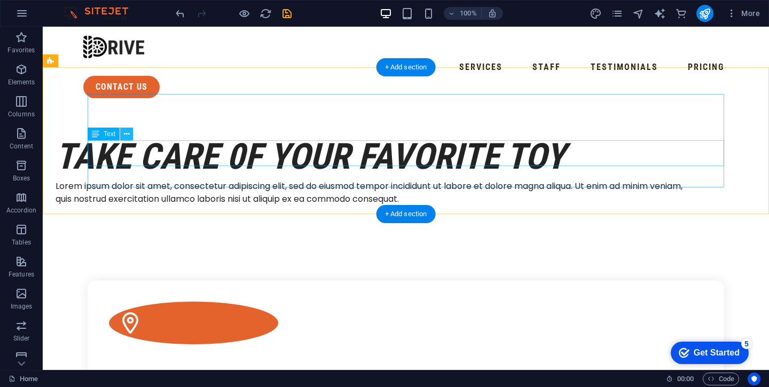
click at [125, 139] on icon at bounding box center [127, 134] width 6 height 11
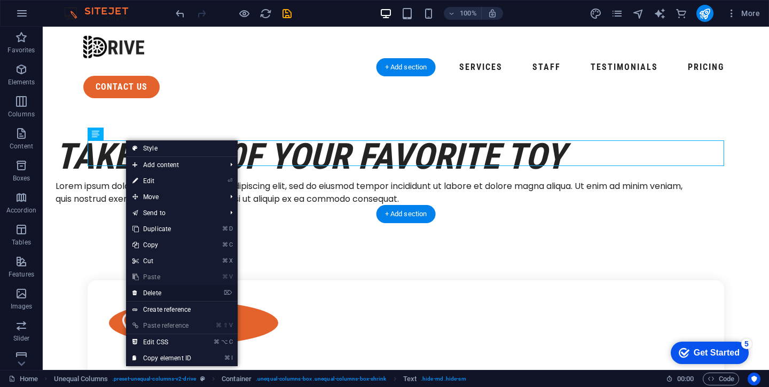
click at [157, 294] on link "⌦ Delete" at bounding box center [162, 293] width 72 height 16
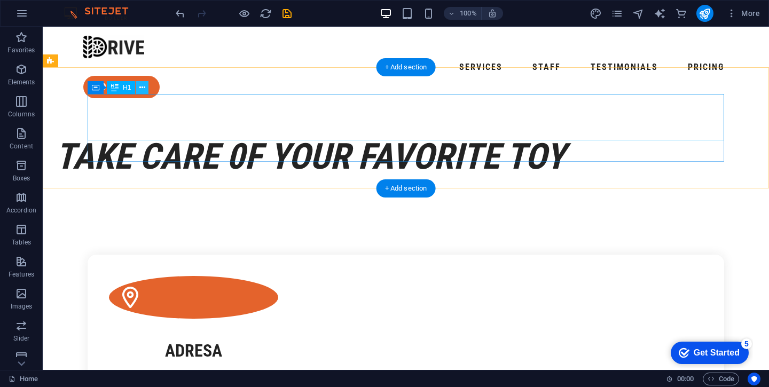
click at [145, 89] on icon at bounding box center [142, 87] width 6 height 11
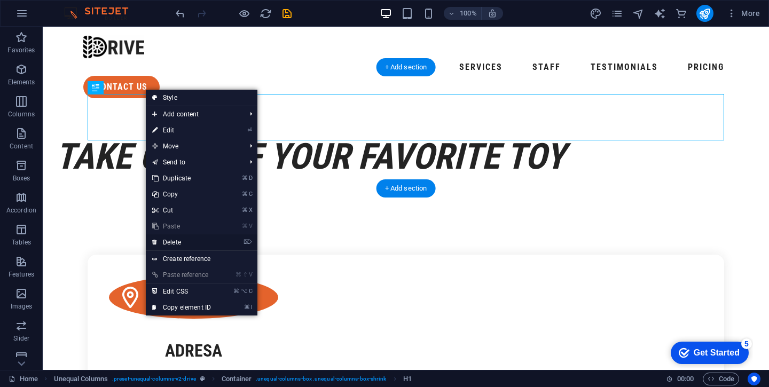
click at [180, 240] on link "⌦ Delete" at bounding box center [182, 242] width 72 height 16
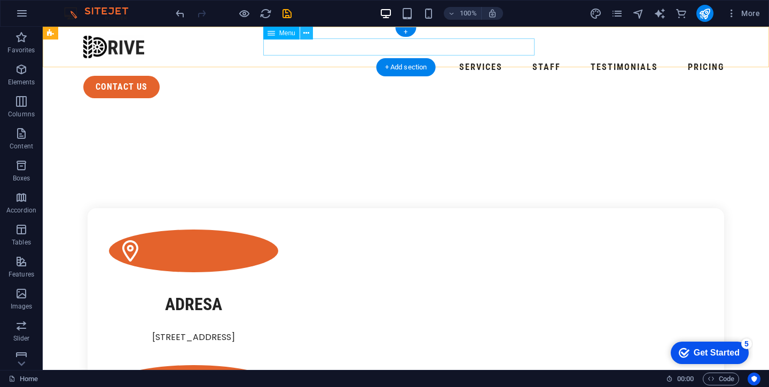
click at [307, 28] on icon at bounding box center [306, 33] width 6 height 11
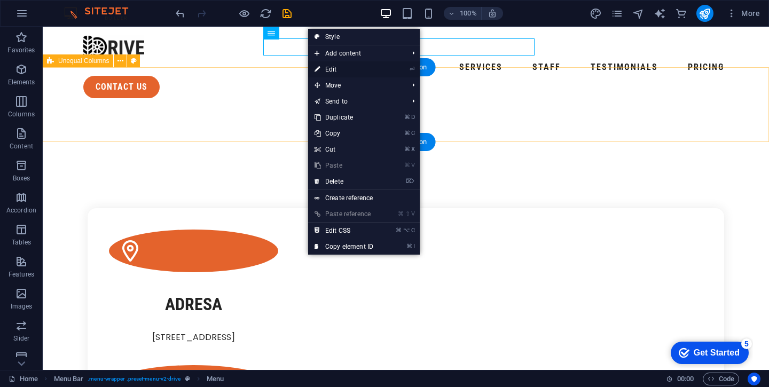
click at [338, 69] on link "⏎ Edit" at bounding box center [344, 69] width 72 height 16
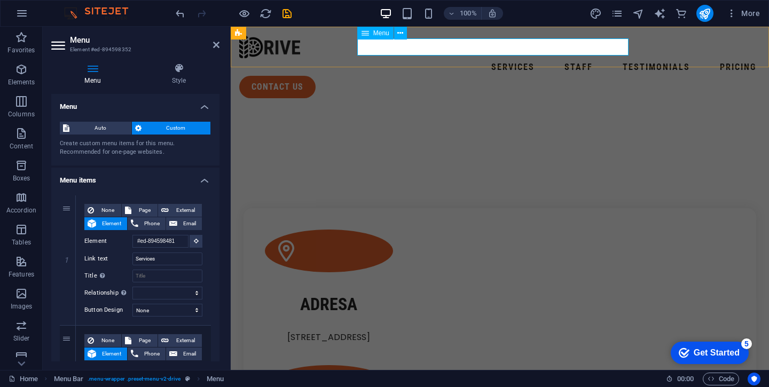
click at [398, 59] on nav "Services Staff Testimonials Pricing" at bounding box center [499, 67] width 521 height 17
click at [408, 59] on nav "Services Staff Testimonials Pricing" at bounding box center [499, 67] width 521 height 17
click at [398, 59] on nav "Services Staff Testimonials Pricing" at bounding box center [499, 67] width 521 height 17
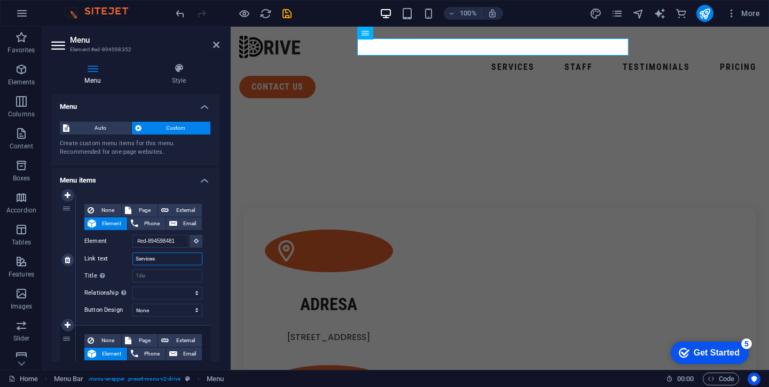
click at [161, 260] on input "Services" at bounding box center [167, 259] width 70 height 13
type input "S"
select select
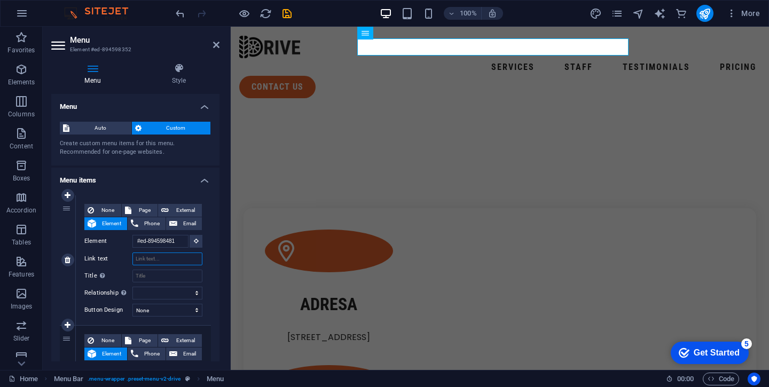
select select
type input "Piese"
select select
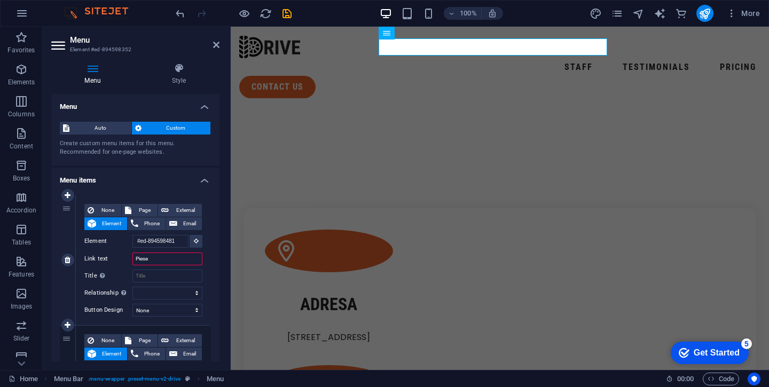
select select
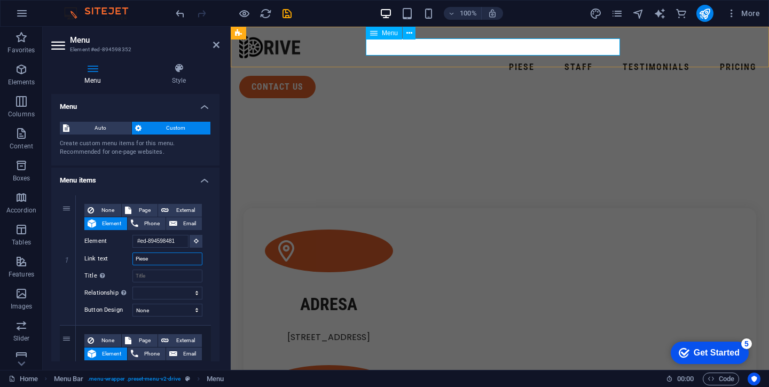
type input "Piese"
click at [444, 59] on nav "Piese Staff Testimonials Pricing" at bounding box center [499, 67] width 521 height 17
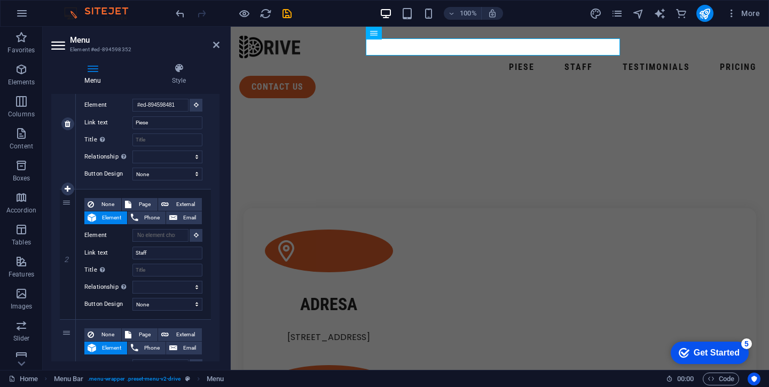
scroll to position [144, 0]
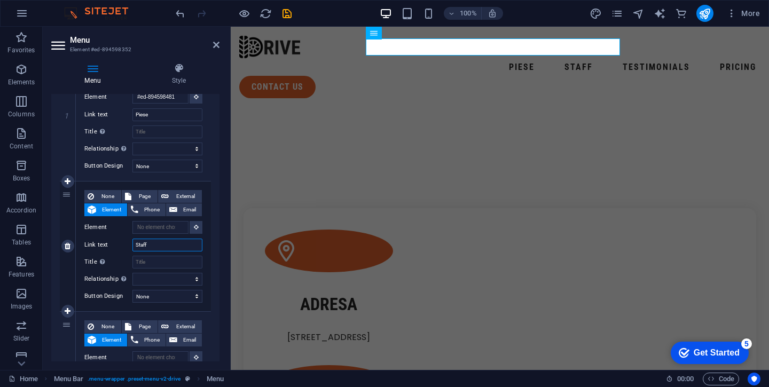
click at [162, 241] on input "Staff" at bounding box center [167, 245] width 70 height 13
type input "S"
select select
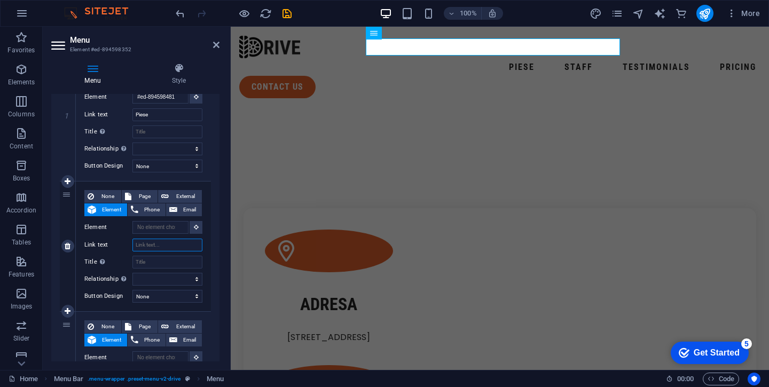
select select
type input "Univers"
select select
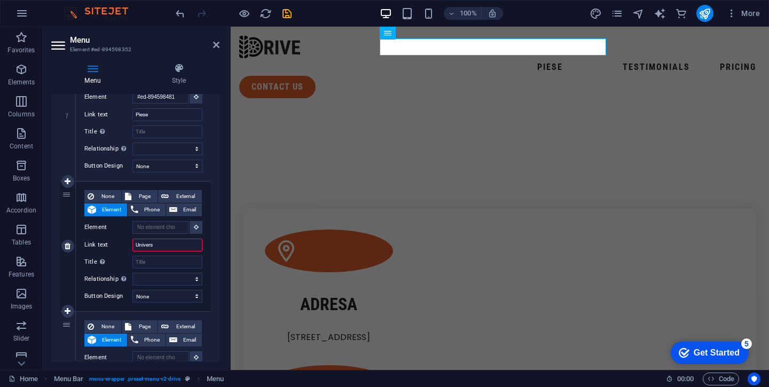
select select
type input "Universale"
select select
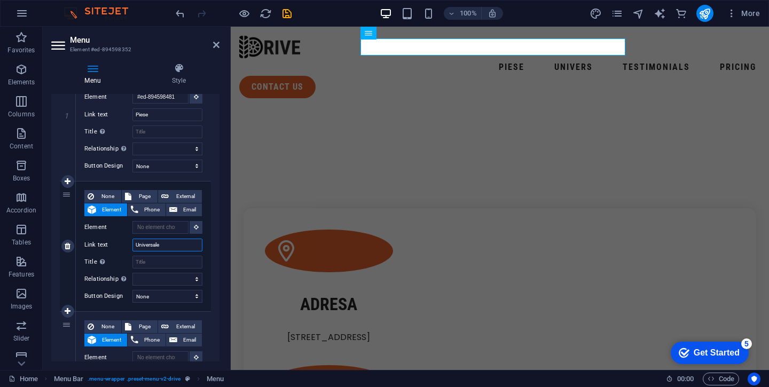
select select
type input "U"
select select
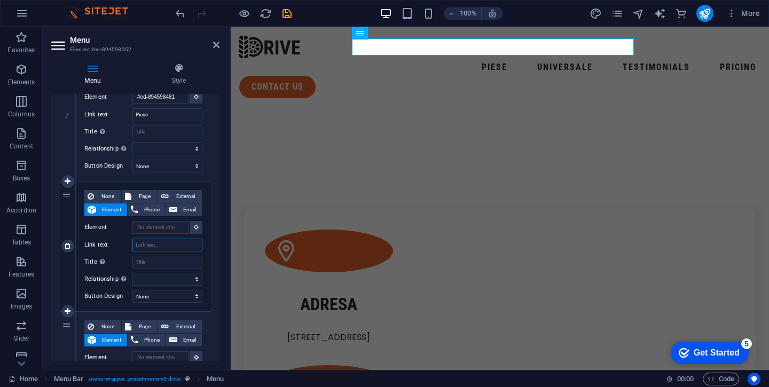
select select
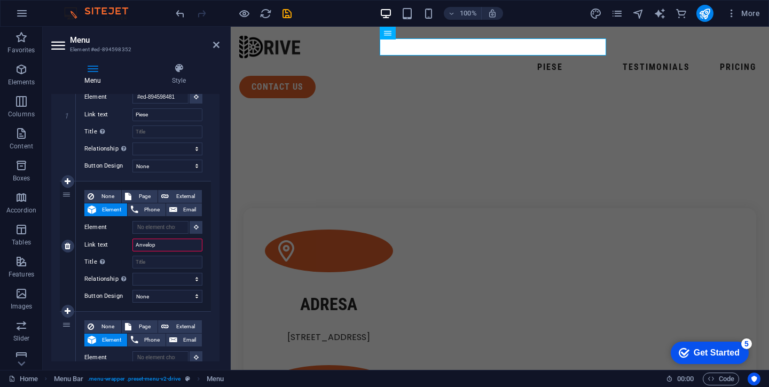
type input "Anvelope"
select select
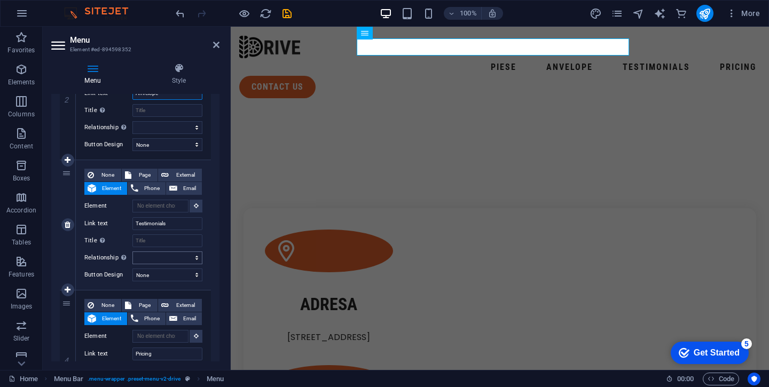
scroll to position [301, 0]
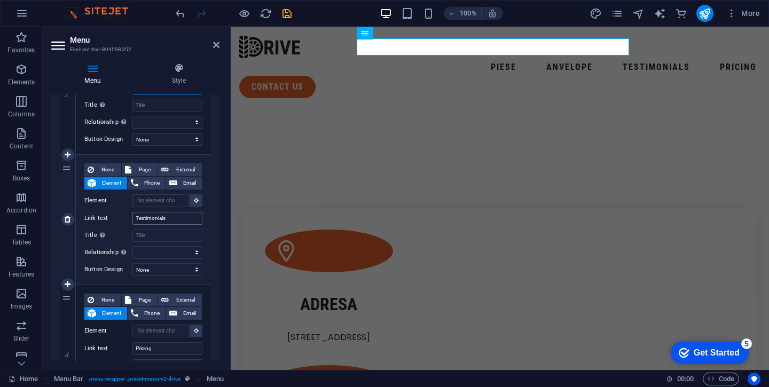
type input "Anvelope"
click at [171, 220] on input "Testimonials" at bounding box center [167, 218] width 70 height 13
type input "T"
select select
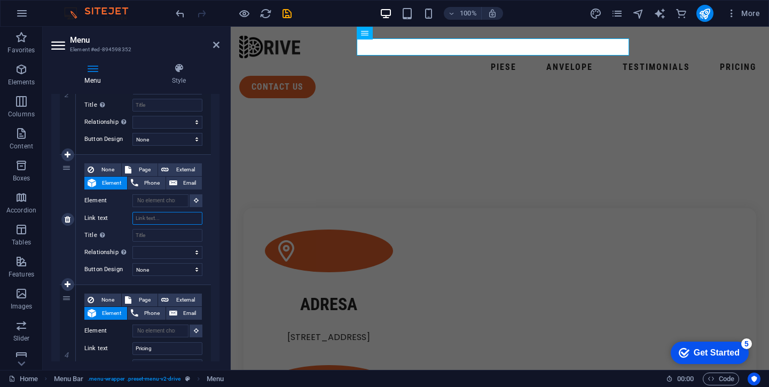
select select
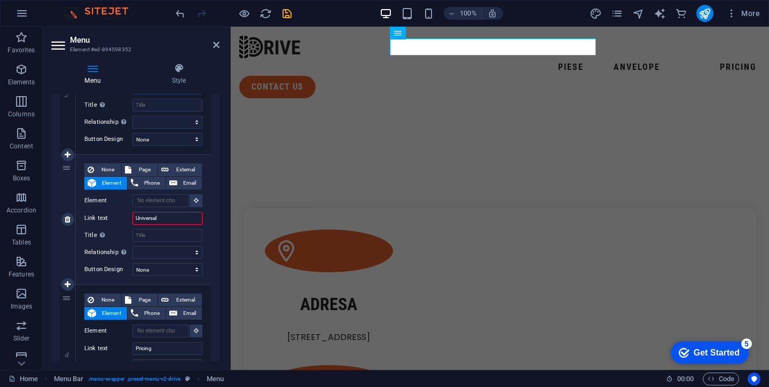
type input "Universale"
select select
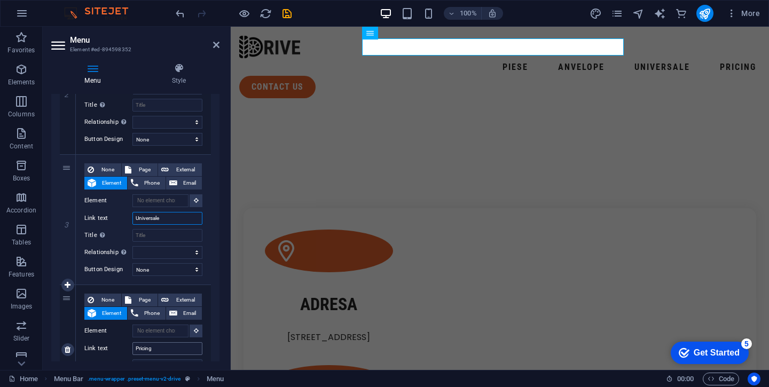
type input "Universale"
click at [172, 343] on input "Pricing" at bounding box center [167, 348] width 70 height 13
type input "P"
select select
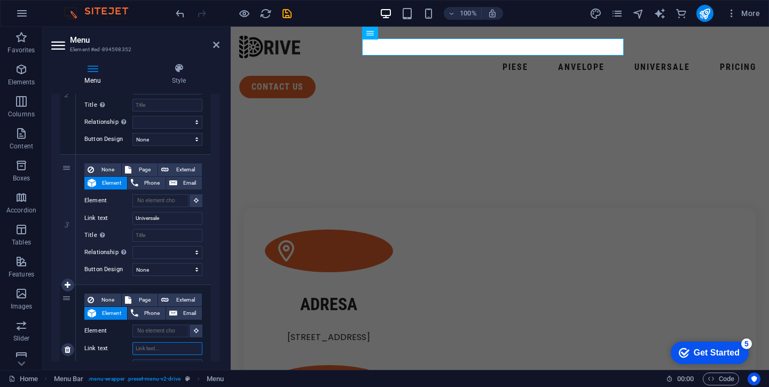
select select
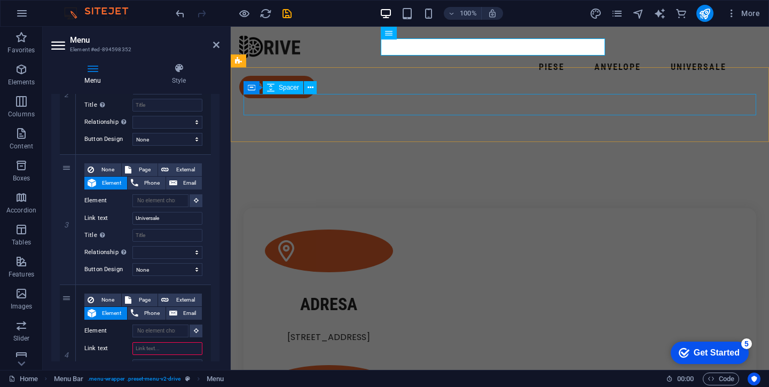
click at [279, 134] on div at bounding box center [500, 144] width 513 height 21
select select "px"
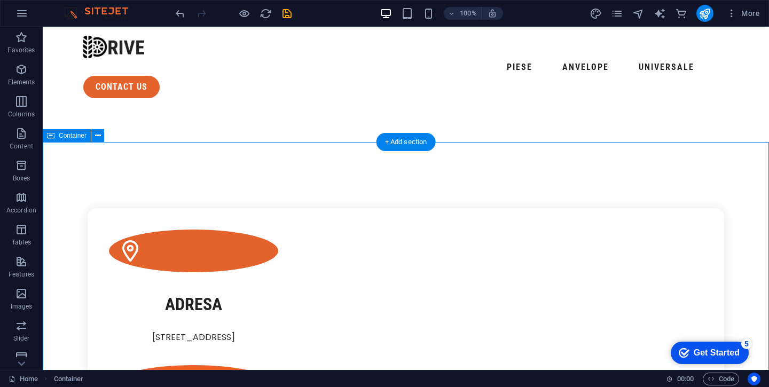
scroll to position [0, 0]
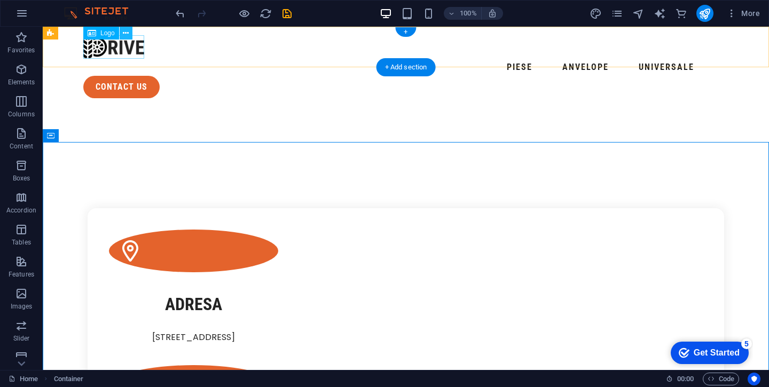
click at [124, 33] on icon at bounding box center [126, 33] width 6 height 11
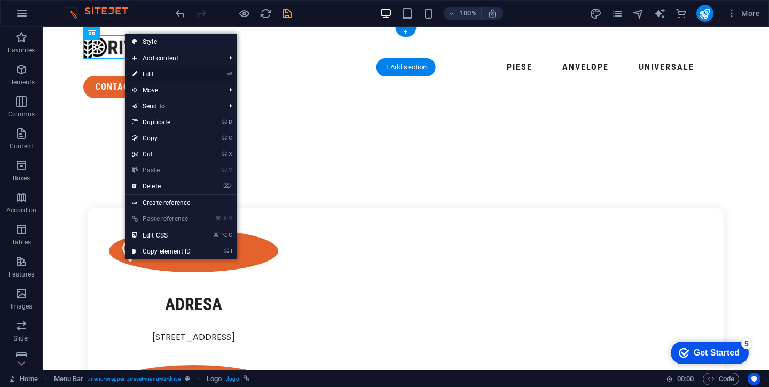
click at [155, 75] on link "⏎ Edit" at bounding box center [162, 74] width 72 height 16
select select "px"
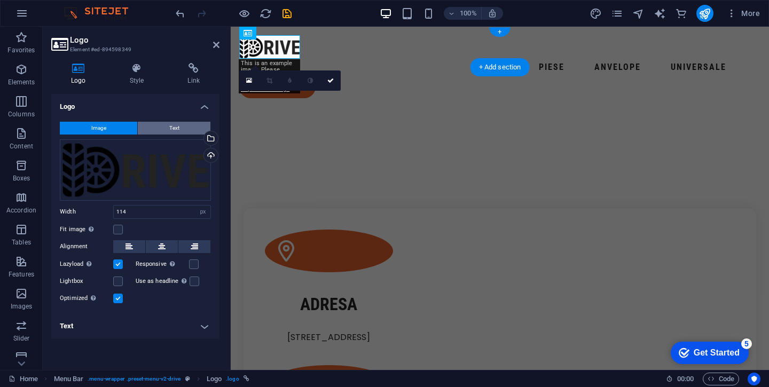
click at [183, 128] on button "Text" at bounding box center [174, 128] width 73 height 13
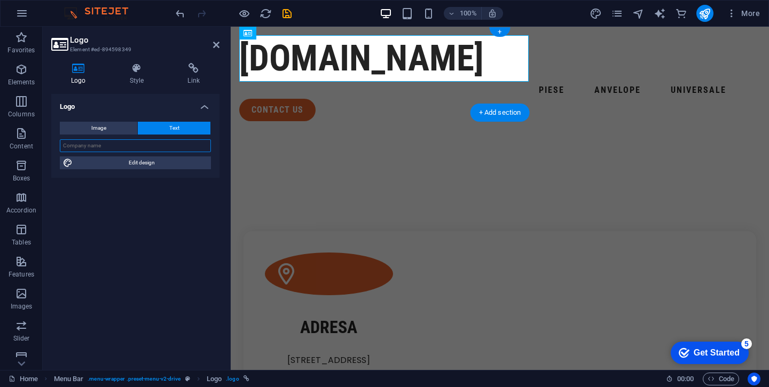
click at [145, 146] on input "text" at bounding box center [135, 145] width 151 height 13
type input "e"
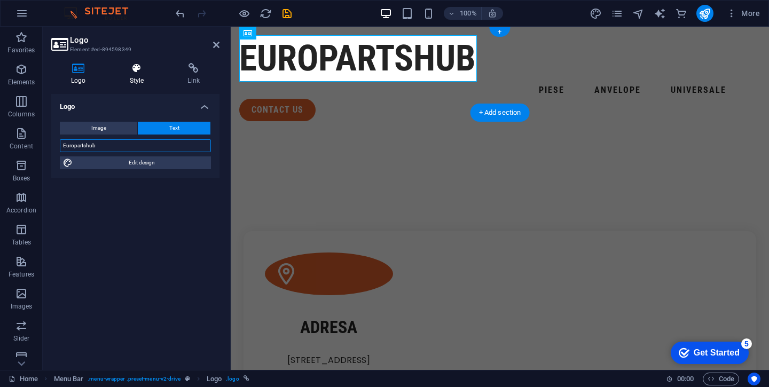
type input "Europartshub"
click at [136, 75] on h4 "Style" at bounding box center [139, 74] width 58 height 22
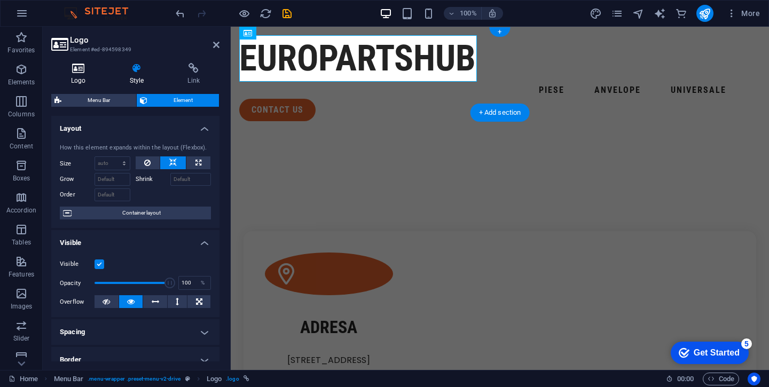
click at [86, 68] on icon at bounding box center [78, 68] width 54 height 11
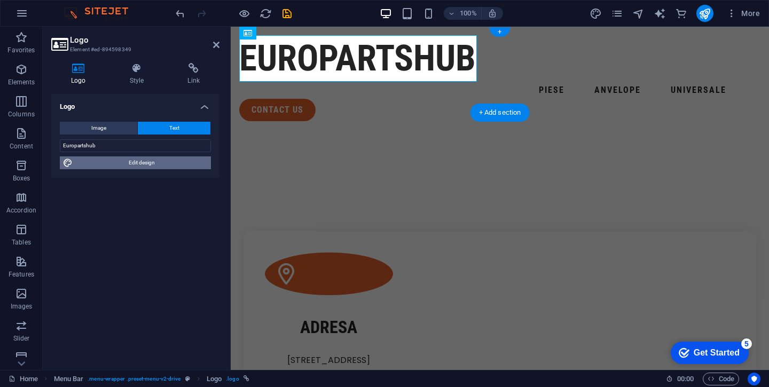
click at [112, 167] on span "Edit design" at bounding box center [142, 162] width 132 height 13
select select "px"
select select "400"
select select "px"
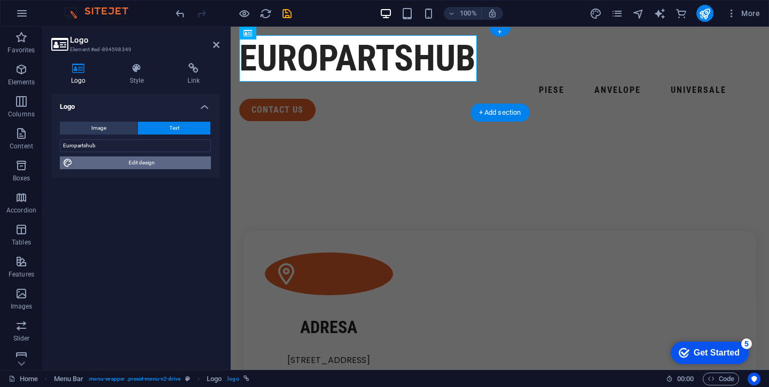
select select "700"
select select "px"
select select "rem"
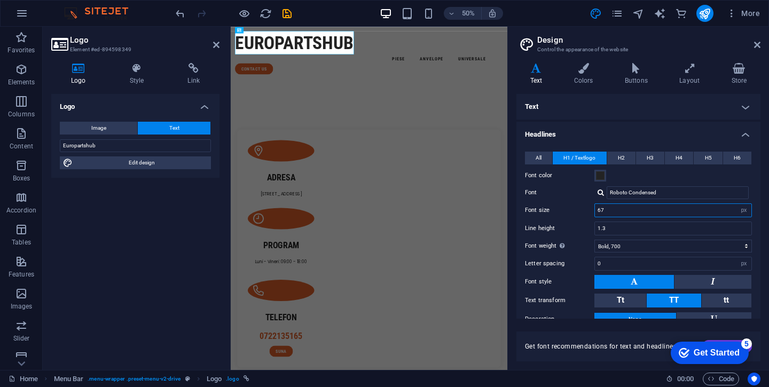
click at [610, 213] on input "67" at bounding box center [673, 210] width 156 height 13
type input "6"
type input "30"
click at [617, 225] on input "1.3" at bounding box center [673, 228] width 156 height 13
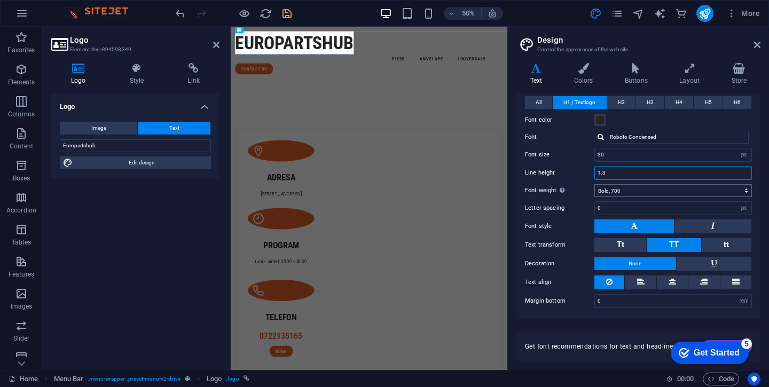
scroll to position [55, 0]
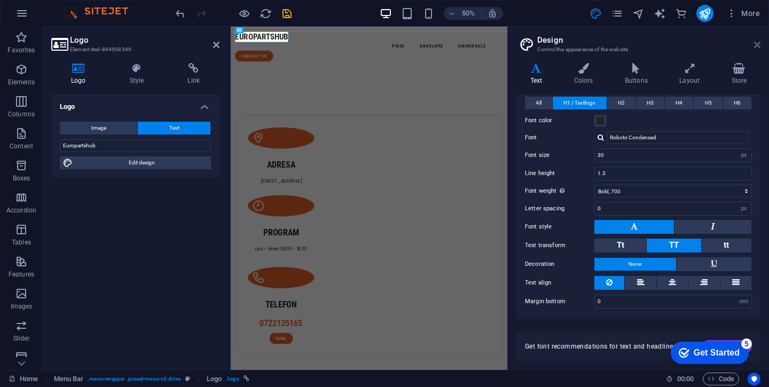
click at [760, 49] on icon at bounding box center [757, 45] width 6 height 9
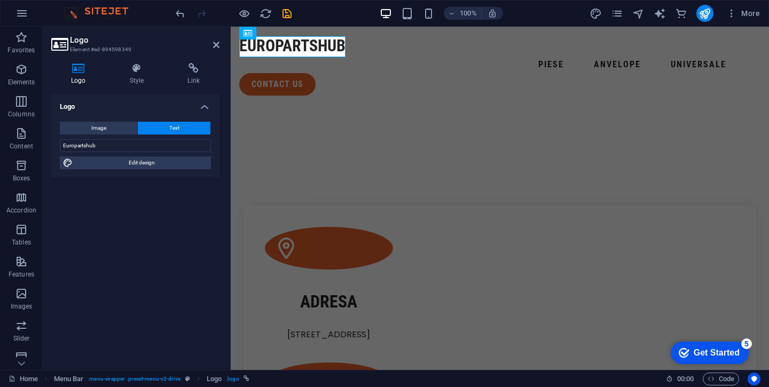
click at [716, 73] on div "contact us" at bounding box center [499, 84] width 521 height 22
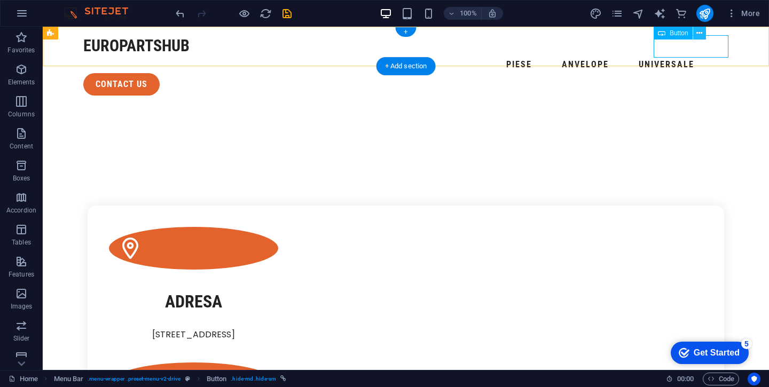
click at [698, 32] on icon at bounding box center [699, 33] width 6 height 11
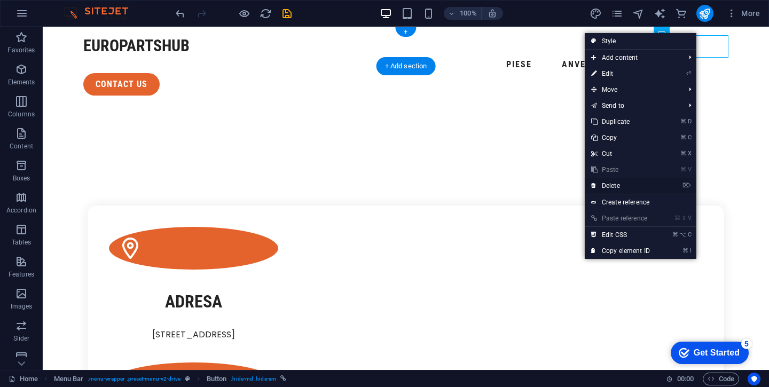
click at [612, 189] on link "⌦ Delete" at bounding box center [621, 186] width 72 height 16
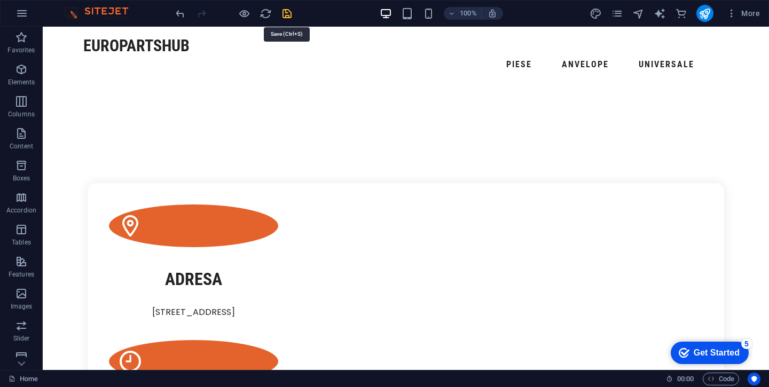
click at [286, 14] on icon "save" at bounding box center [287, 13] width 12 height 12
click at [742, 13] on span "More" at bounding box center [743, 13] width 34 height 11
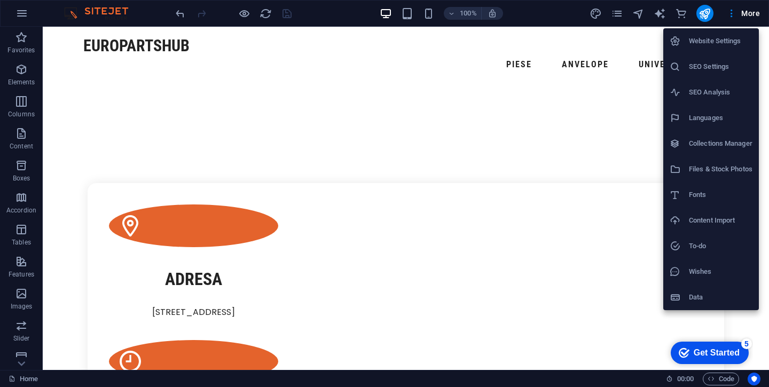
click at [247, 12] on div at bounding box center [384, 193] width 769 height 387
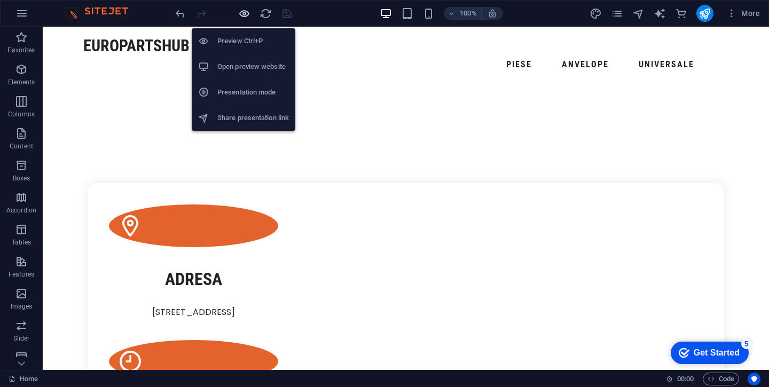
click at [244, 16] on icon "button" at bounding box center [244, 13] width 12 height 12
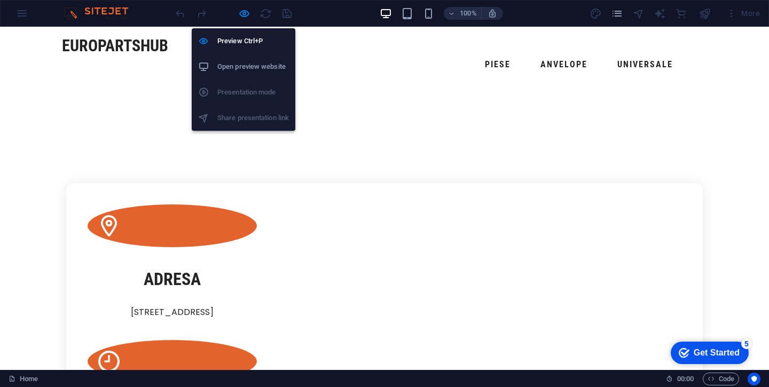
click at [251, 69] on h6 "Open preview website" at bounding box center [253, 66] width 72 height 13
click at [248, 14] on icon "button" at bounding box center [244, 13] width 12 height 12
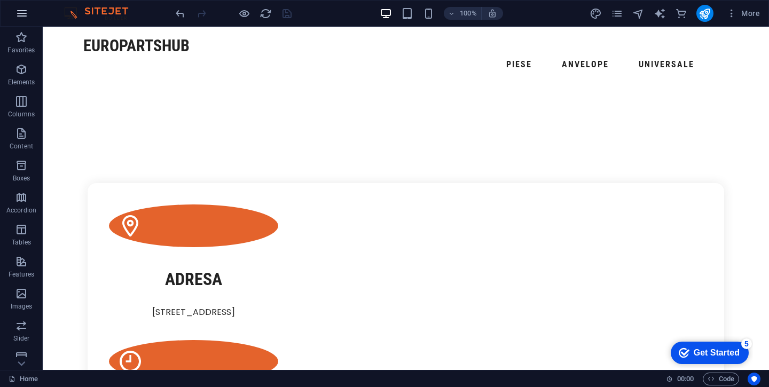
click at [27, 13] on icon "button" at bounding box center [21, 13] width 13 height 13
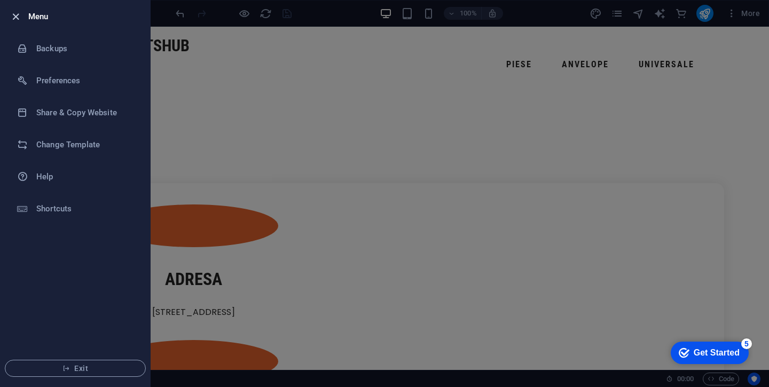
click at [19, 17] on icon "button" at bounding box center [16, 17] width 12 height 12
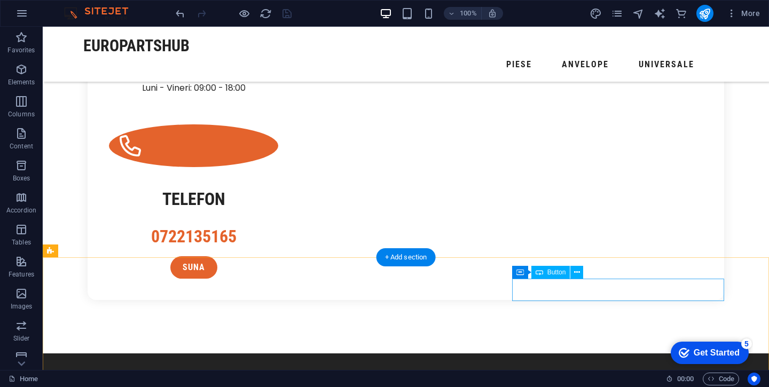
scroll to position [497, 0]
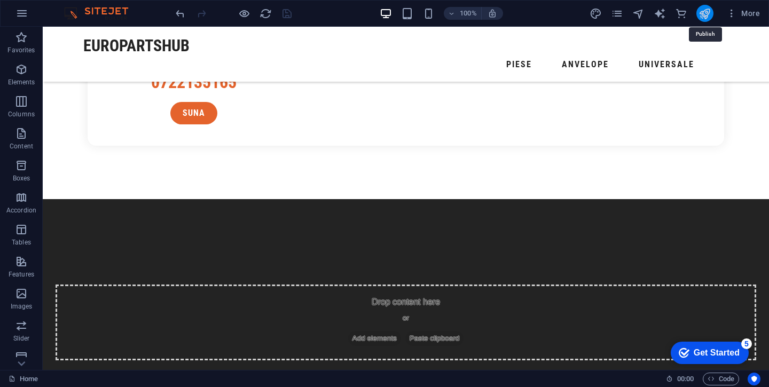
click at [707, 10] on icon "publish" at bounding box center [705, 13] width 12 height 12
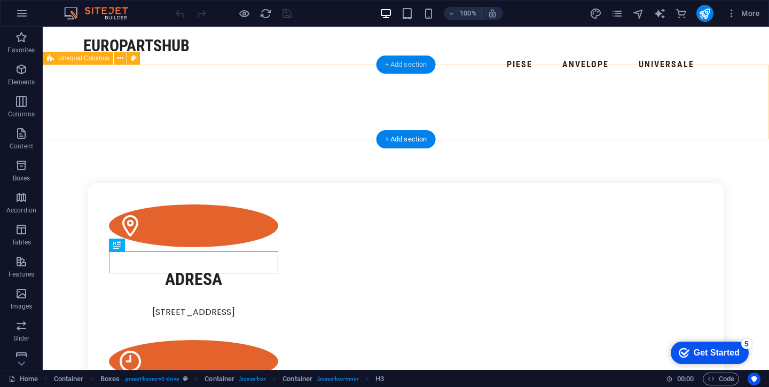
click at [403, 65] on div "+ Add section" at bounding box center [406, 65] width 59 height 18
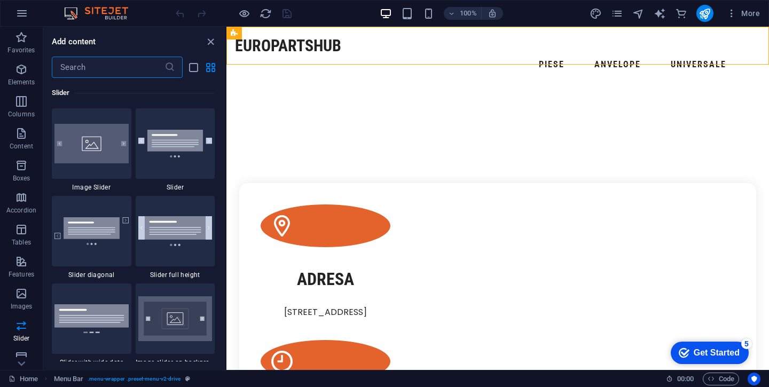
scroll to position [6056, 0]
click at [97, 137] on img at bounding box center [91, 143] width 74 height 40
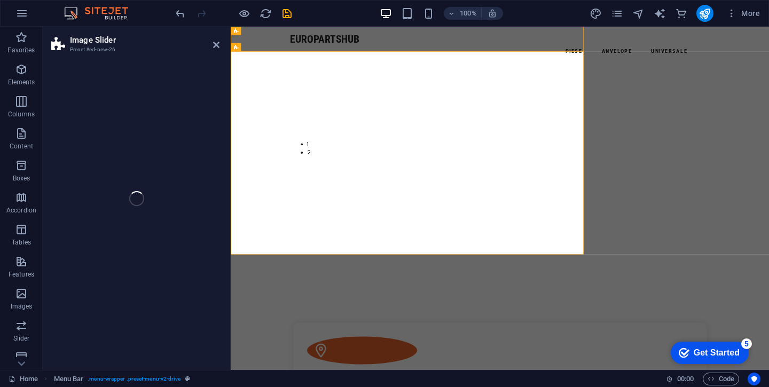
select select "rem"
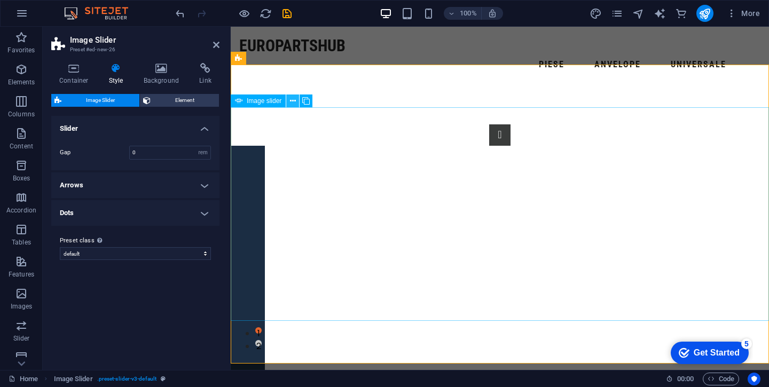
click at [292, 99] on icon at bounding box center [293, 101] width 6 height 11
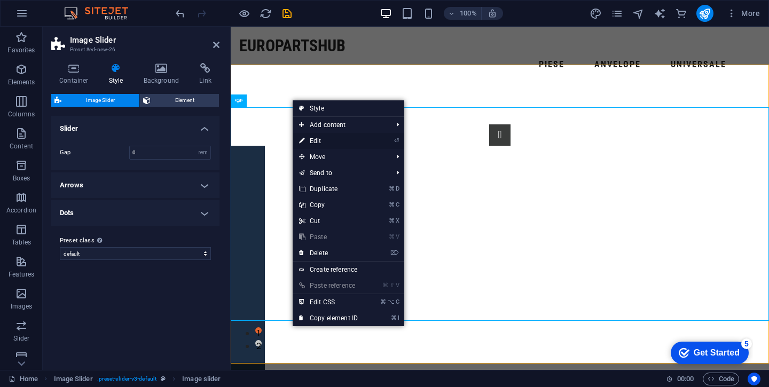
click at [322, 137] on link "⏎ Edit" at bounding box center [329, 141] width 72 height 16
select select "px"
select select "ms"
select select "s"
select select "progressive"
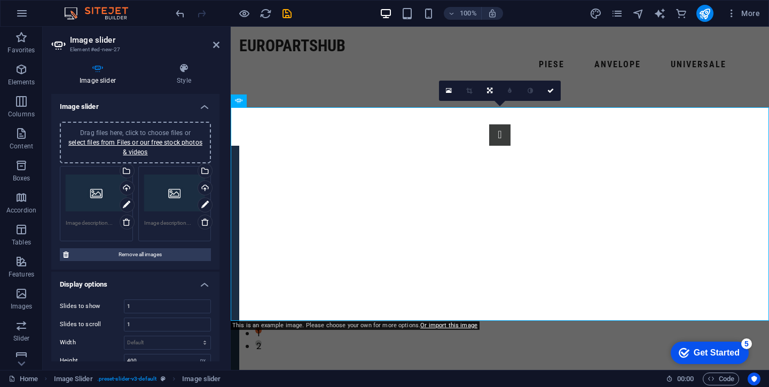
click at [105, 191] on div "Drag files here, click to choose files or select files from Files or our free s…" at bounding box center [96, 193] width 61 height 43
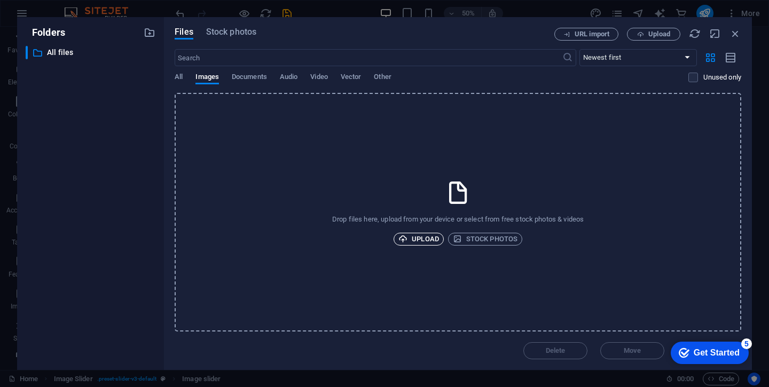
click at [429, 239] on span "Upload" at bounding box center [418, 239] width 41 height 13
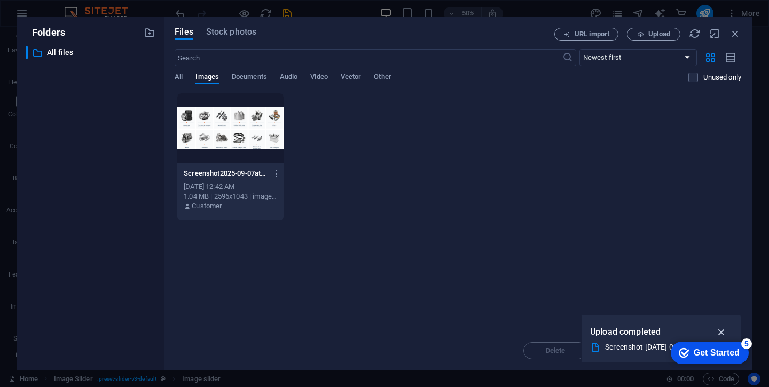
click at [724, 333] on icon "button" at bounding box center [722, 332] width 12 height 12
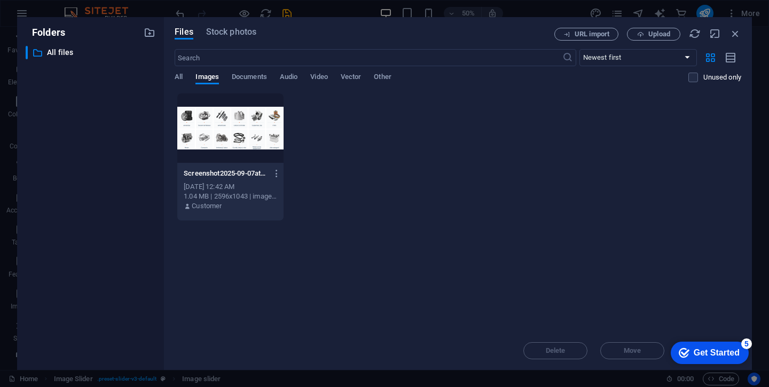
click at [632, 347] on div "Delete Move Insert" at bounding box center [458, 346] width 567 height 28
click at [653, 33] on span "Upload" at bounding box center [659, 34] width 22 height 6
click at [737, 35] on icon "button" at bounding box center [736, 34] width 12 height 12
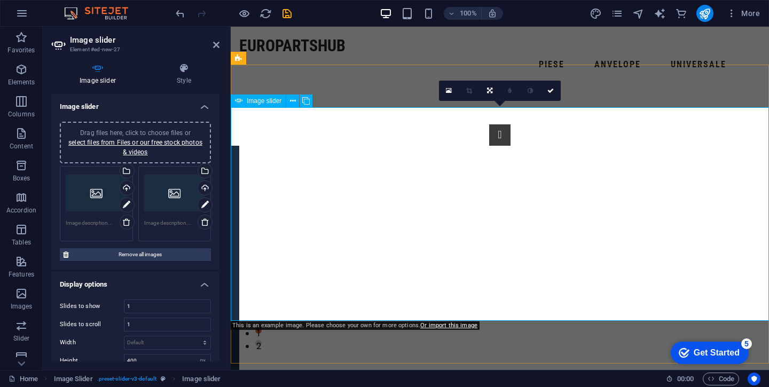
click at [241, 101] on icon at bounding box center [238, 101] width 7 height 13
click at [261, 98] on span "Image slider" at bounding box center [264, 101] width 35 height 6
click at [295, 99] on icon at bounding box center [293, 101] width 6 height 11
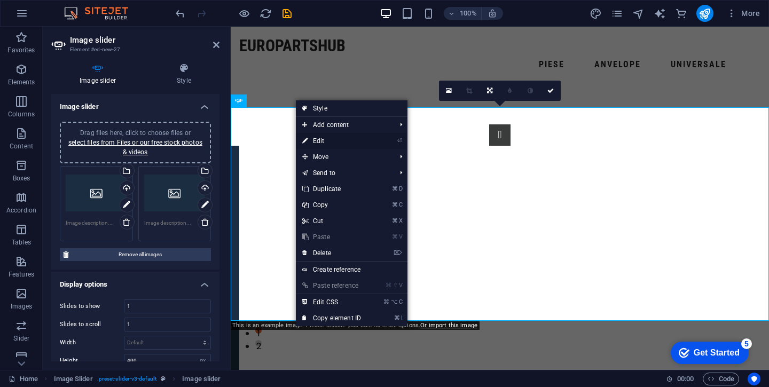
click at [320, 138] on link "⏎ Edit" at bounding box center [332, 141] width 72 height 16
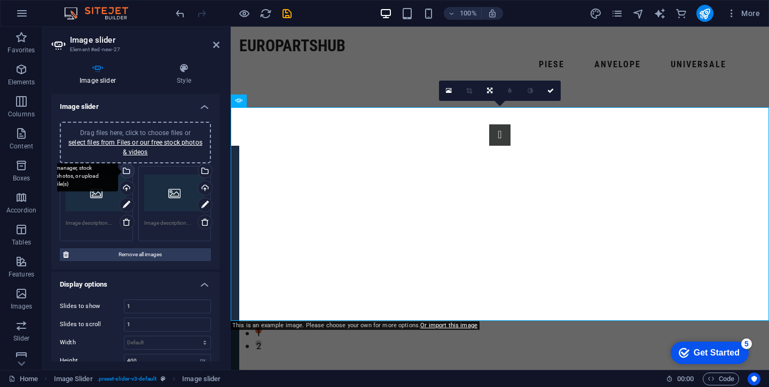
click at [128, 173] on div "Select files from the file manager, stock photos, or upload file(s)" at bounding box center [126, 172] width 16 height 16
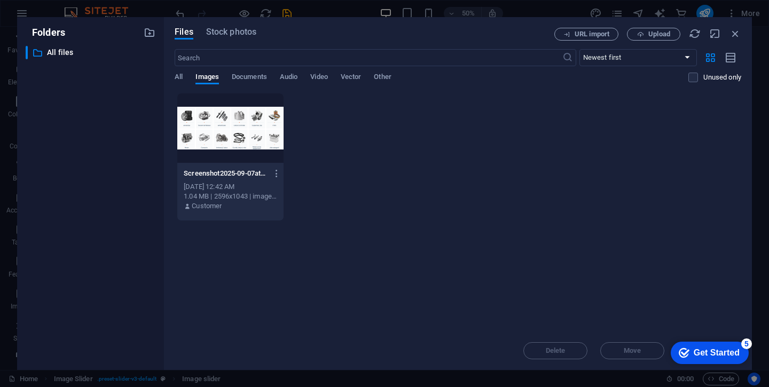
click at [242, 132] on div at bounding box center [230, 127] width 106 height 69
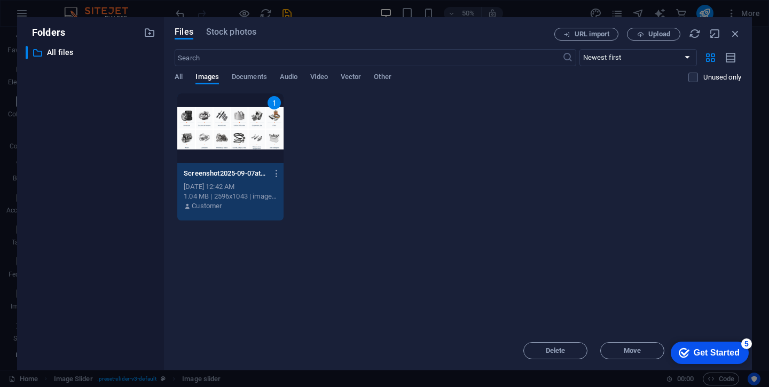
click at [242, 132] on div "1" at bounding box center [230, 127] width 106 height 69
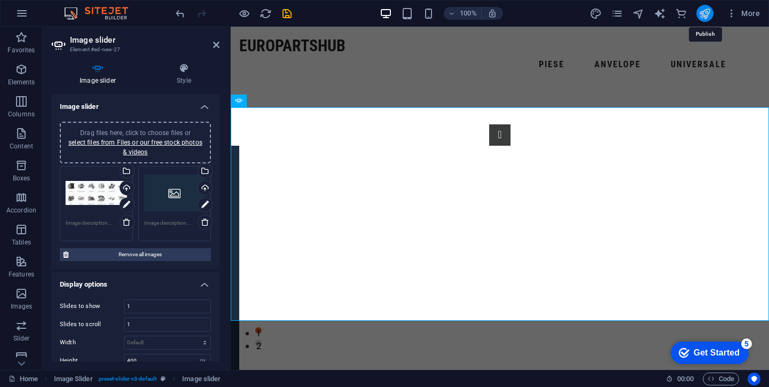
click at [705, 19] on icon "publish" at bounding box center [705, 13] width 12 height 12
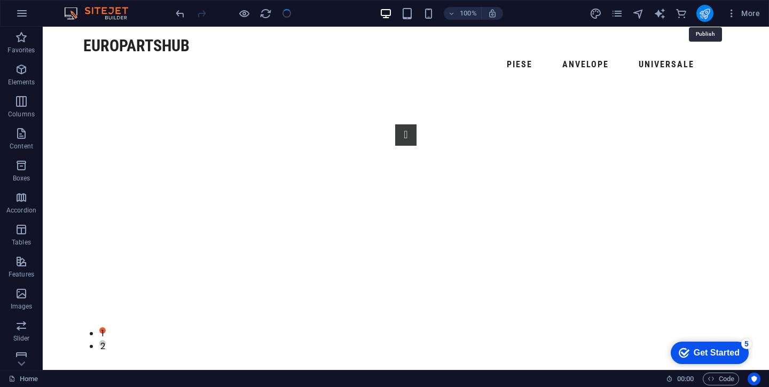
click at [705, 19] on icon "publish" at bounding box center [705, 13] width 12 height 12
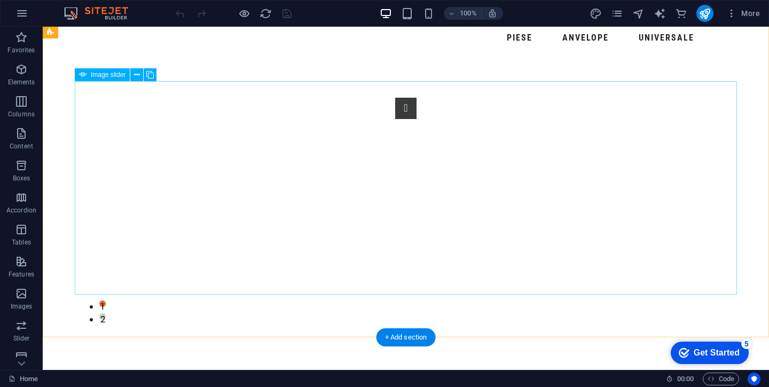
scroll to position [26, 0]
click at [105, 73] on span "Image slider" at bounding box center [108, 75] width 35 height 6
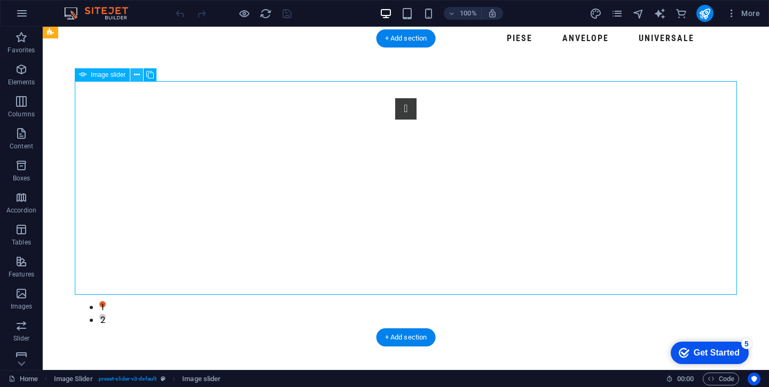
click at [136, 73] on icon at bounding box center [137, 74] width 6 height 11
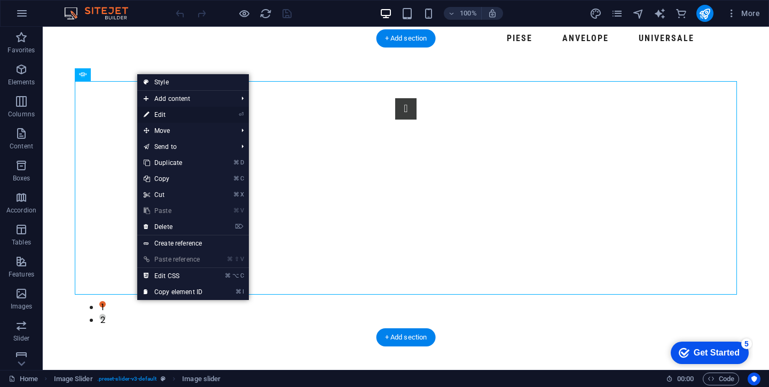
click at [166, 114] on link "⏎ Edit" at bounding box center [173, 115] width 72 height 16
select select "px"
select select "ms"
select select "s"
select select "progressive"
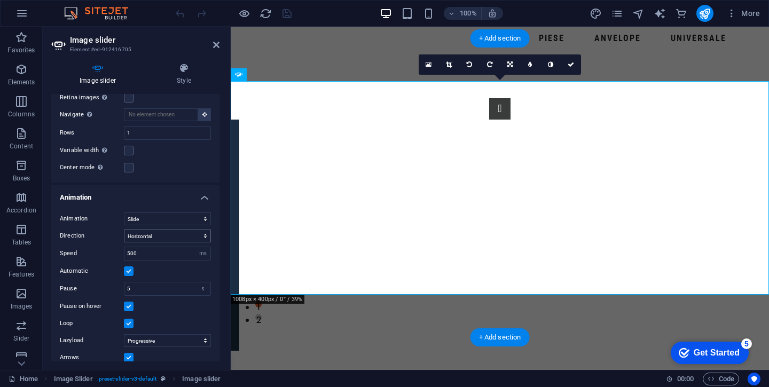
scroll to position [317, 0]
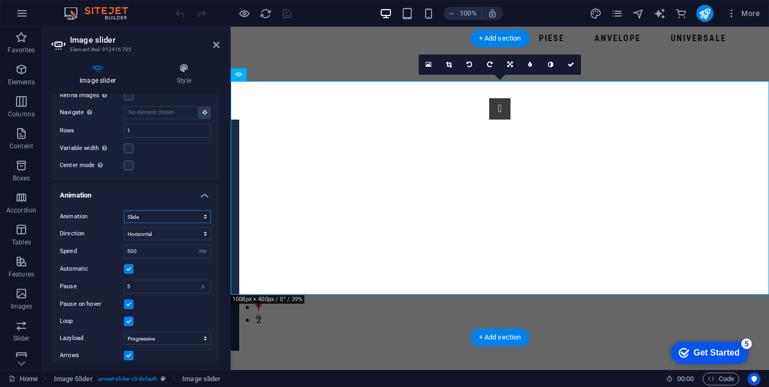
select select "fade"
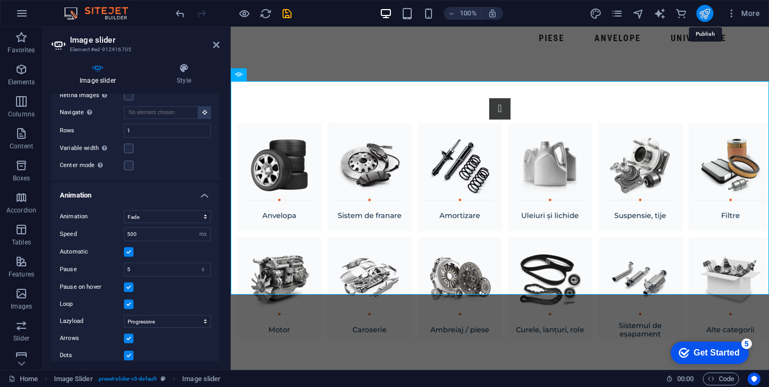
click at [710, 12] on icon "publish" at bounding box center [705, 13] width 12 height 12
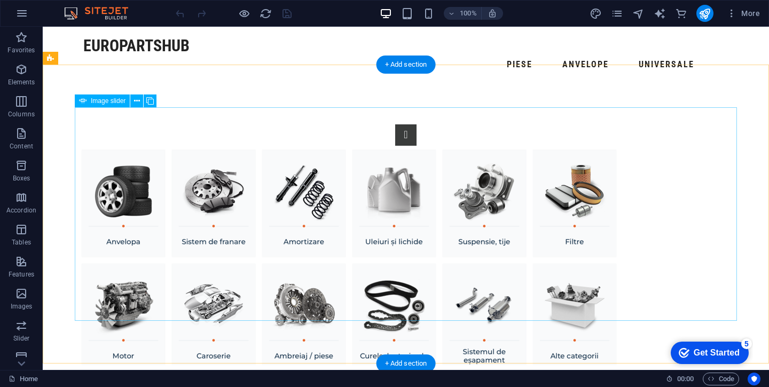
click at [104, 100] on span "Image slider" at bounding box center [108, 101] width 35 height 6
click at [134, 102] on icon at bounding box center [137, 101] width 6 height 11
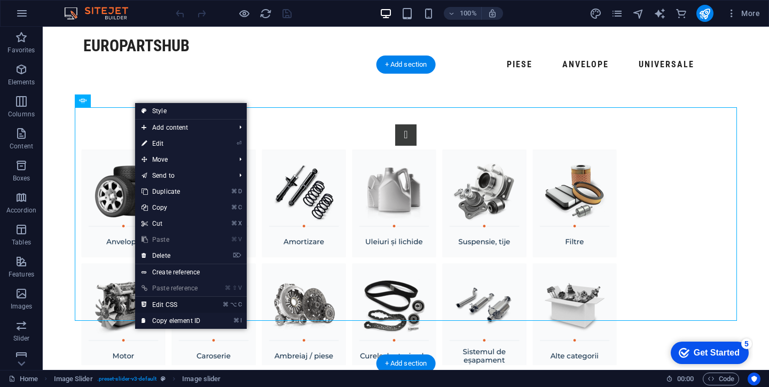
click at [170, 302] on link "⌘ ⌥ C Edit CSS" at bounding box center [171, 305] width 72 height 16
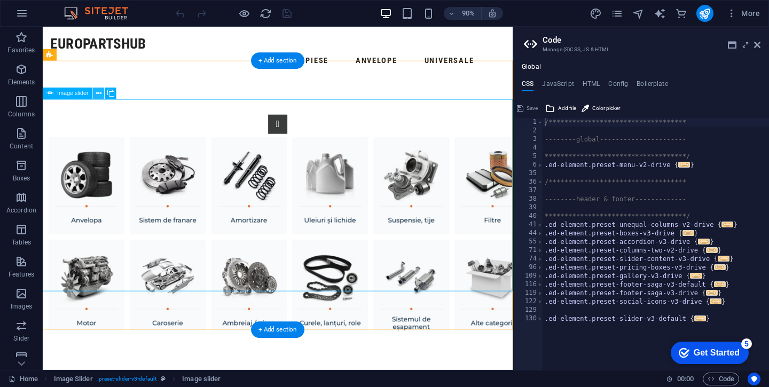
click at [96, 95] on icon at bounding box center [98, 94] width 5 height 10
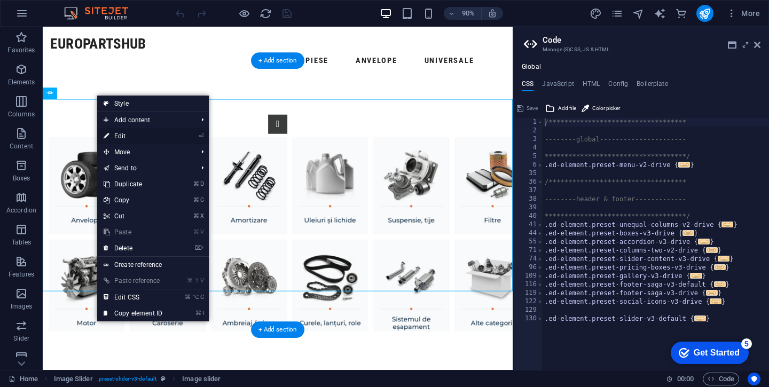
click at [127, 138] on link "⏎ Edit" at bounding box center [133, 136] width 72 height 16
select select "px"
select select "fade"
select select "ms"
select select "s"
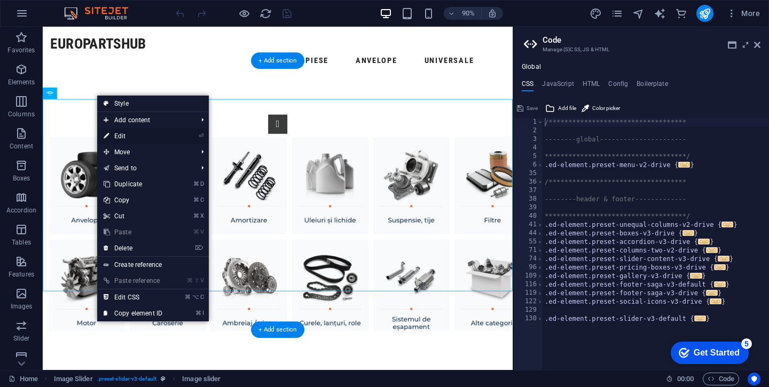
select select "progressive"
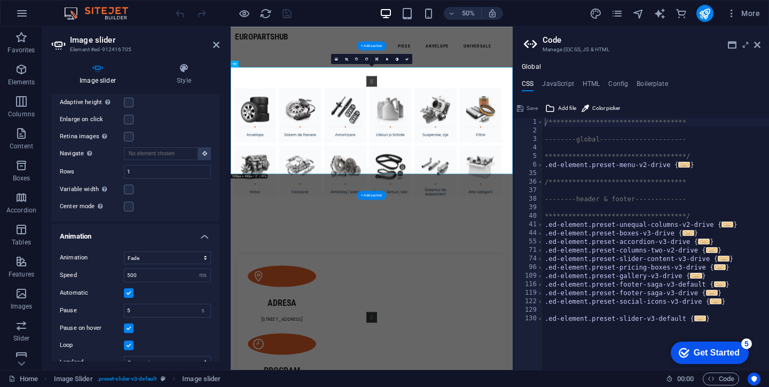
scroll to position [288, 0]
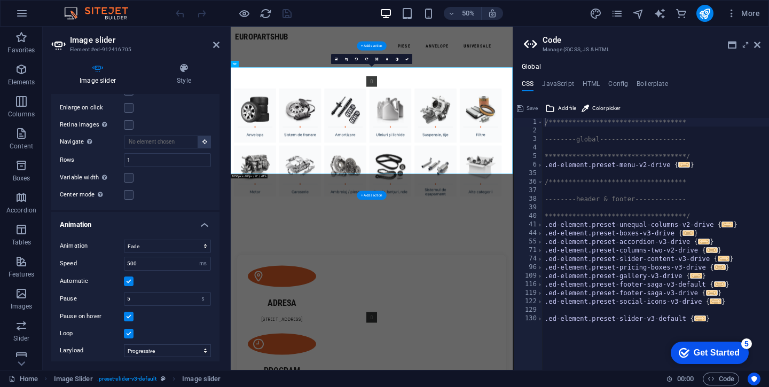
click at [132, 282] on label at bounding box center [129, 282] width 10 height 10
click at [0, 0] on input "Automatic" at bounding box center [0, 0] width 0 height 0
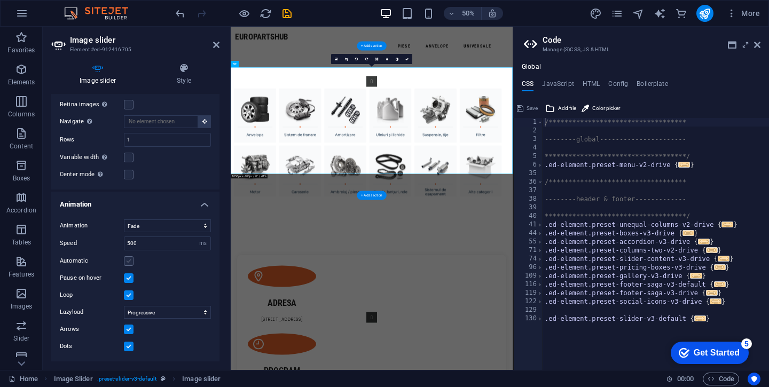
scroll to position [308, 0]
select select
click at [761, 46] on aside "**********" at bounding box center [641, 198] width 256 height 343
click at [758, 45] on icon at bounding box center [757, 45] width 6 height 9
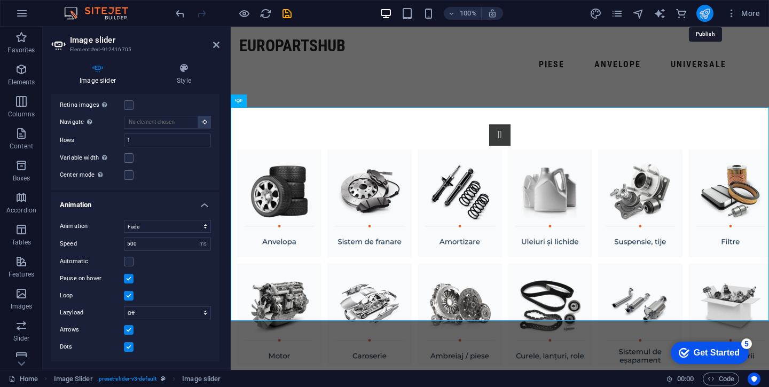
click at [706, 11] on icon "publish" at bounding box center [705, 13] width 12 height 12
